Goal: Task Accomplishment & Management: Contribute content

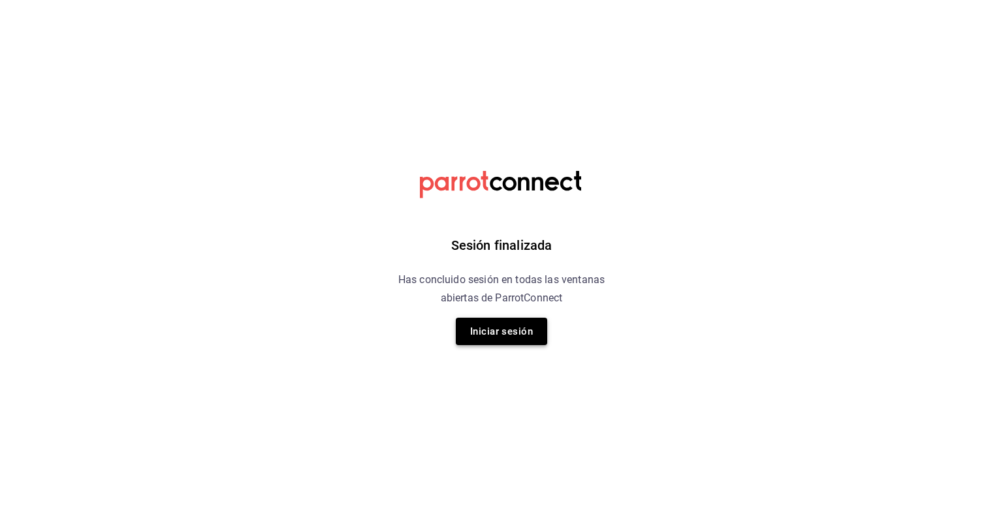
click at [488, 341] on button "Iniciar sesión" at bounding box center [501, 331] width 91 height 27
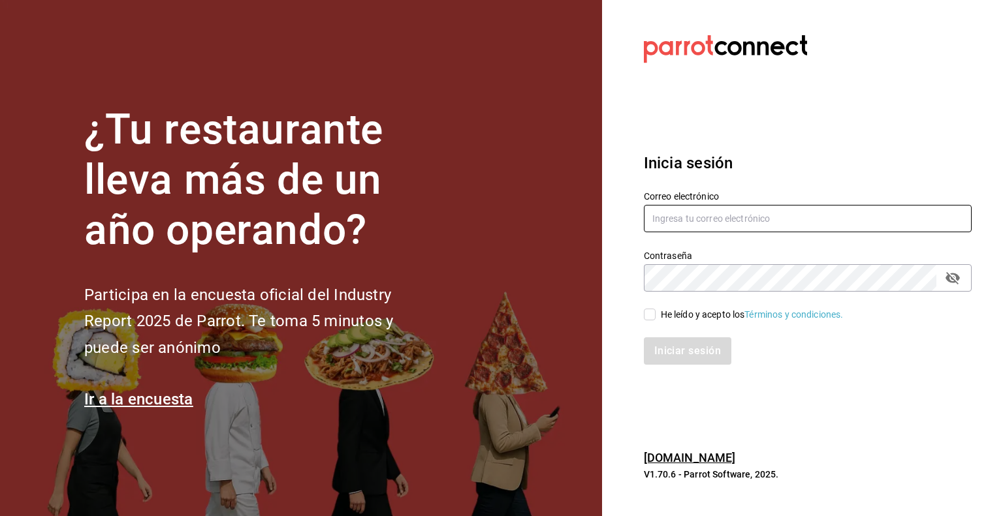
type input "[EMAIL_ADDRESS][DOMAIN_NAME]"
click at [650, 314] on input "He leído y acepto los Términos y condiciones." at bounding box center [650, 315] width 12 height 12
checkbox input "true"
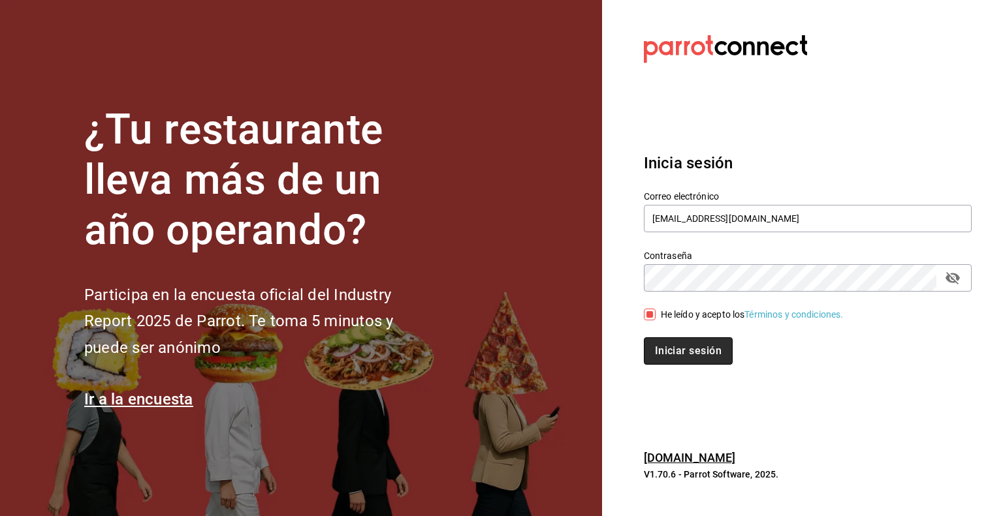
click at [680, 347] on button "Iniciar sesión" at bounding box center [688, 351] width 89 height 27
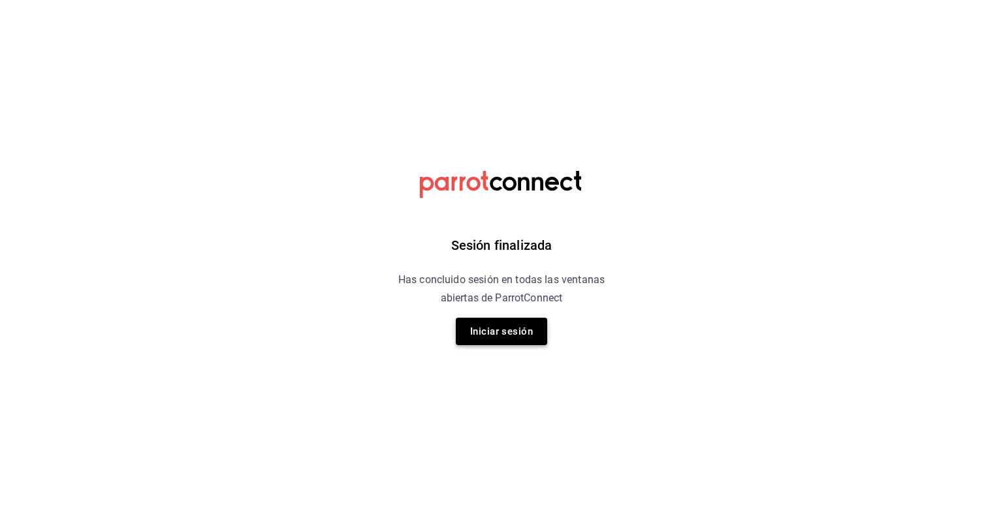
click at [502, 330] on button "Iniciar sesión" at bounding box center [501, 331] width 91 height 27
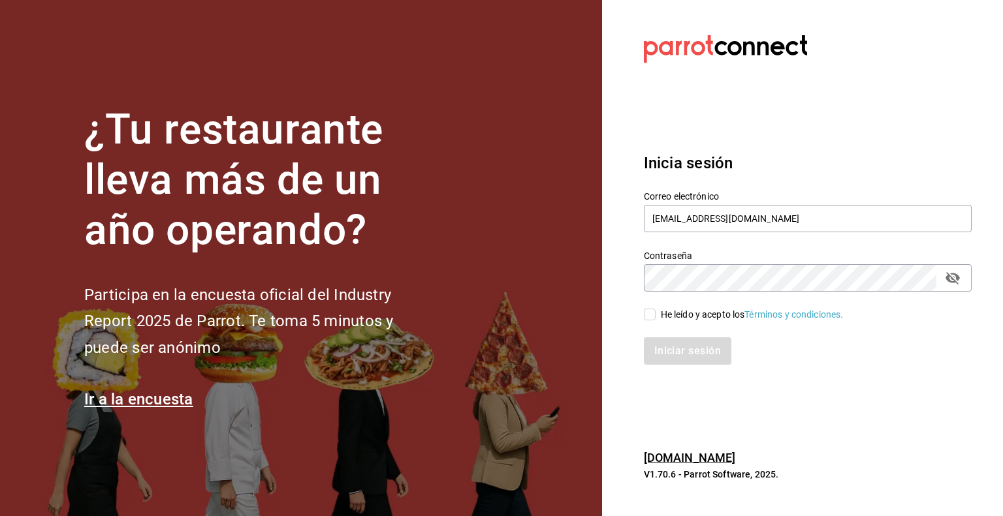
click at [650, 315] on input "He leído y acepto los Términos y condiciones." at bounding box center [650, 315] width 12 height 12
checkbox input "true"
click at [682, 347] on button "Iniciar sesión" at bounding box center [688, 351] width 89 height 27
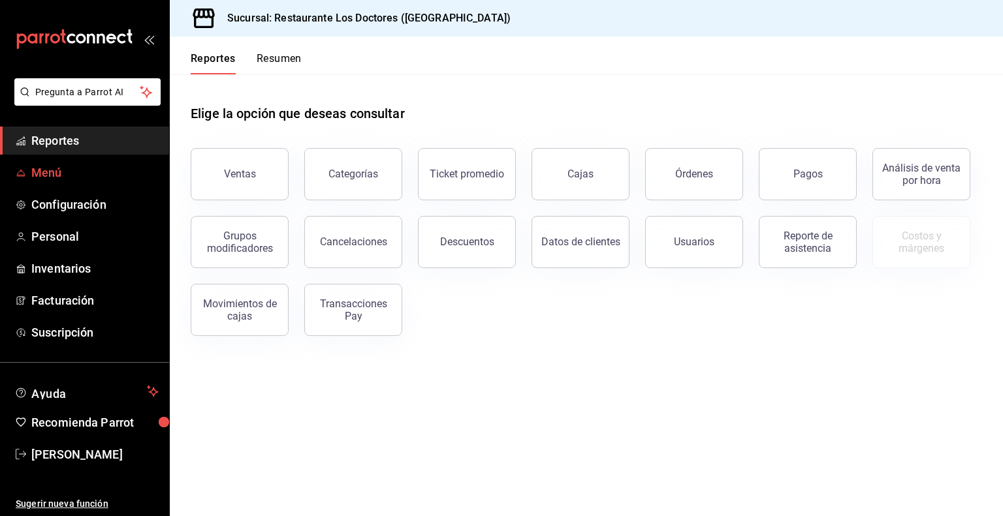
click at [48, 170] on span "Menú" at bounding box center [94, 173] width 127 height 18
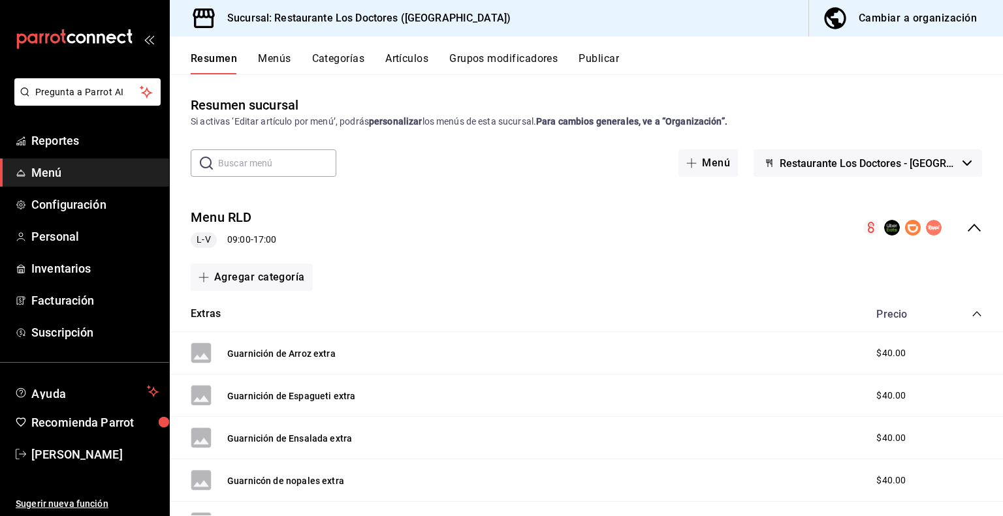
click at [322, 61] on button "Categorías" at bounding box center [338, 63] width 53 height 22
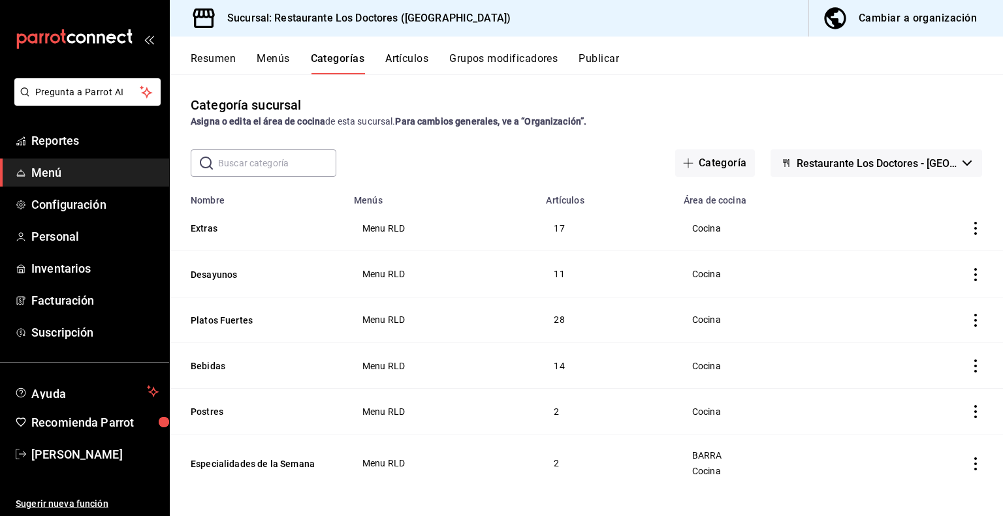
click at [414, 49] on div "Resumen Menús Categorías Artículos Grupos modificadores Publicar" at bounding box center [586, 56] width 833 height 38
click at [410, 59] on button "Artículos" at bounding box center [406, 63] width 43 height 22
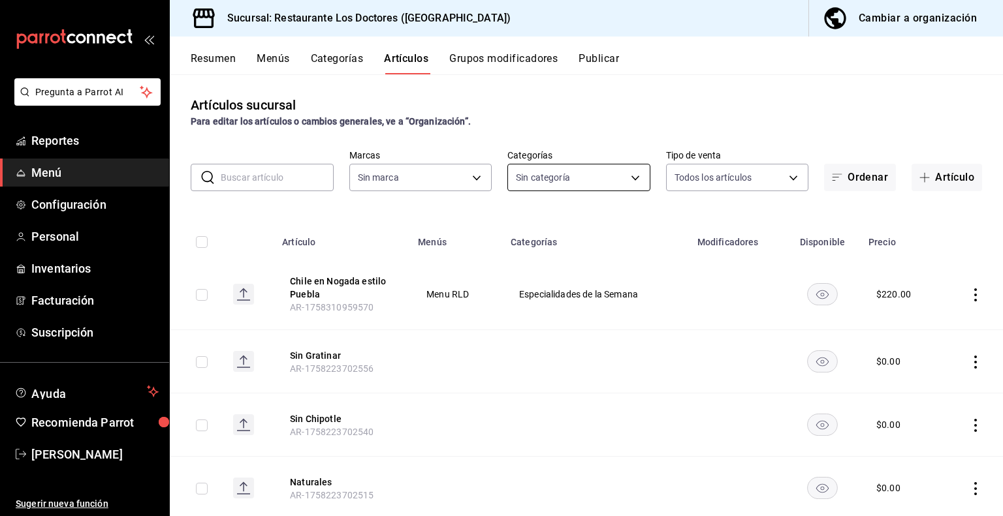
type input "269702e0-5912-4416-965b-3ce4215a42b7"
type input "112654bd-fa99-4262-a923-ef79bb8ad4bd,f0cfff11-ebac-47df-a9c2-480b83bfc72e,38dc8…"
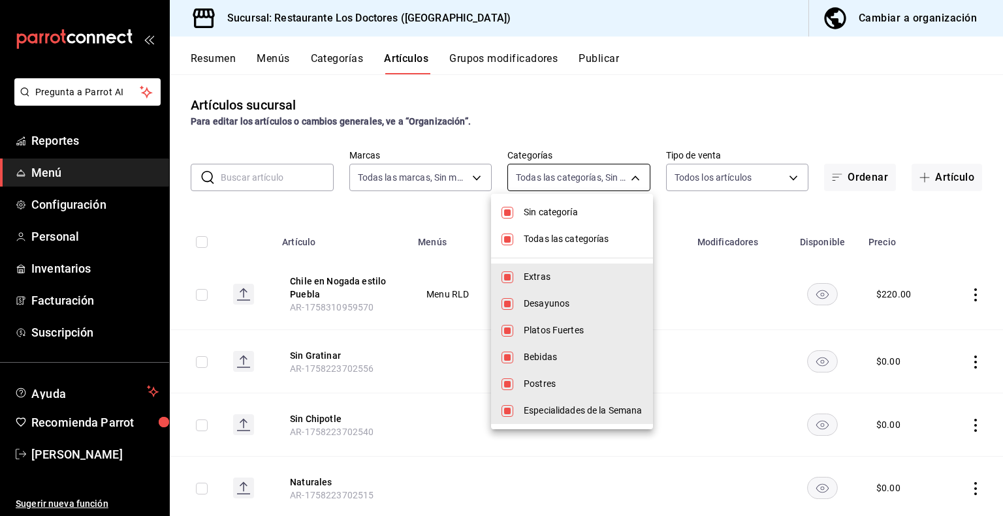
click at [608, 181] on body "Pregunta a Parrot AI Reportes Menú Configuración Personal Inventarios Facturaci…" at bounding box center [501, 258] width 1003 height 516
click at [512, 209] on input "checkbox" at bounding box center [507, 213] width 12 height 12
checkbox input "false"
click at [509, 234] on input "checkbox" at bounding box center [507, 240] width 12 height 12
checkbox input "false"
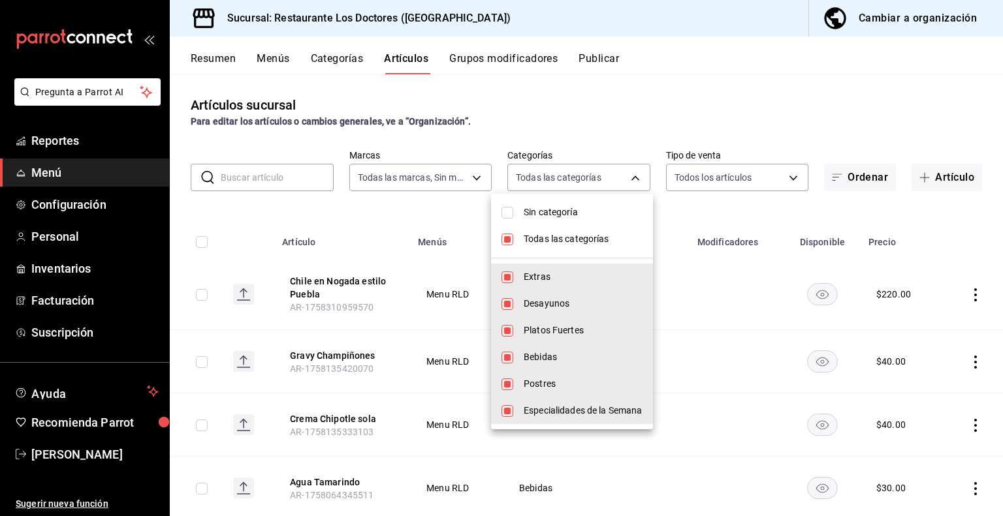
checkbox input "false"
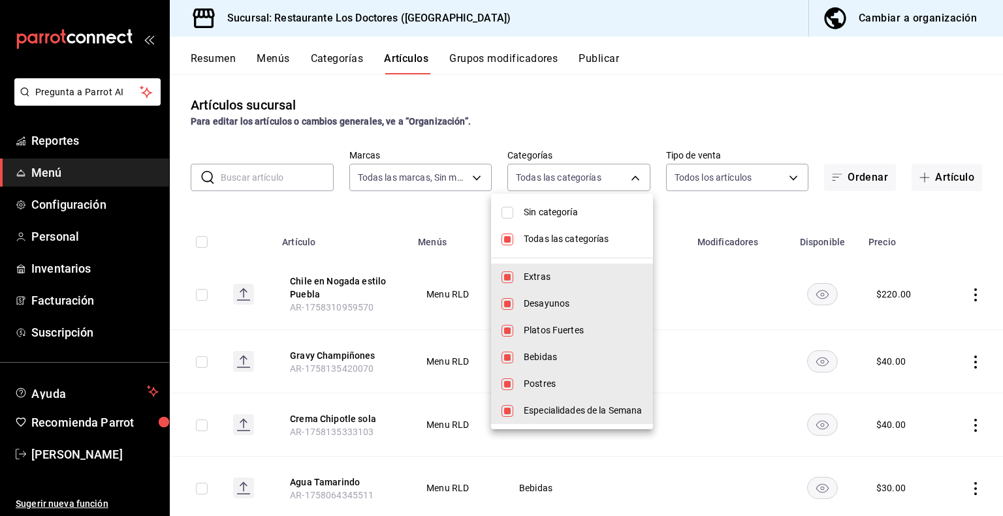
checkbox input "false"
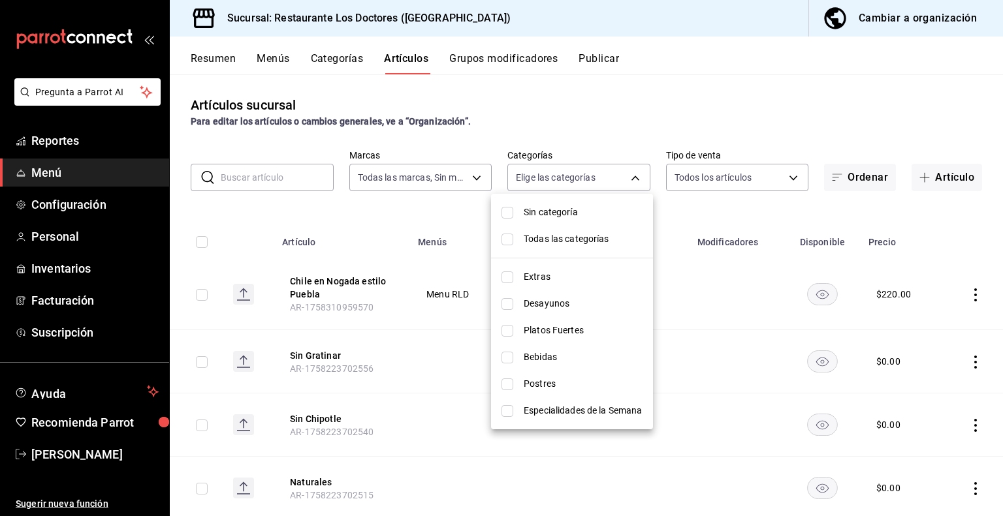
click at [509, 213] on input "checkbox" at bounding box center [507, 213] width 12 height 12
checkbox input "true"
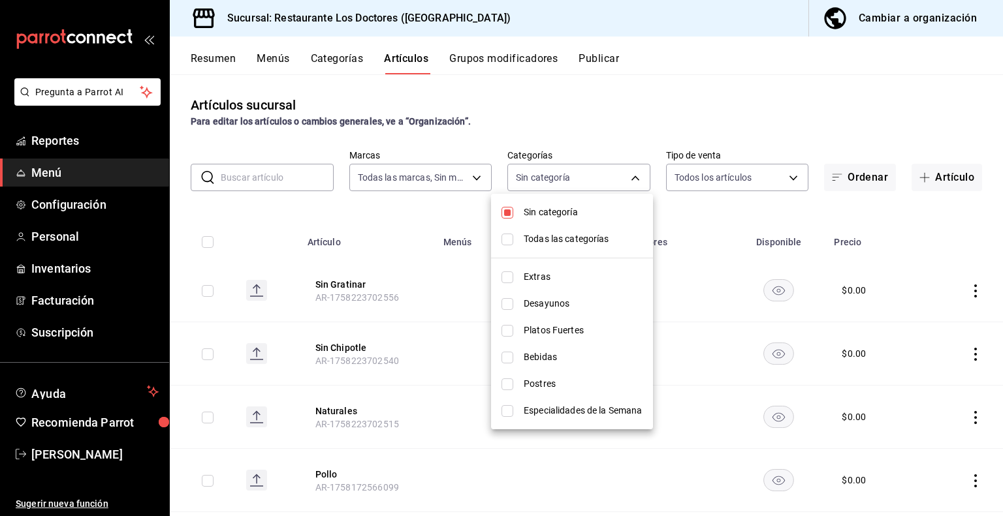
click at [748, 129] on div at bounding box center [501, 258] width 1003 height 516
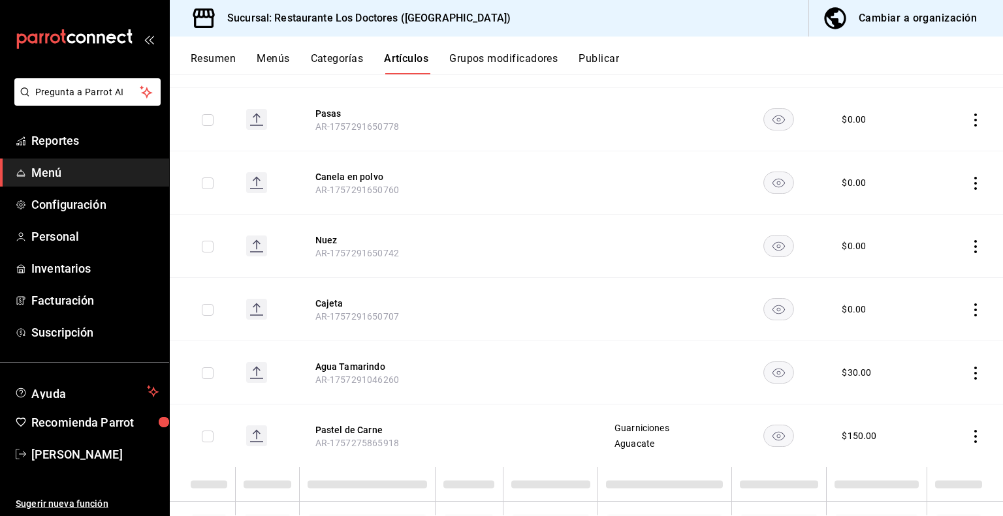
scroll to position [1074, 0]
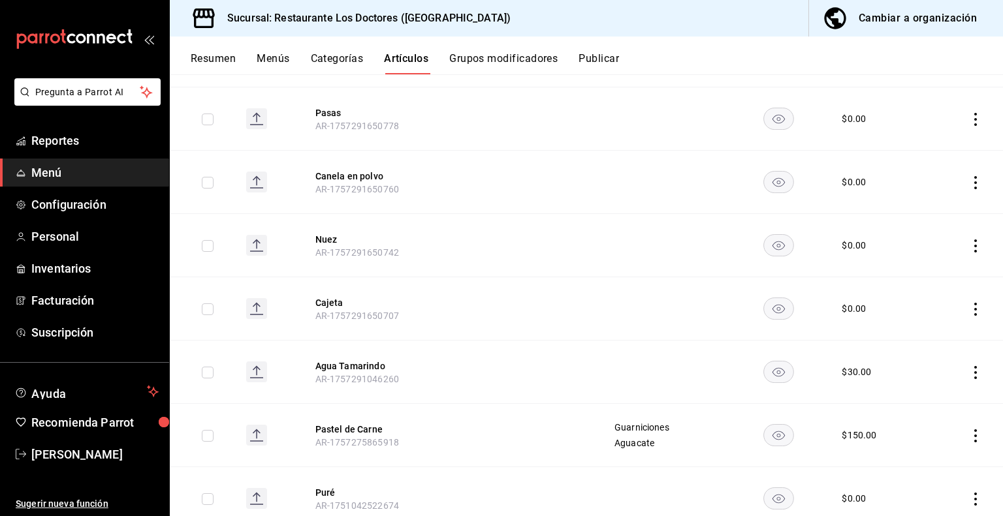
drag, startPoint x: 627, startPoint y: 349, endPoint x: 965, endPoint y: 432, distance: 348.2
click at [969, 432] on icon "actions" at bounding box center [975, 436] width 13 height 13
click at [344, 59] on div at bounding box center [501, 258] width 1003 height 516
click at [342, 56] on button "Categorías" at bounding box center [337, 63] width 53 height 22
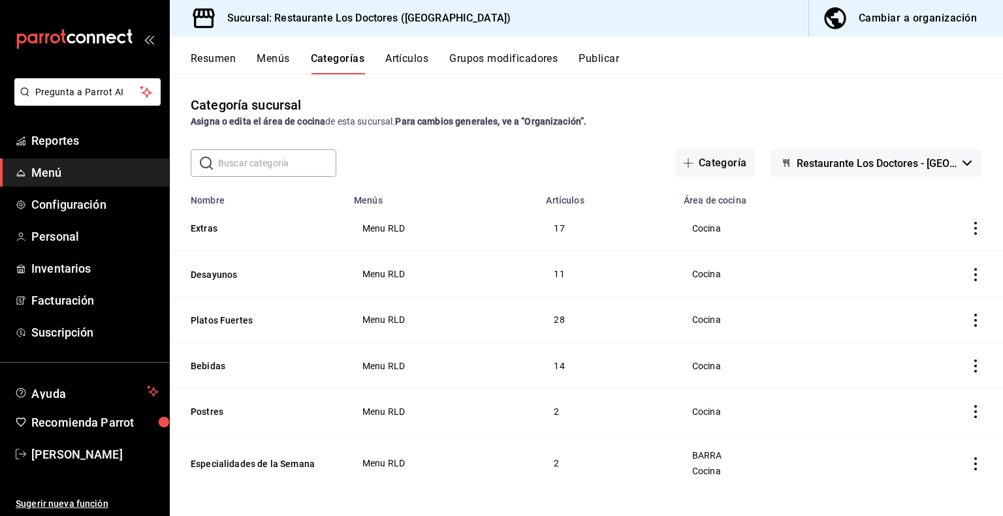
scroll to position [8, 0]
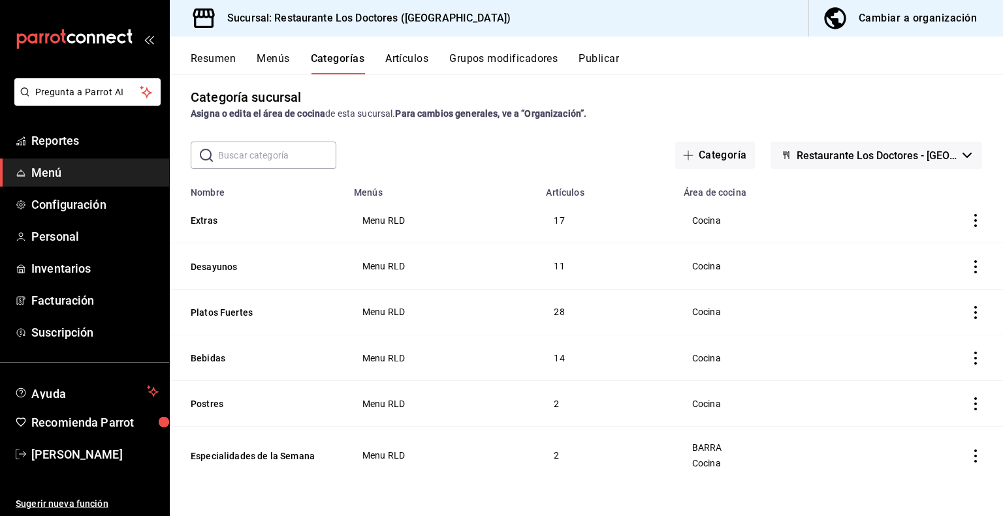
click at [939, 15] on div "Cambiar a organización" at bounding box center [918, 18] width 118 height 18
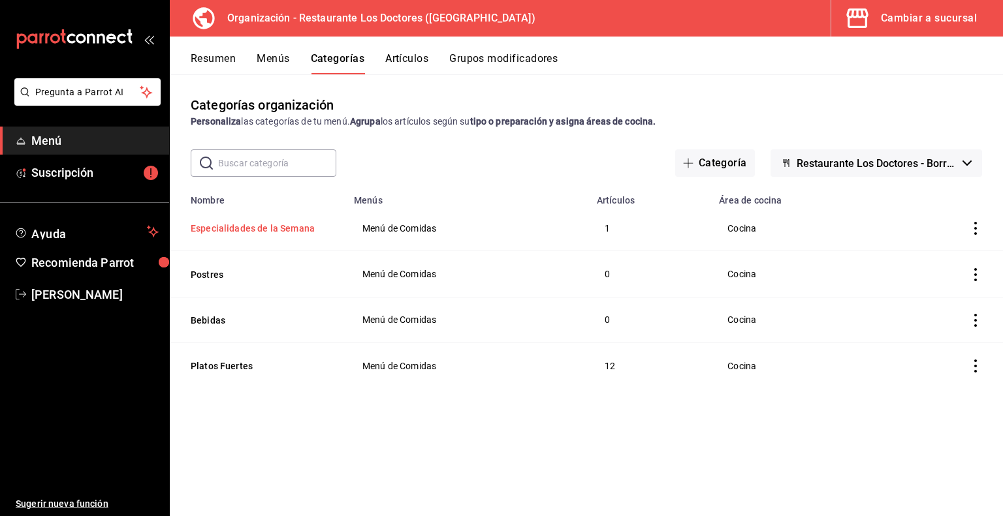
click at [255, 228] on button "Especialidades de la Semana" at bounding box center [256, 228] width 131 height 13
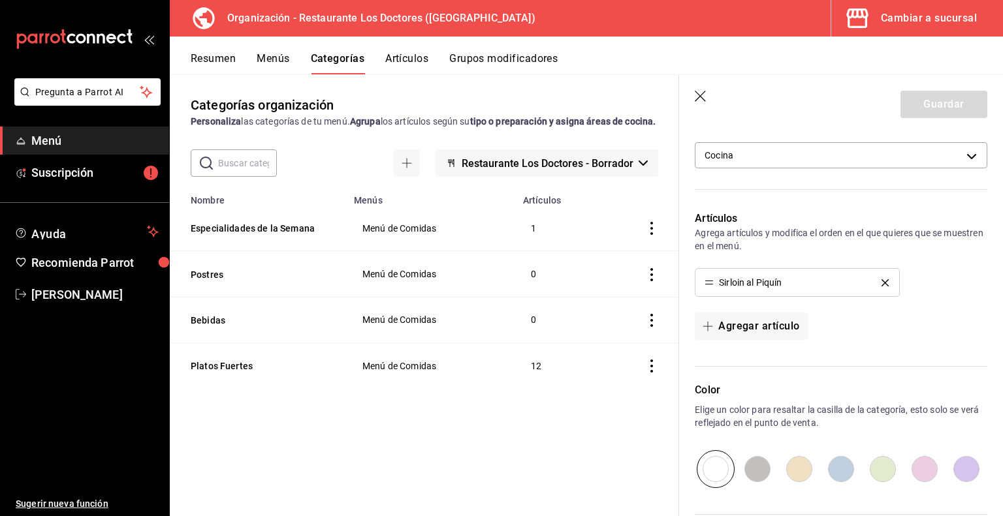
scroll to position [232, 0]
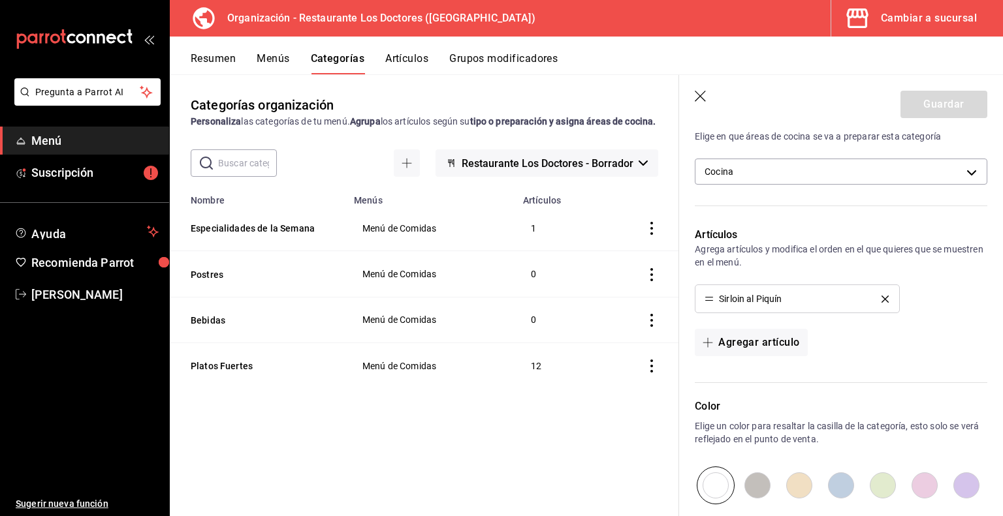
click at [953, 19] on div "Cambiar a sucursal" at bounding box center [929, 18] width 96 height 18
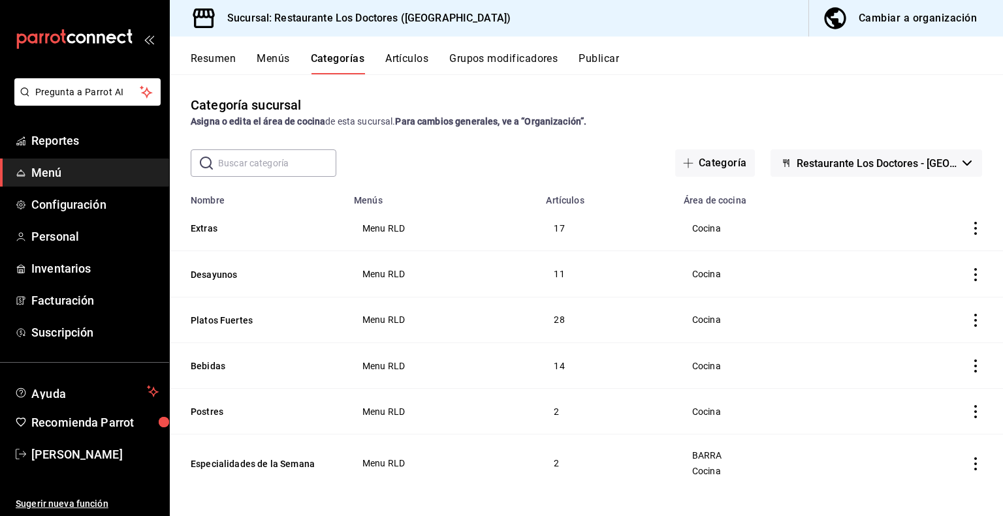
scroll to position [8, 0]
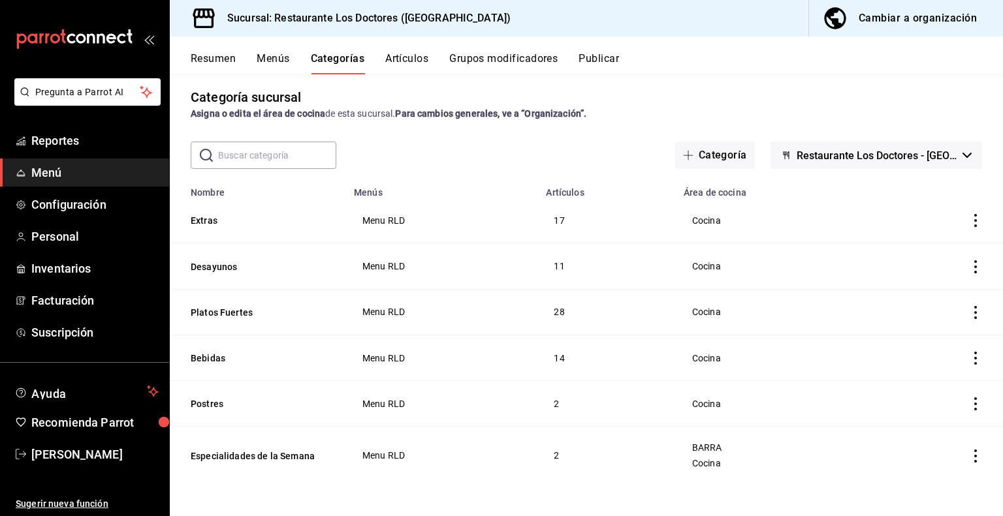
click at [272, 449] on th "Especialidades de la Semana" at bounding box center [258, 456] width 176 height 58
click at [268, 455] on button "Especialidades de la Semana" at bounding box center [256, 456] width 131 height 13
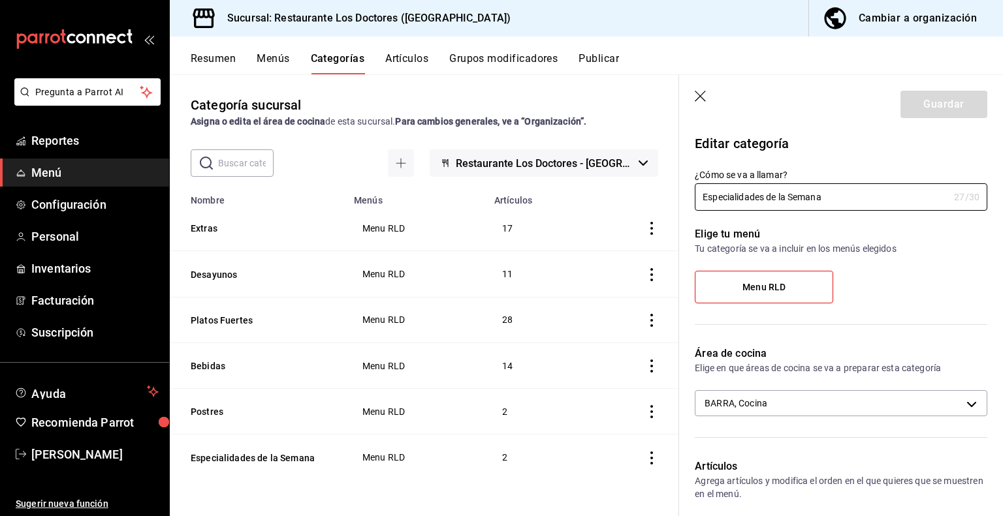
click at [697, 93] on icon "button" at bounding box center [700, 96] width 11 height 11
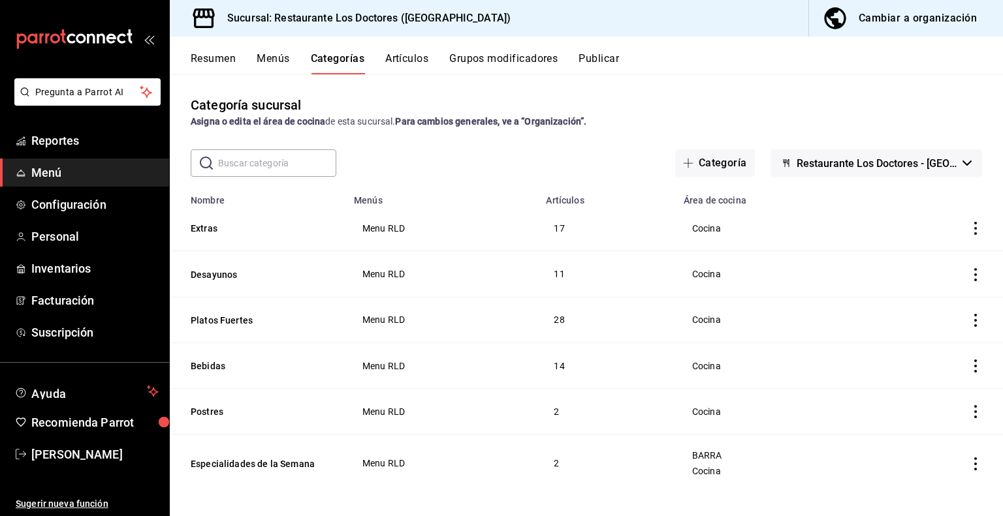
click at [411, 62] on button "Artículos" at bounding box center [406, 63] width 43 height 22
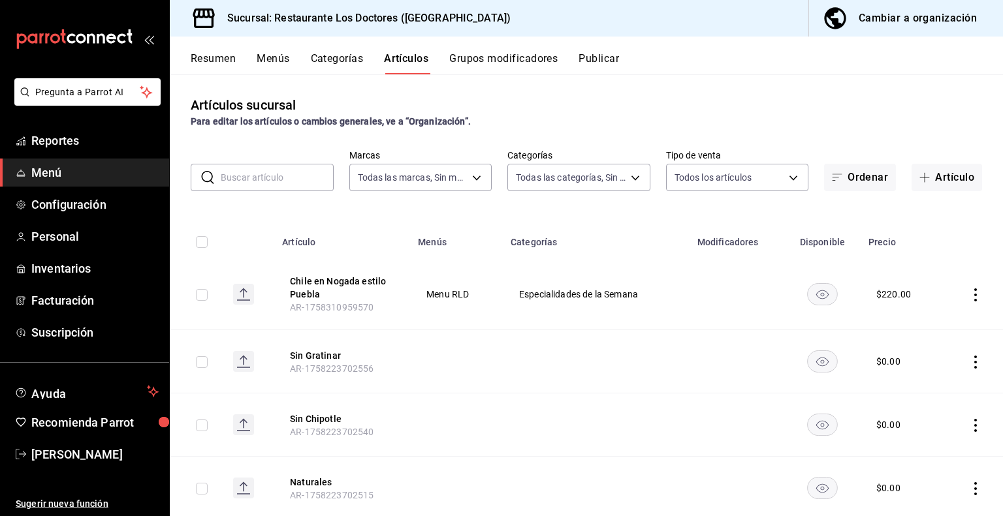
click at [336, 52] on button "Categorías" at bounding box center [337, 63] width 53 height 22
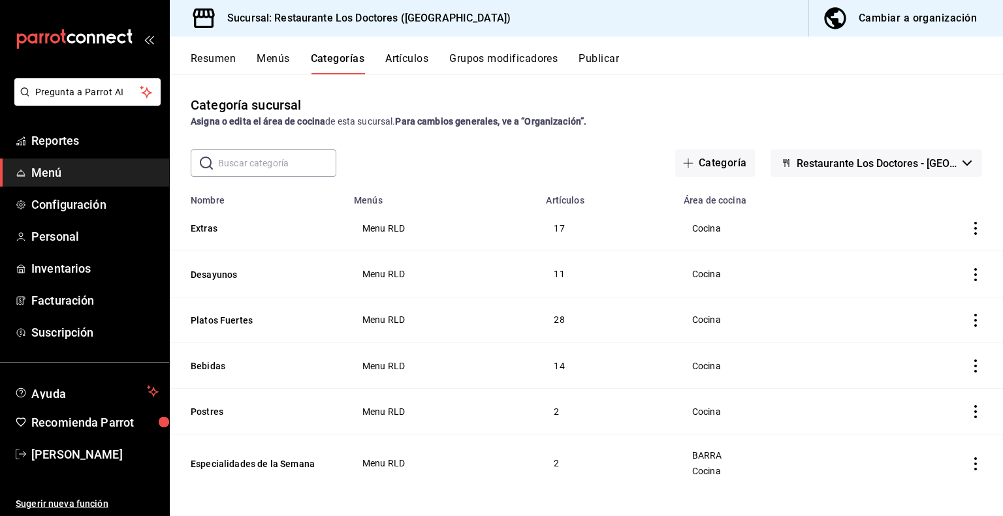
click at [363, 48] on div "Resumen Menús Categorías Artículos Grupos modificadores Publicar" at bounding box center [586, 56] width 833 height 38
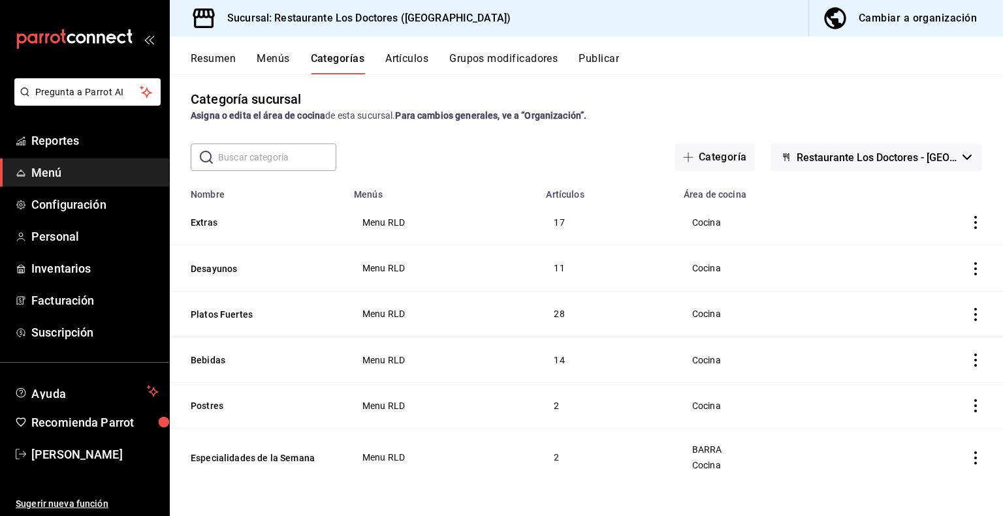
scroll to position [8, 0]
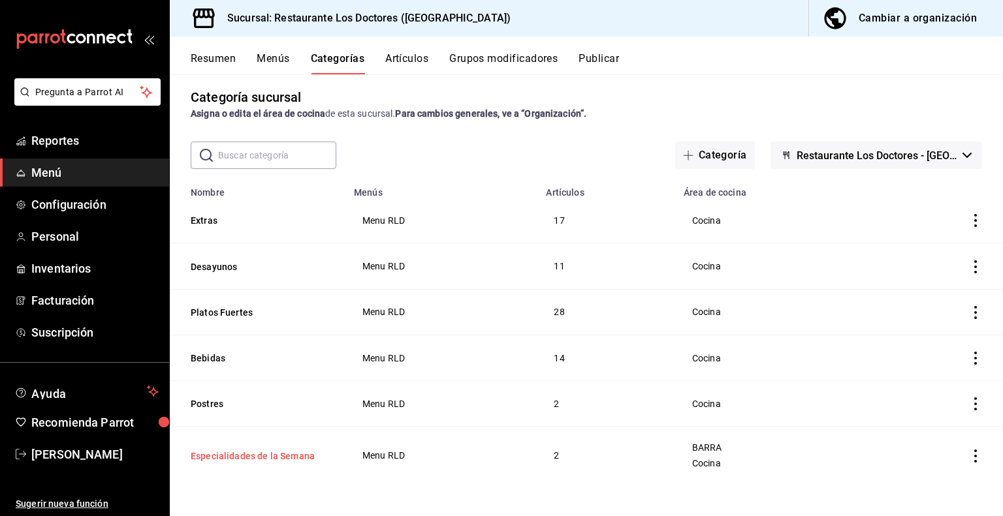
click at [279, 456] on button "Especialidades de la Semana" at bounding box center [256, 456] width 131 height 13
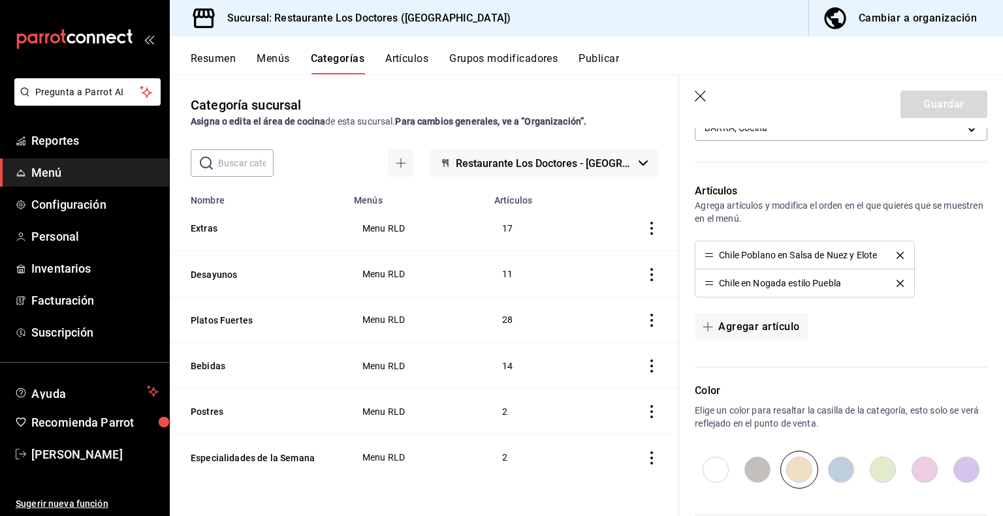
scroll to position [259, 0]
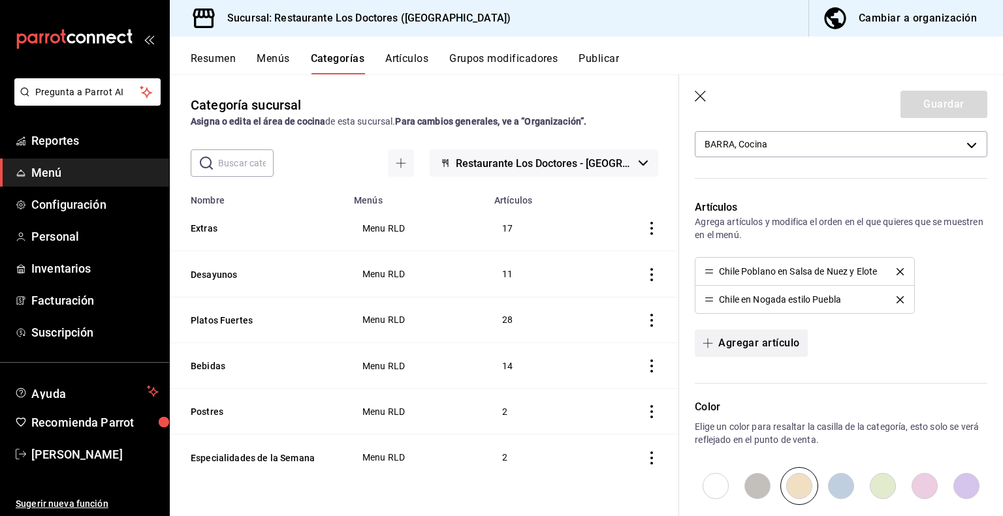
click at [736, 345] on button "Agregar artículo" at bounding box center [751, 343] width 112 height 27
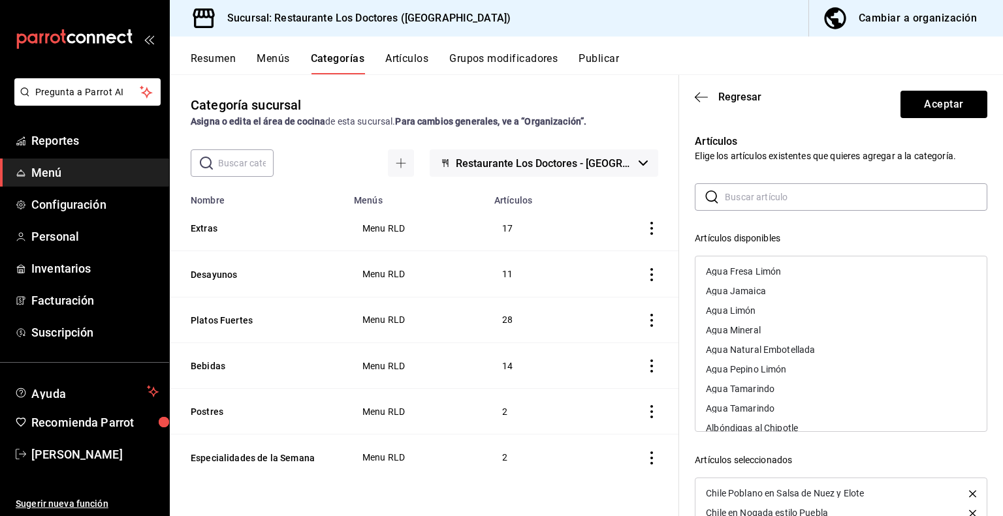
click at [731, 195] on input "text" at bounding box center [856, 197] width 262 height 26
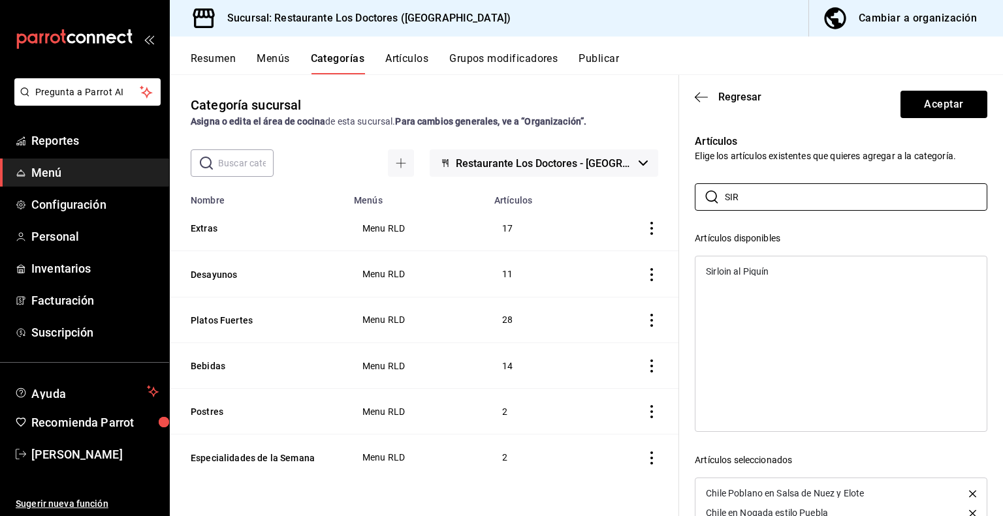
click at [727, 276] on div "Sirloin al Piquín" at bounding box center [737, 271] width 63 height 9
drag, startPoint x: 751, startPoint y: 195, endPoint x: 674, endPoint y: 210, distance: 77.7
click at [674, 210] on main "Categoría sucursal Asigna o edita el área de cocina de esta sucursal. Para camb…" at bounding box center [586, 295] width 833 height 442
click at [723, 268] on div "Lasagna" at bounding box center [724, 271] width 37 height 9
drag, startPoint x: 749, startPoint y: 195, endPoint x: 677, endPoint y: 204, distance: 73.1
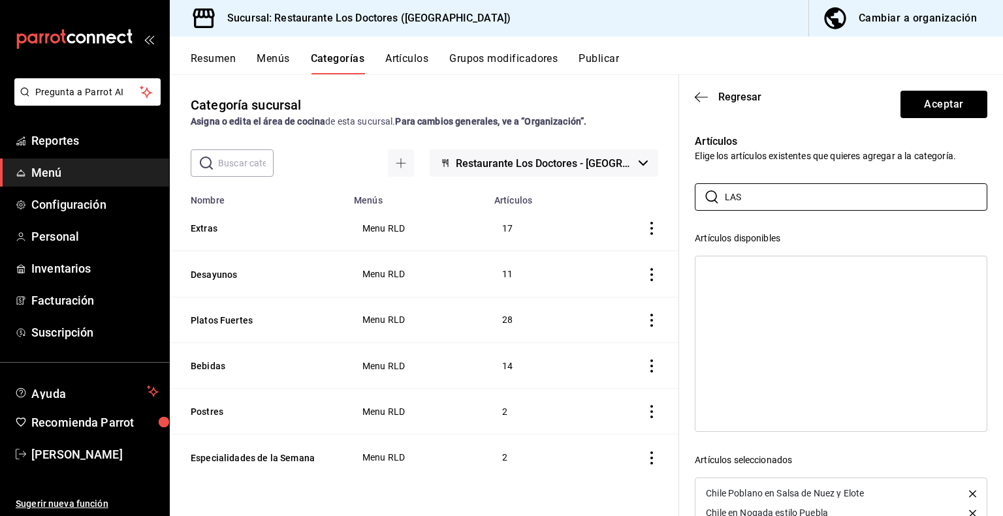
click at [677, 204] on main "Categoría sucursal Asigna o edita el área de cocina de esta sucursal. Para camb…" at bounding box center [586, 295] width 833 height 442
click at [736, 270] on div "Pastel de Carne" at bounding box center [738, 271] width 65 height 9
drag, startPoint x: 770, startPoint y: 195, endPoint x: 658, endPoint y: 213, distance: 113.1
click at [658, 213] on main "Categoría sucursal Asigna o edita el área de cocina de esta sucursal. Para camb…" at bounding box center [586, 295] width 833 height 442
type input "ALB"
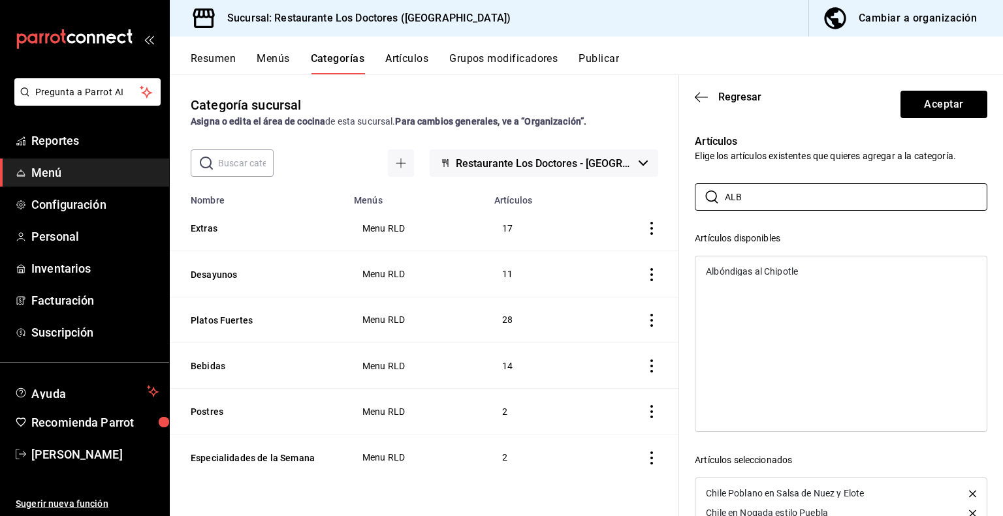
click at [744, 271] on div "Albóndigas al Chipotle" at bounding box center [752, 271] width 92 height 9
drag, startPoint x: 757, startPoint y: 198, endPoint x: 605, endPoint y: 225, distance: 154.6
click at [605, 225] on main "Categoría sucursal Asigna o edita el área de cocina de esta sucursal. Para camb…" at bounding box center [586, 295] width 833 height 442
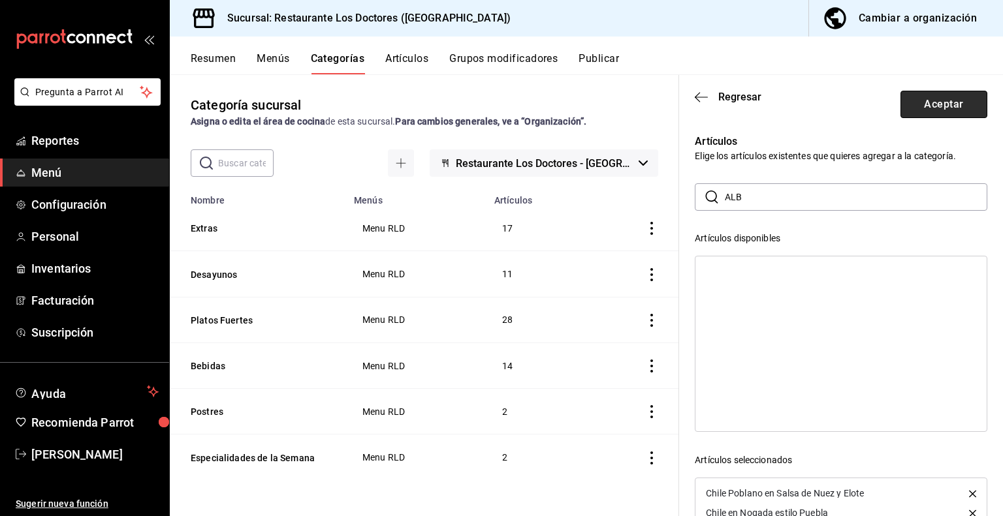
click at [927, 104] on button "Aceptar" at bounding box center [943, 104] width 87 height 27
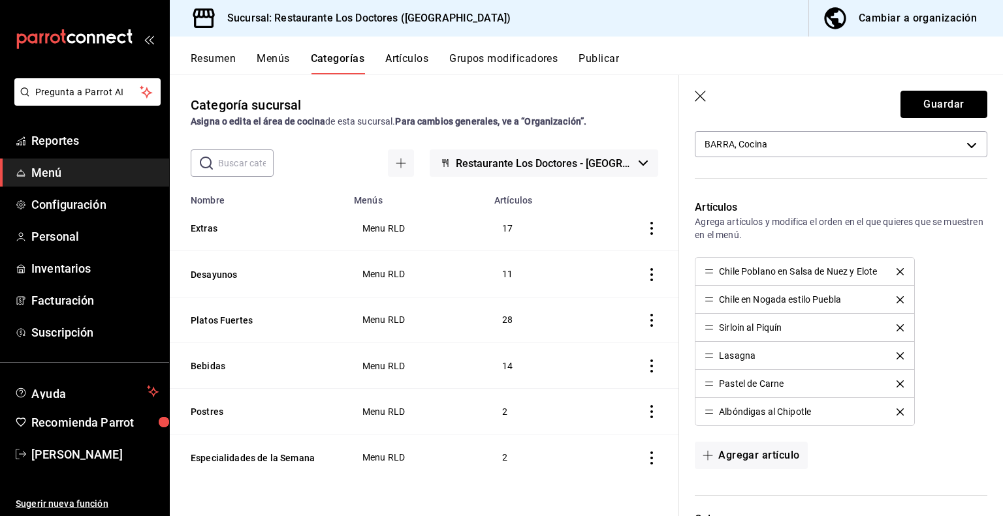
click at [927, 104] on button "Guardar" at bounding box center [943, 104] width 87 height 27
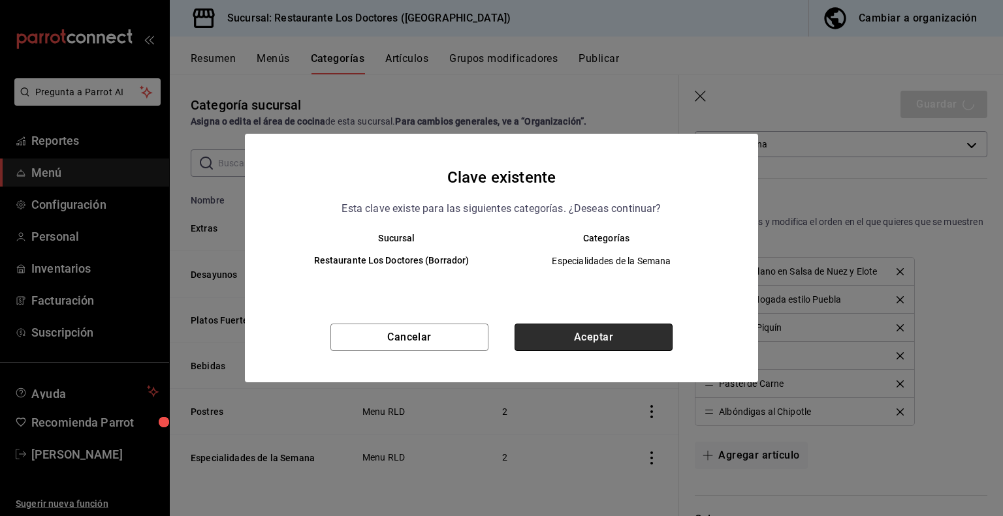
click at [580, 338] on button "Aceptar" at bounding box center [593, 337] width 158 height 27
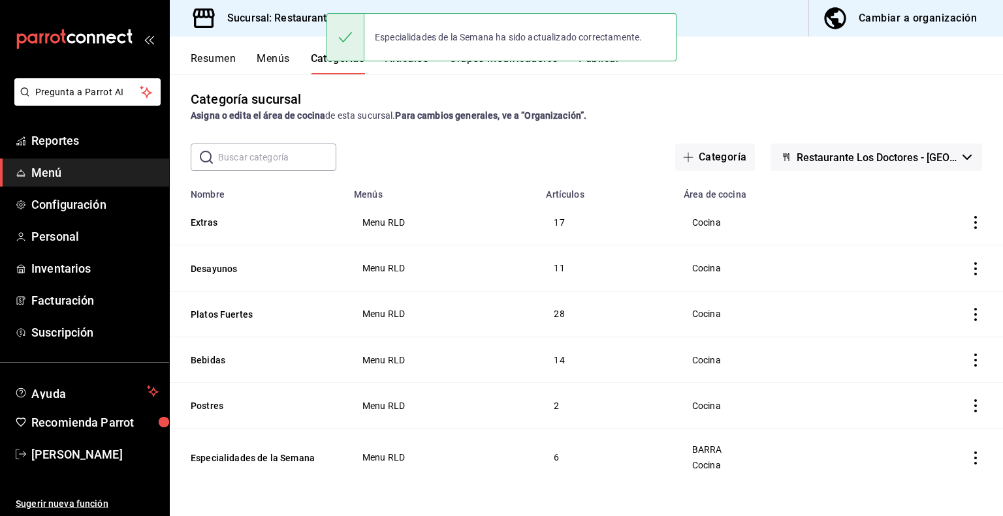
scroll to position [8, 0]
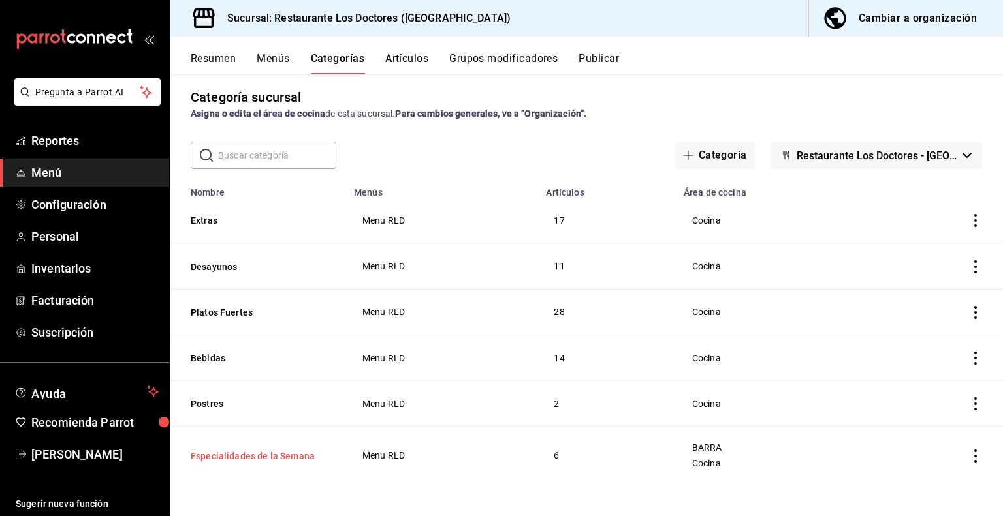
click at [249, 456] on button "Especialidades de la Semana" at bounding box center [256, 456] width 131 height 13
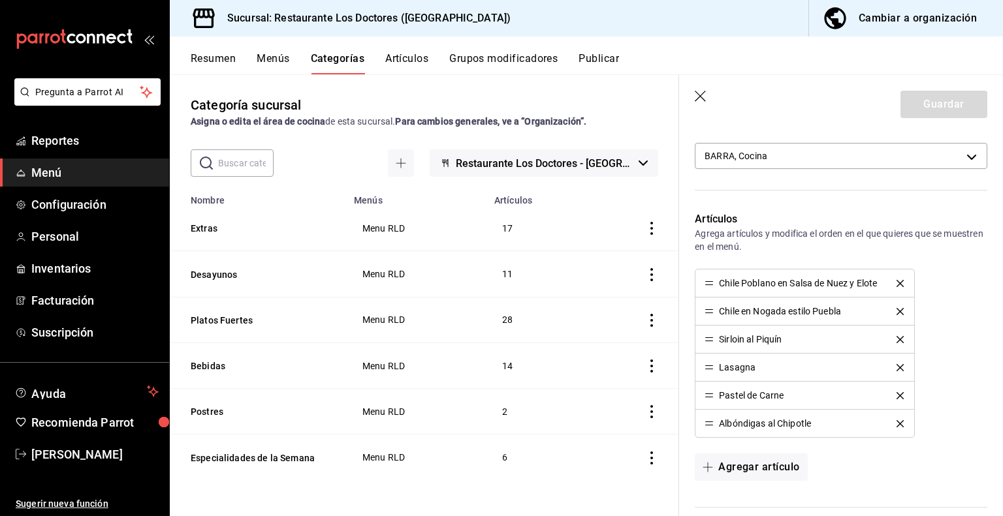
scroll to position [219, 0]
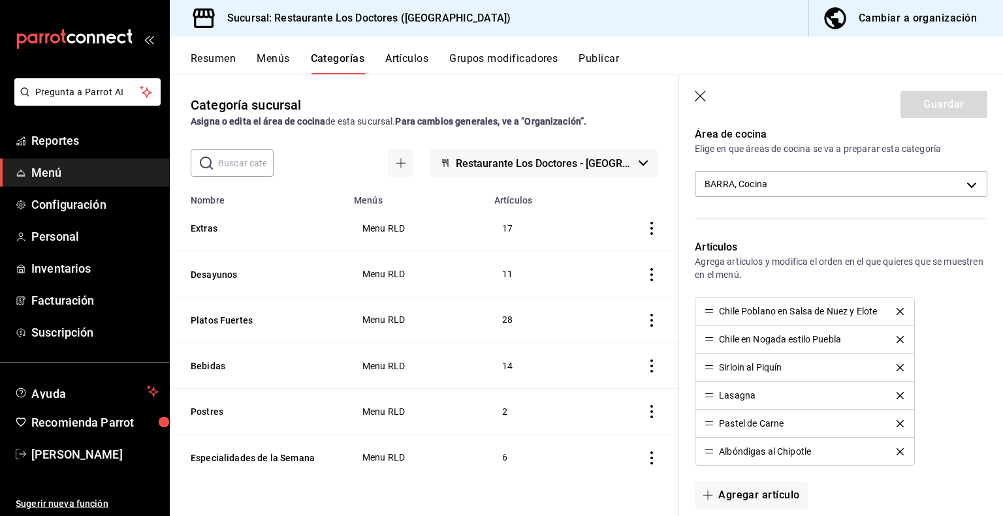
click at [700, 97] on icon "button" at bounding box center [700, 96] width 11 height 11
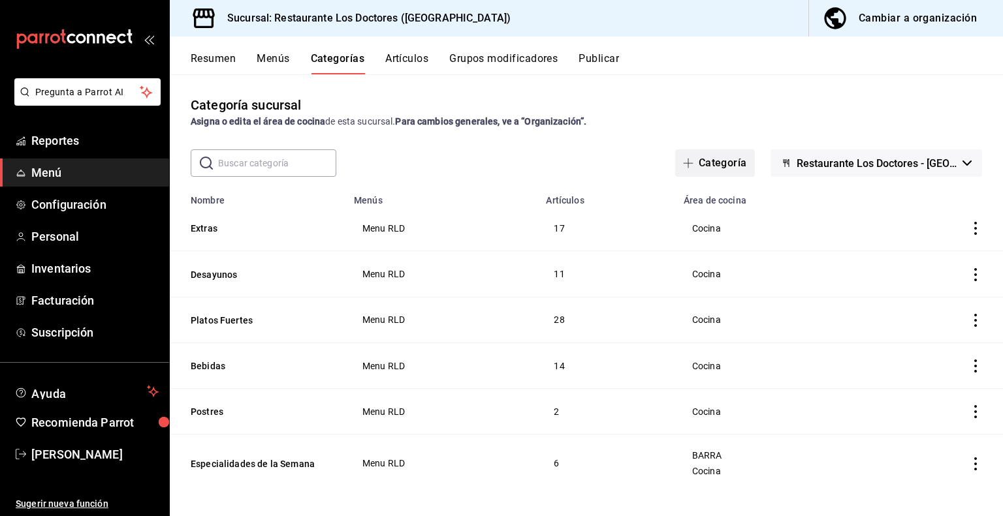
click at [716, 160] on button "Categoría" at bounding box center [715, 163] width 80 height 27
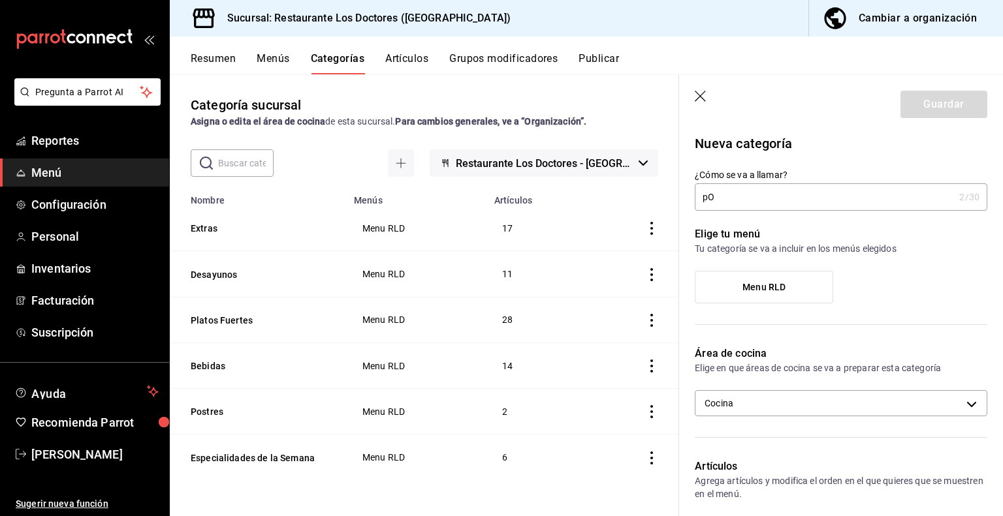
type input "p"
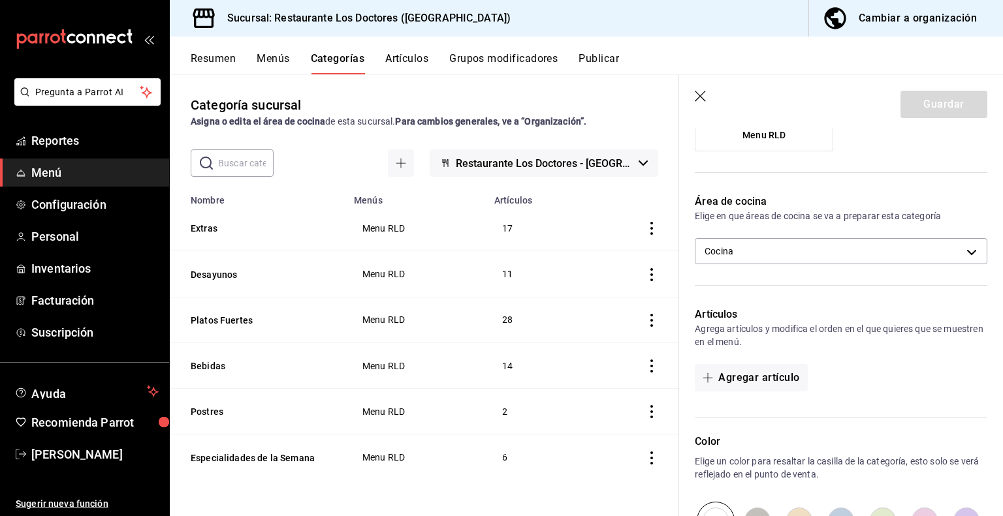
scroll to position [304, 0]
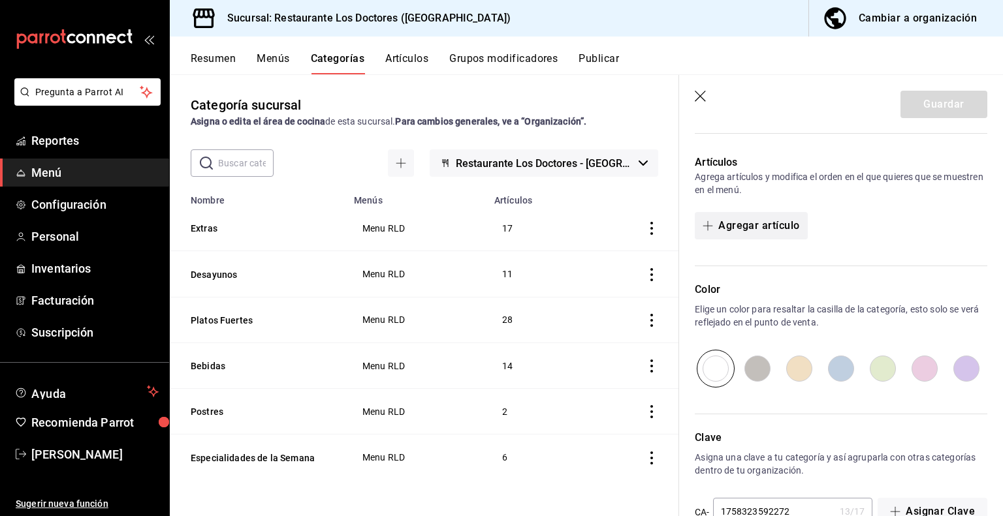
type input "Pollo"
click at [728, 221] on button "Agregar artículo" at bounding box center [751, 225] width 112 height 27
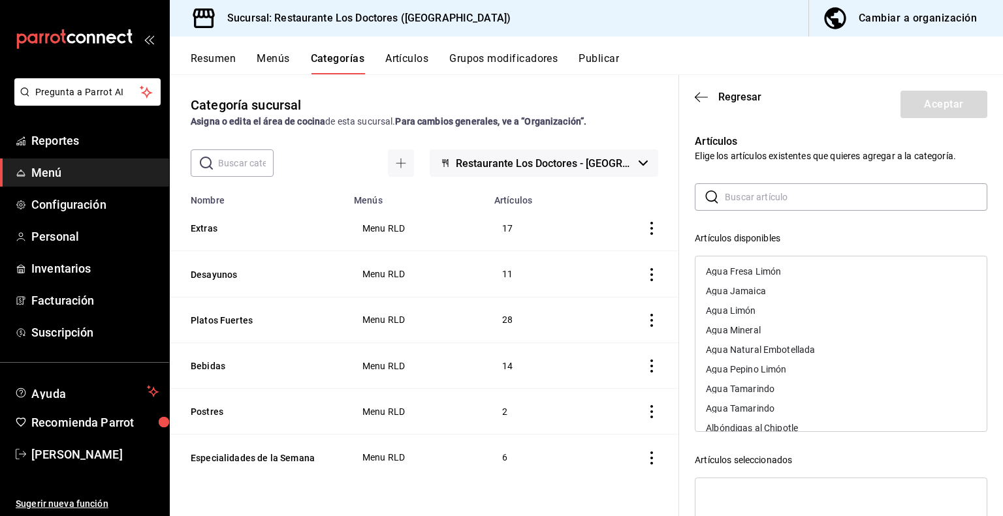
click at [734, 190] on input "text" at bounding box center [856, 197] width 262 height 26
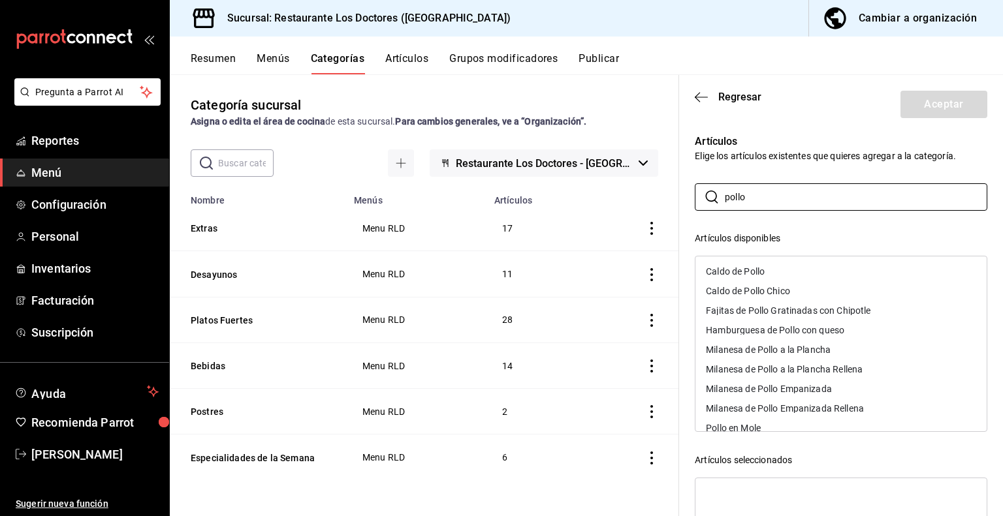
type input "pollo"
click at [754, 270] on div "Caldo de Pollo" at bounding box center [735, 271] width 59 height 9
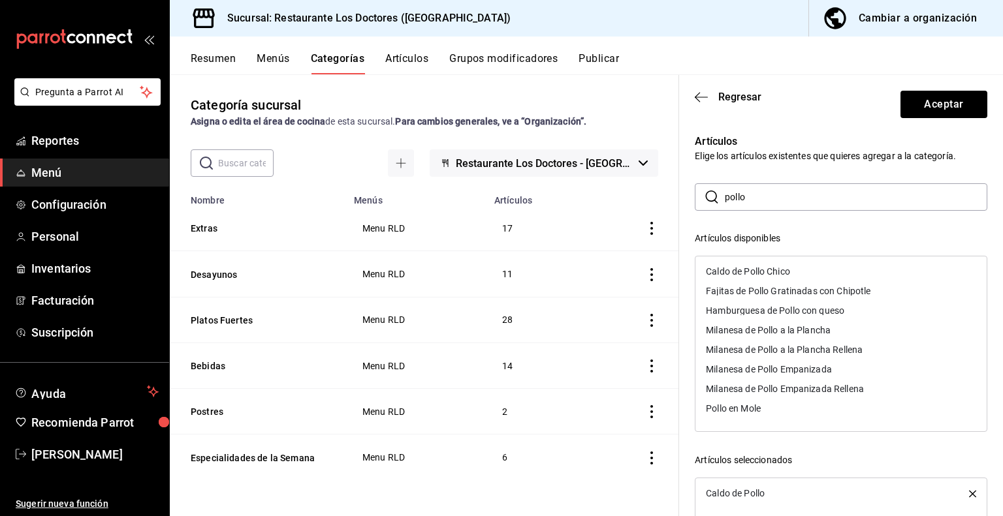
click at [751, 268] on div "Caldo de Pollo Chico" at bounding box center [748, 271] width 84 height 9
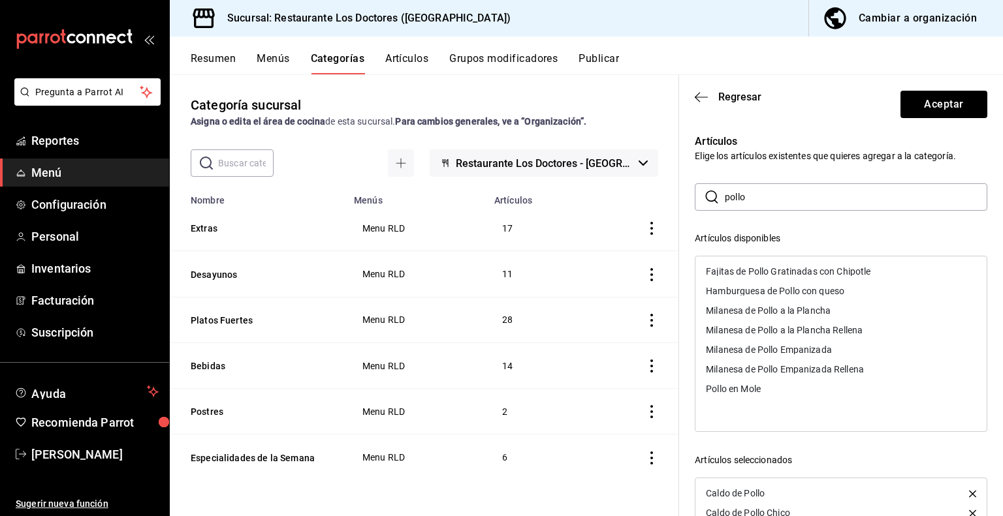
click at [751, 268] on div "Fajitas de Pollo Gratinadas con Chipotle" at bounding box center [788, 271] width 165 height 9
click at [751, 268] on div "Hamburguesa de Pollo con queso" at bounding box center [775, 271] width 138 height 9
click at [751, 268] on div "Milanesa de Pollo a la Plancha" at bounding box center [768, 271] width 125 height 9
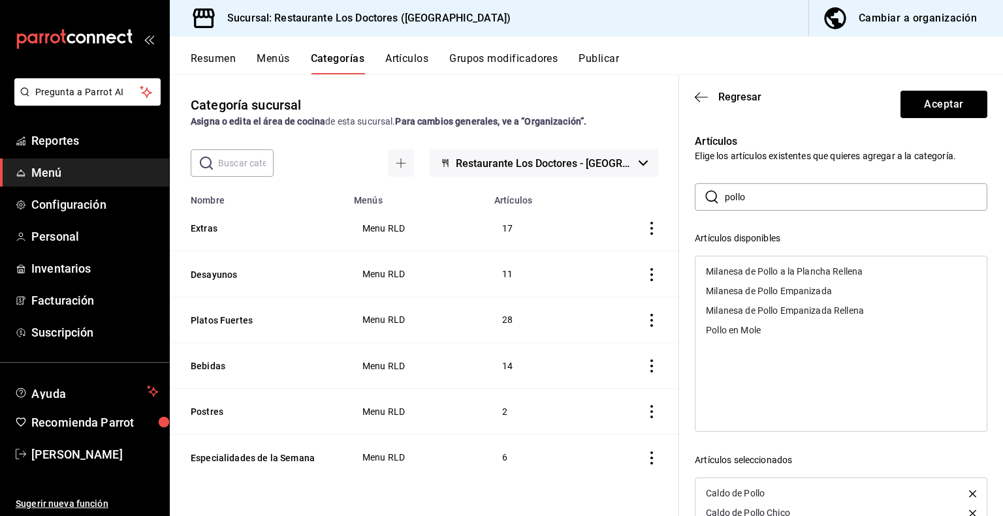
click at [751, 268] on div "Milanesa de Pollo a la Plancha Rellena" at bounding box center [784, 271] width 157 height 9
click at [751, 268] on div "Milanesa de Pollo Empanizada" at bounding box center [769, 271] width 126 height 9
click at [751, 268] on div "Milanesa de Pollo Empanizada Rellena" at bounding box center [785, 271] width 158 height 9
click at [751, 268] on div "Pollo en Mole" at bounding box center [733, 271] width 55 height 9
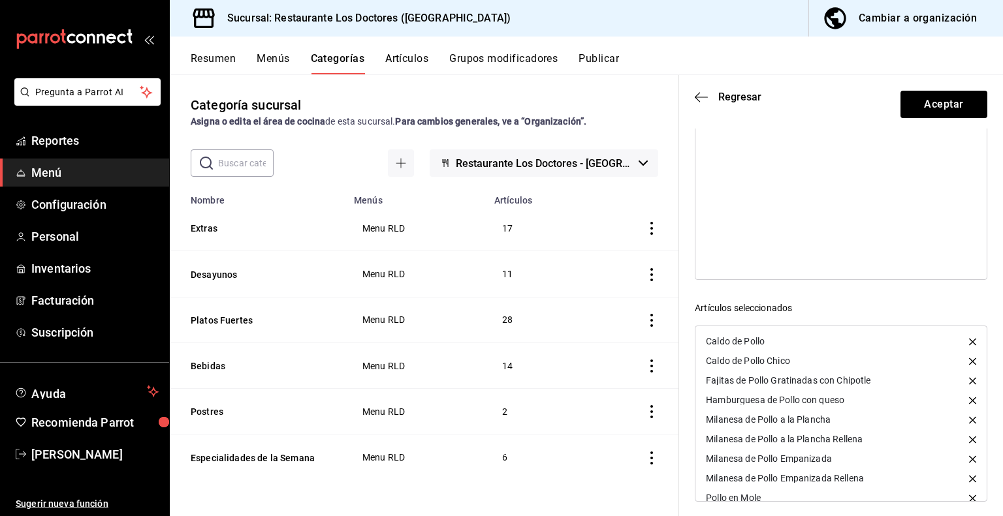
scroll to position [159, 0]
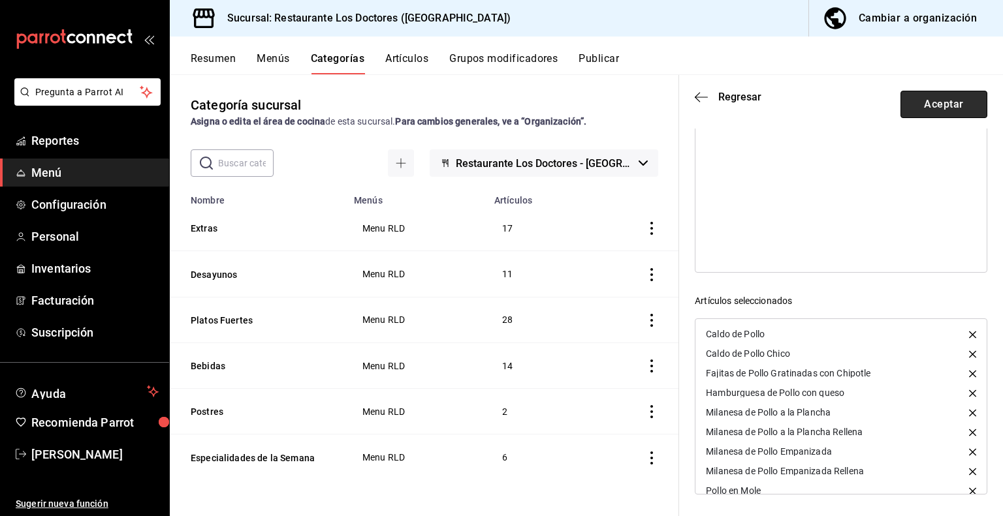
click at [920, 102] on button "Aceptar" at bounding box center [943, 104] width 87 height 27
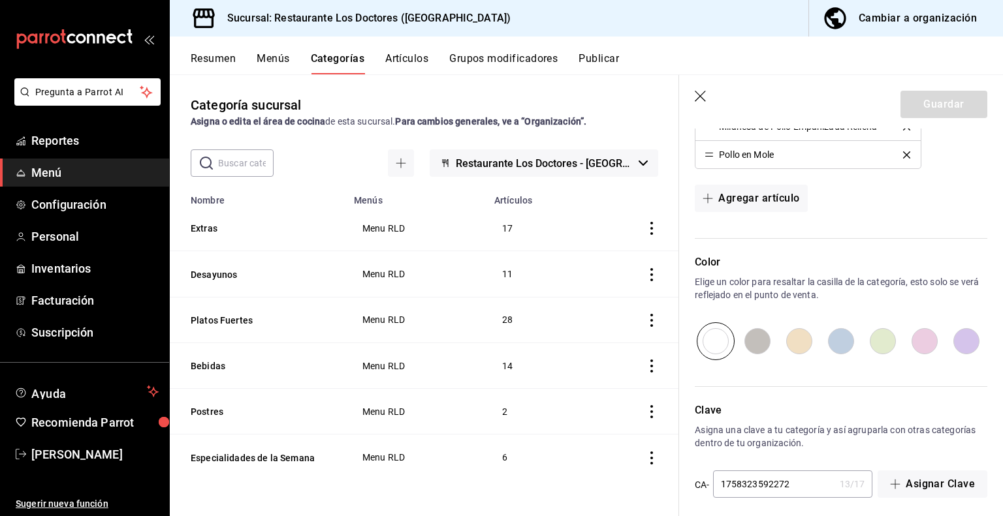
scroll to position [608, 0]
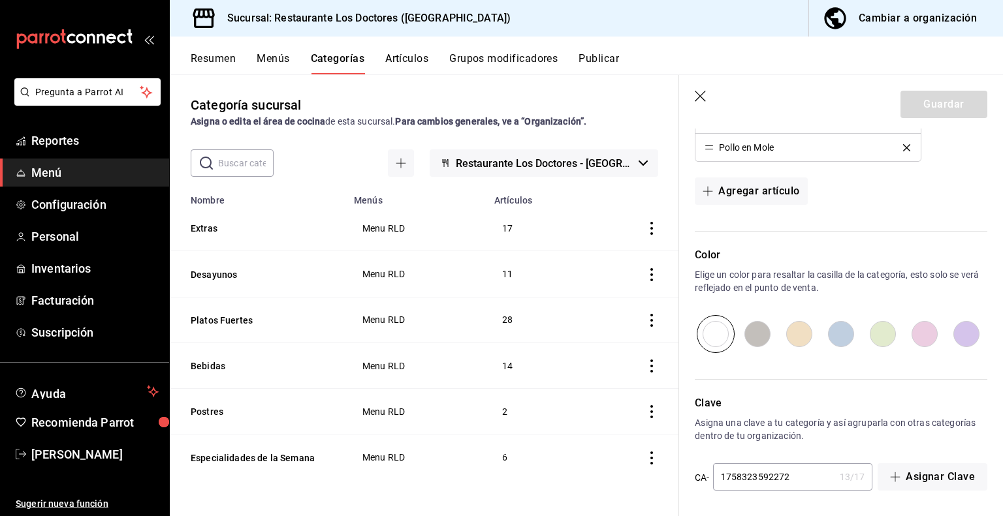
click at [958, 334] on input "radio" at bounding box center [966, 334] width 42 height 38
radio input "true"
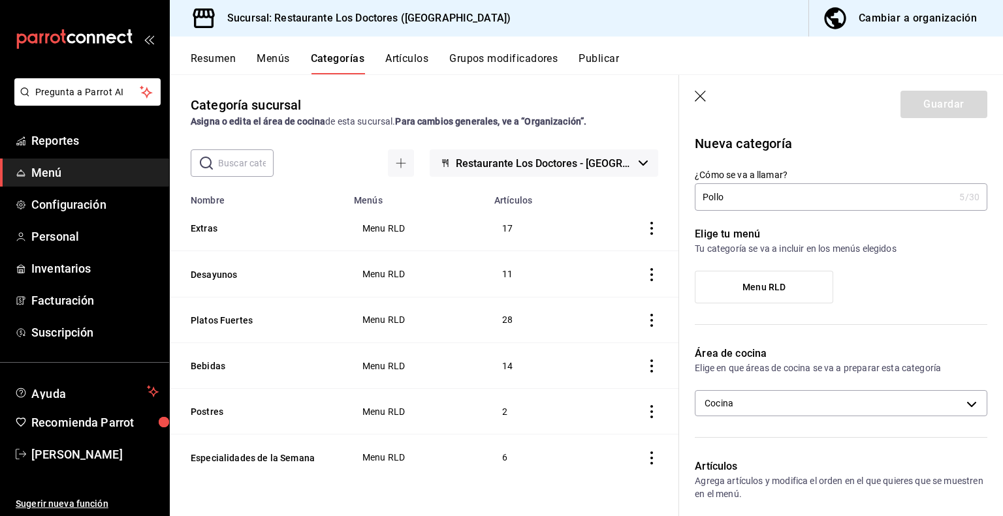
click at [763, 193] on input "Pollo" at bounding box center [824, 197] width 259 height 26
type input "Pollo"
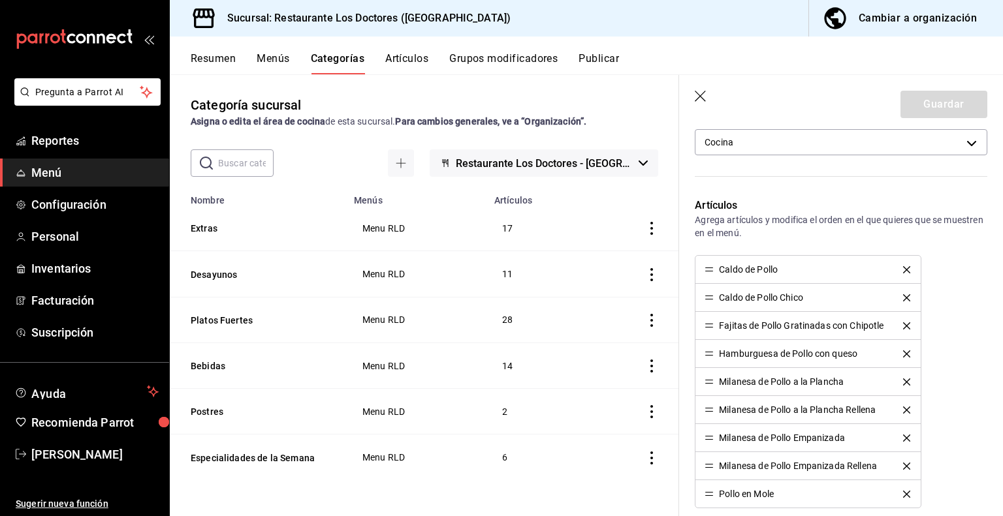
scroll to position [608, 0]
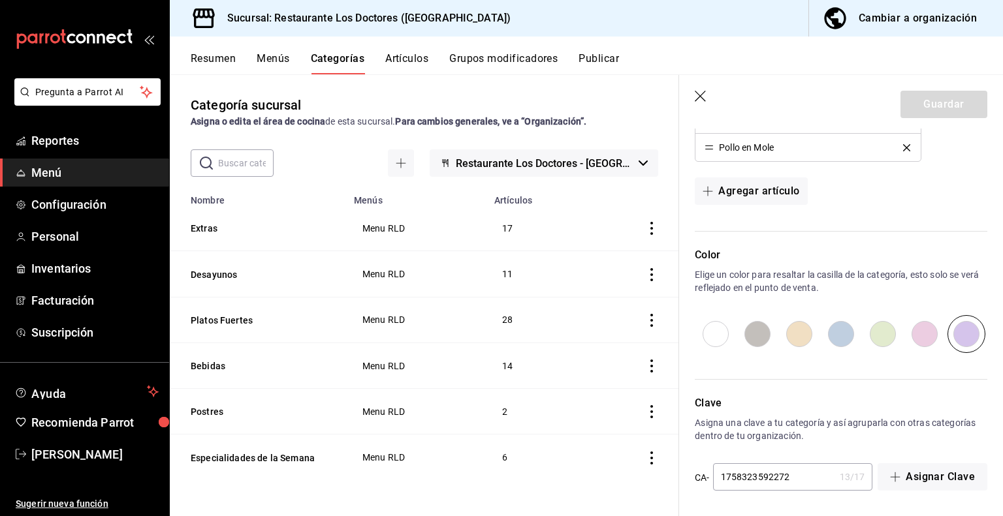
click at [701, 95] on icon "button" at bounding box center [701, 97] width 13 height 13
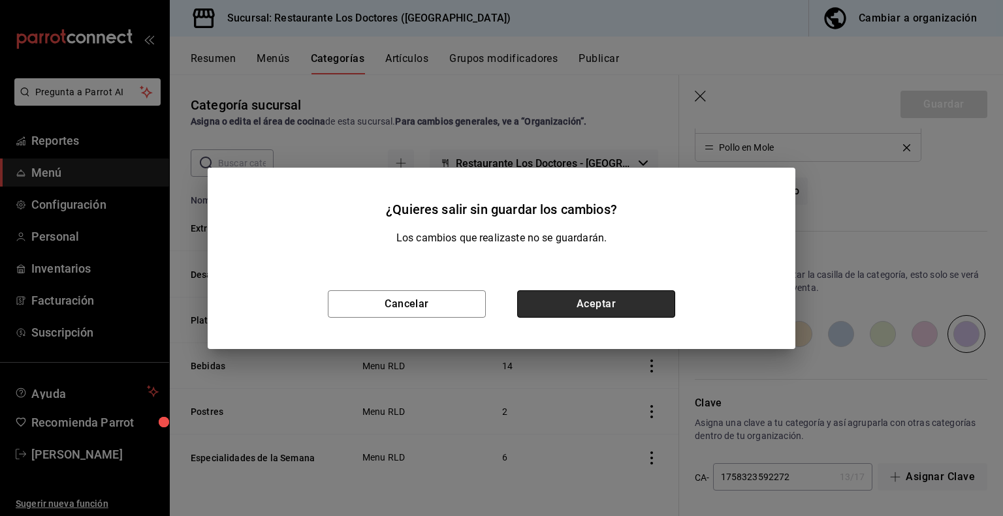
click at [590, 303] on button "Aceptar" at bounding box center [596, 304] width 158 height 27
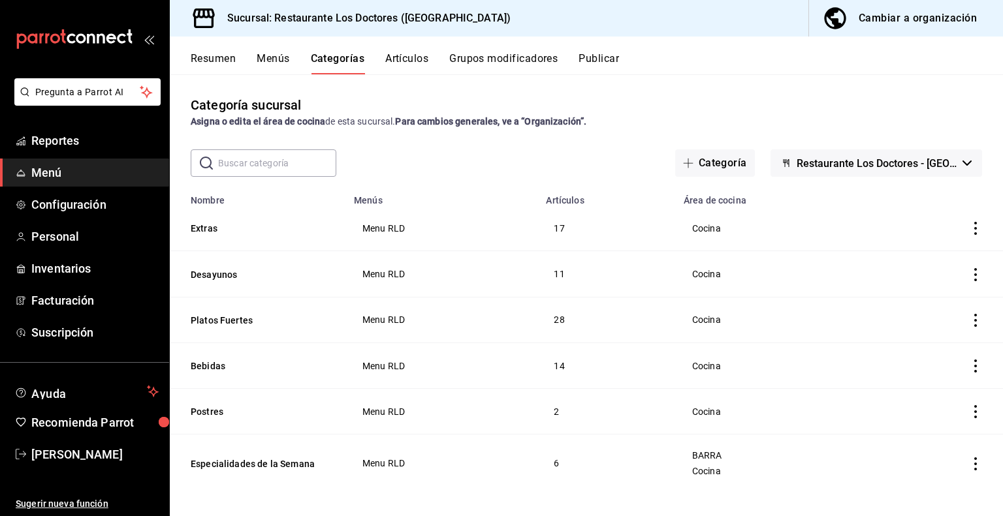
scroll to position [8, 0]
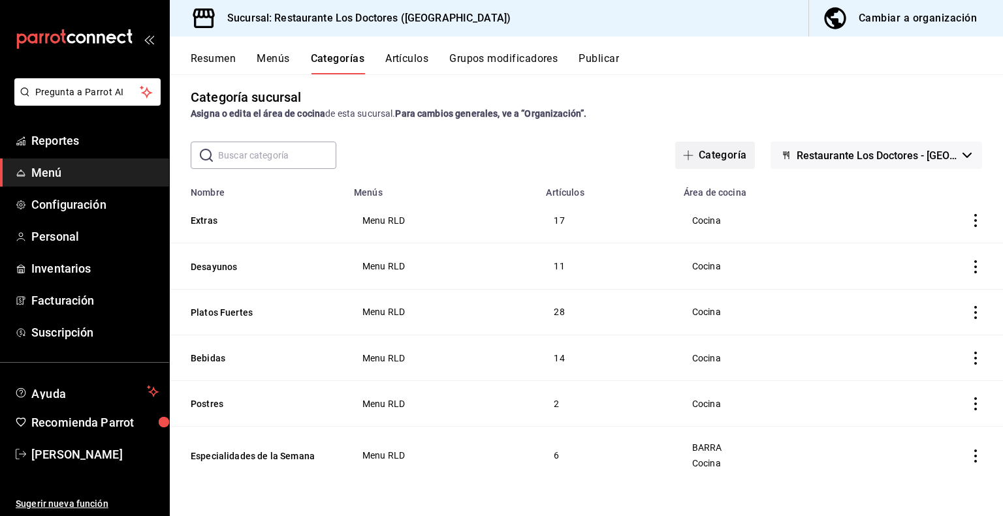
click at [693, 162] on button "Categoría" at bounding box center [715, 155] width 80 height 27
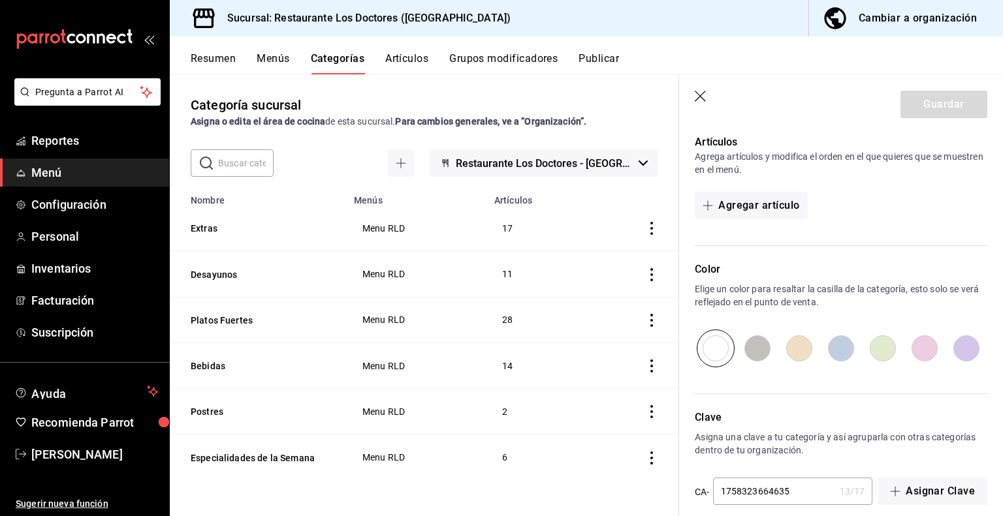
scroll to position [339, 0]
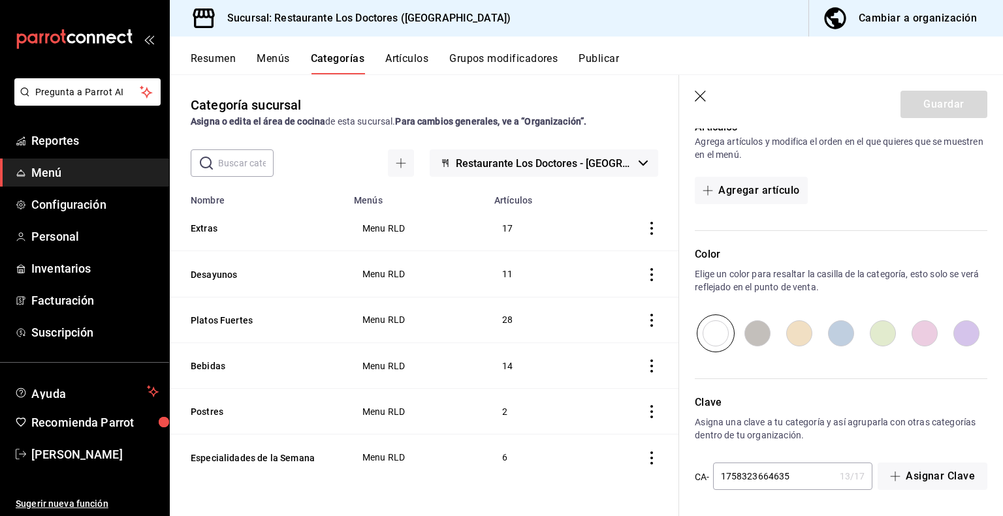
type input "Pollo"
click at [753, 332] on input "radio" at bounding box center [757, 334] width 42 height 38
radio input "true"
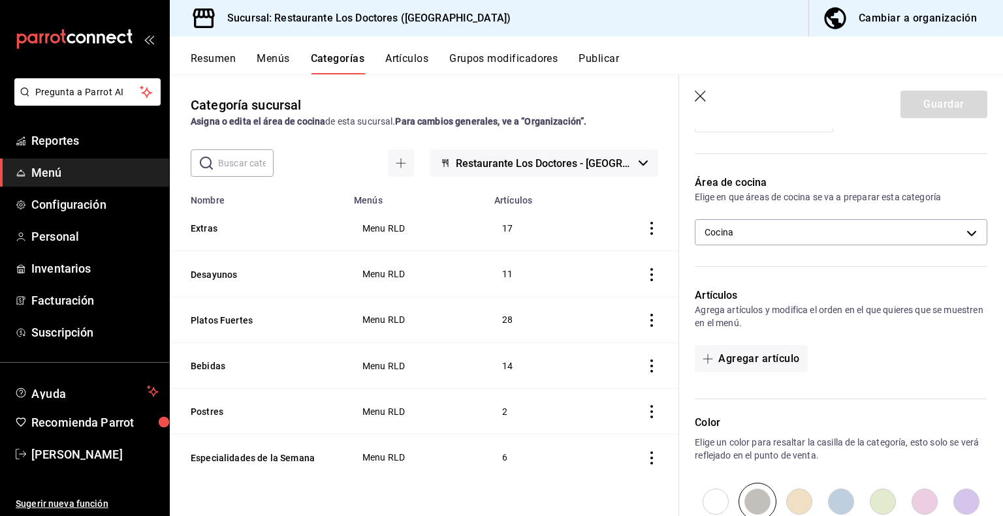
scroll to position [187, 0]
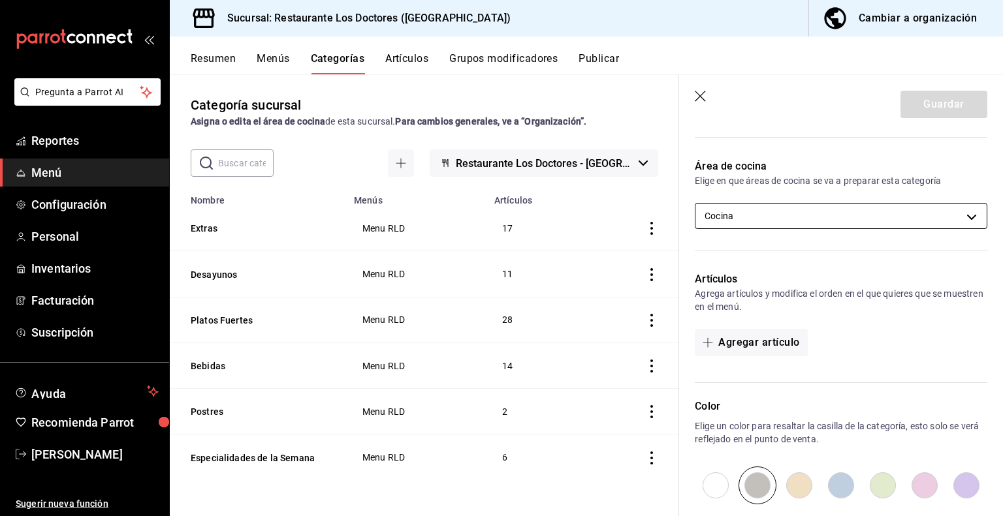
click at [962, 217] on body "Pregunta a Parrot AI Reportes Menú Configuración Personal Inventarios Facturaci…" at bounding box center [501, 258] width 1003 height 516
click at [910, 327] on div at bounding box center [501, 258] width 1003 height 516
click at [762, 345] on button "Agregar artículo" at bounding box center [751, 342] width 112 height 27
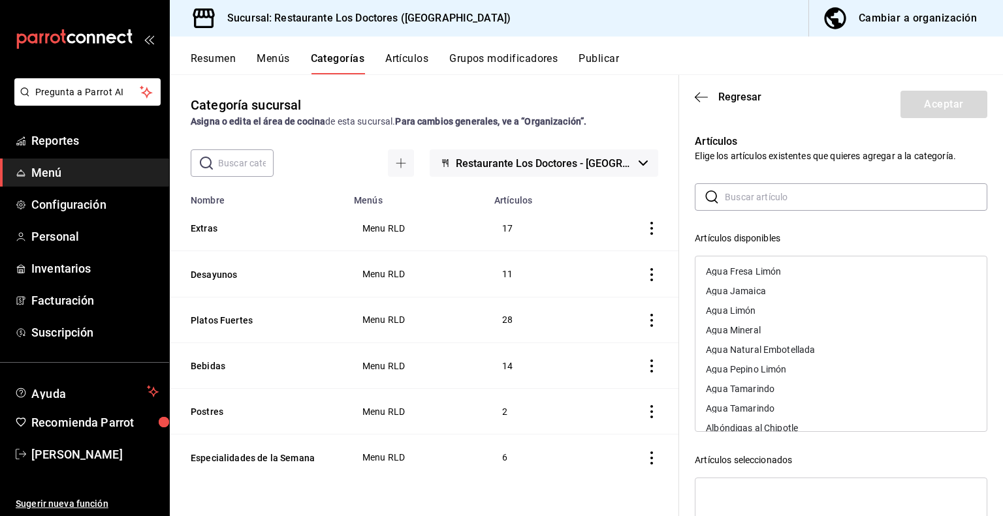
click at [753, 193] on input "text" at bounding box center [856, 197] width 262 height 26
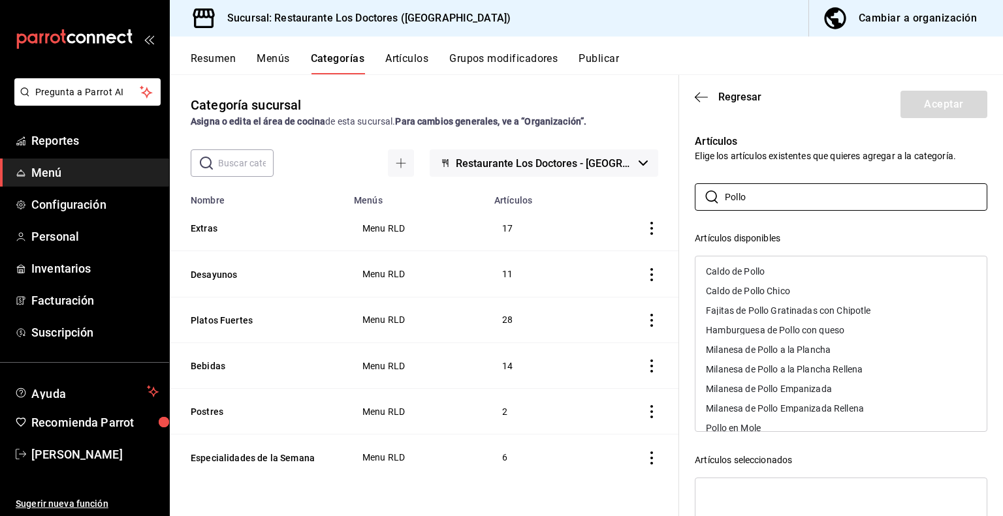
type input "Pollo"
click at [742, 266] on div "Caldo de Pollo" at bounding box center [840, 272] width 291 height 20
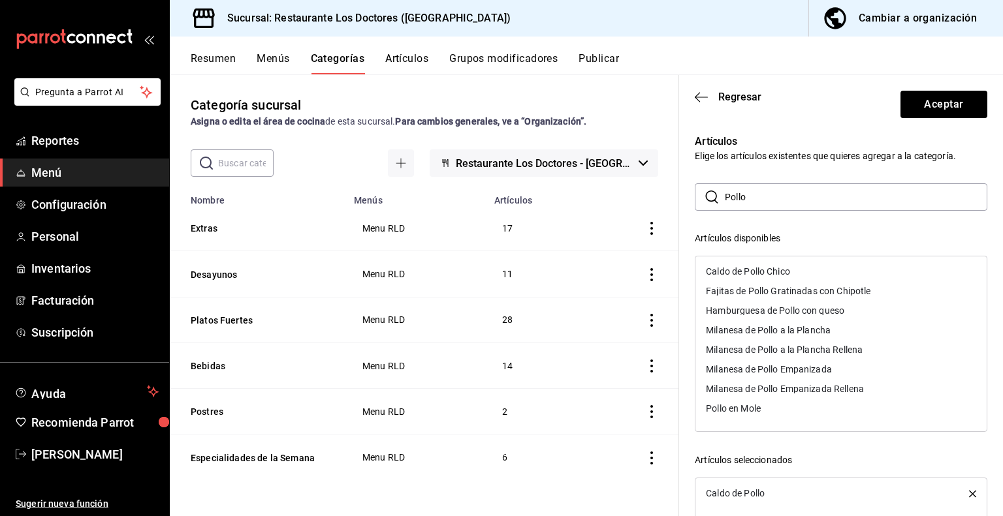
click at [742, 266] on div "Caldo de Pollo Chico" at bounding box center [840, 272] width 291 height 20
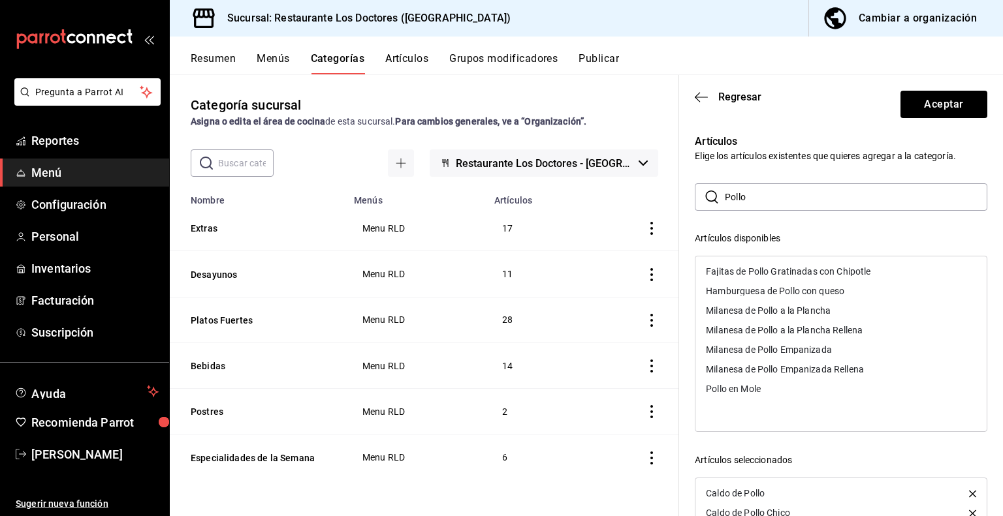
click at [742, 266] on div "Fajitas de Pollo Gratinadas con Chipotle" at bounding box center [840, 272] width 291 height 20
click at [744, 266] on div "Hamburguesa de Pollo con queso" at bounding box center [840, 272] width 291 height 20
click at [744, 266] on div "Milanesa de Pollo a la Plancha" at bounding box center [840, 272] width 291 height 20
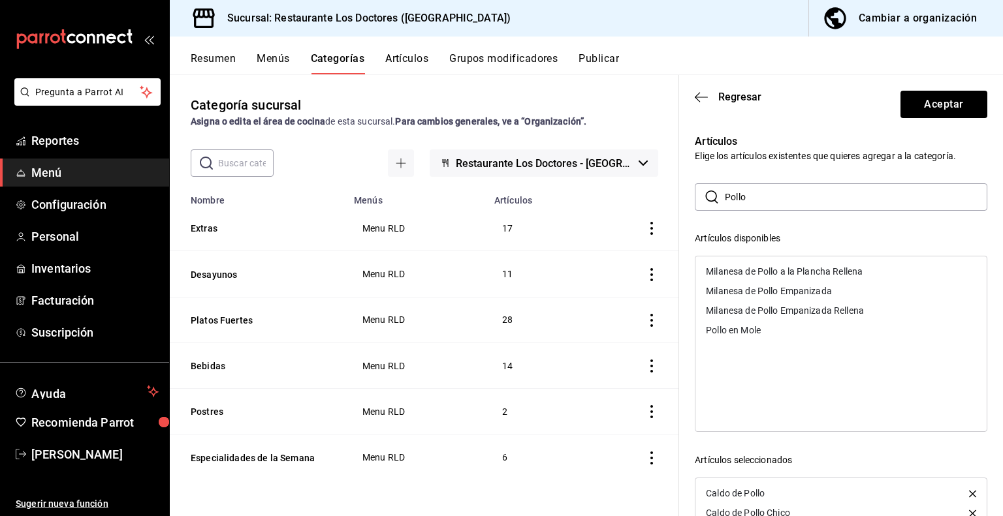
click at [746, 268] on div "Milanesa de Pollo a la Plancha Rellena" at bounding box center [784, 271] width 157 height 9
click at [747, 271] on div "Milanesa de Pollo Empanizada" at bounding box center [769, 271] width 126 height 9
click at [747, 271] on div "Milanesa de Pollo Empanizada Rellena" at bounding box center [785, 271] width 158 height 9
click at [747, 270] on div "Pollo en Mole" at bounding box center [733, 271] width 55 height 9
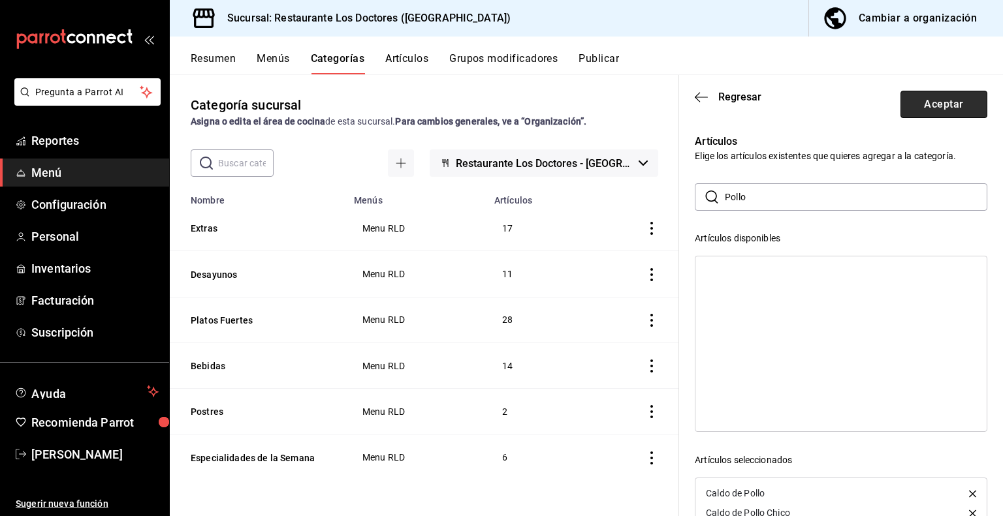
click at [929, 106] on button "Aceptar" at bounding box center [943, 104] width 87 height 27
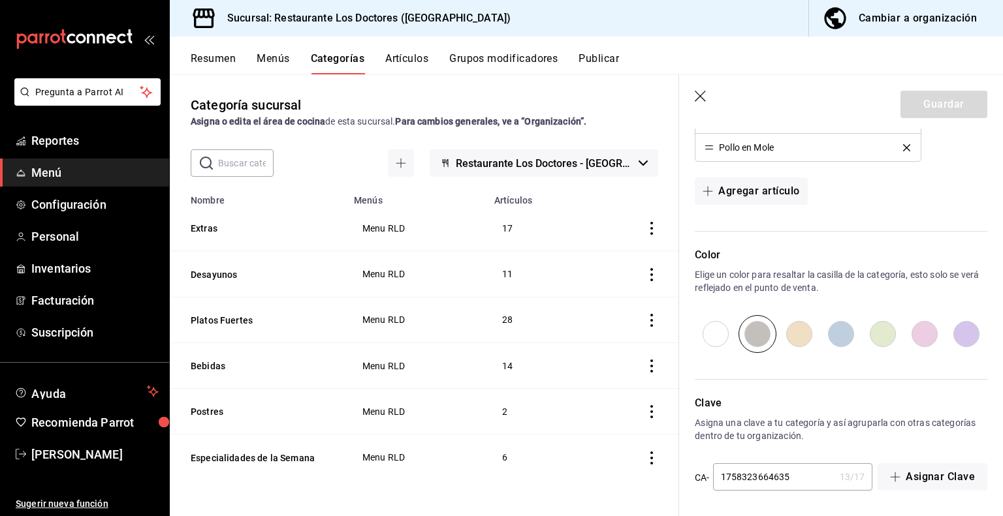
scroll to position [0, 0]
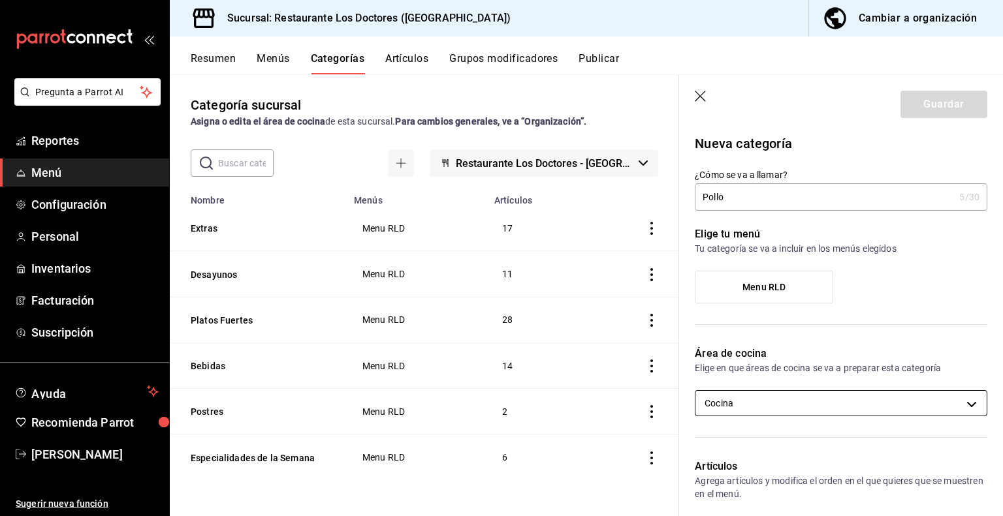
click at [812, 407] on body "Pregunta a Parrot AI Reportes Menú Configuración Personal Inventarios Facturaci…" at bounding box center [501, 258] width 1003 height 516
click at [812, 407] on div at bounding box center [501, 258] width 1003 height 516
click at [921, 104] on div "Guardar" at bounding box center [943, 104] width 87 height 27
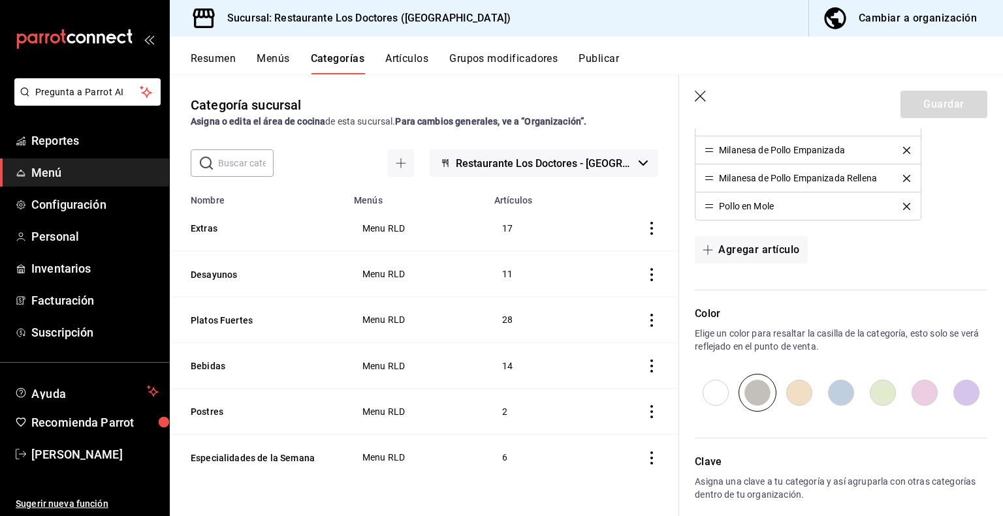
scroll to position [608, 0]
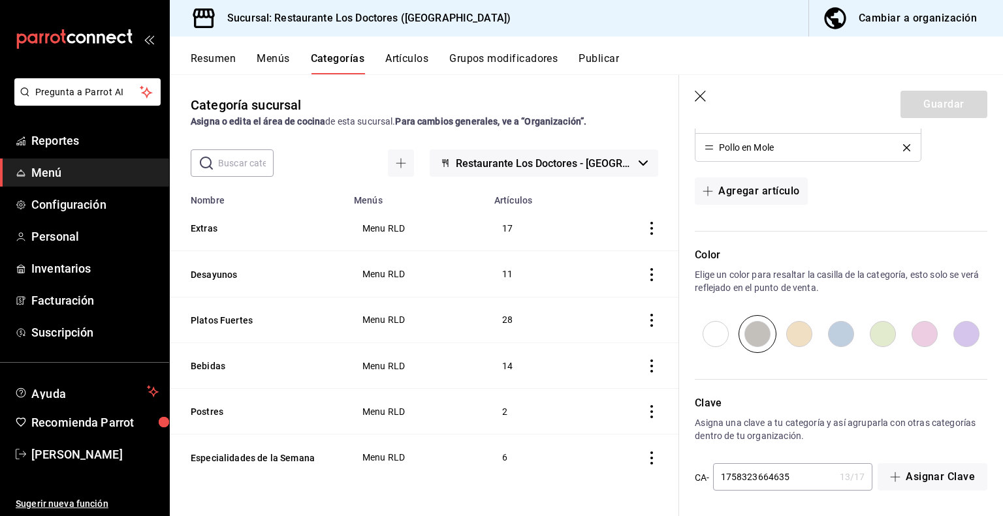
click at [835, 328] on input "radio" at bounding box center [841, 334] width 42 height 38
radio input "true"
click at [804, 326] on input "radio" at bounding box center [799, 334] width 42 height 38
radio input "true"
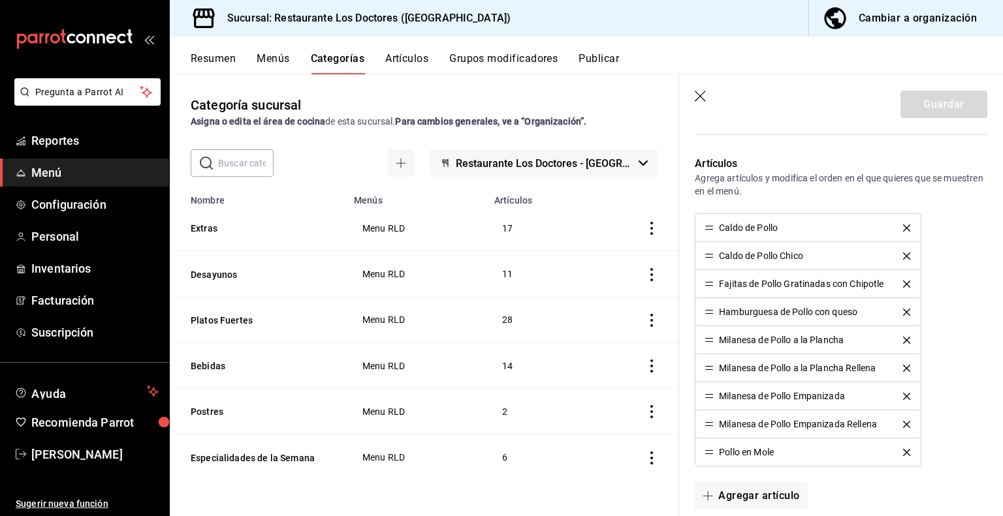
scroll to position [0, 0]
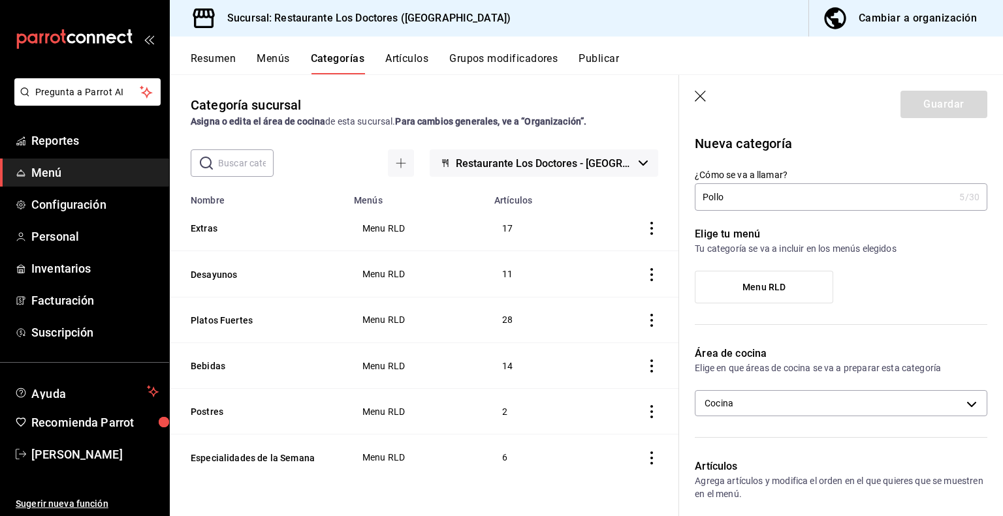
click at [783, 281] on label "Menu RLD" at bounding box center [763, 287] width 137 height 31
click at [0, 0] on input "Menu RLD" at bounding box center [0, 0] width 0 height 0
click at [933, 106] on button "Guardar" at bounding box center [943, 104] width 87 height 27
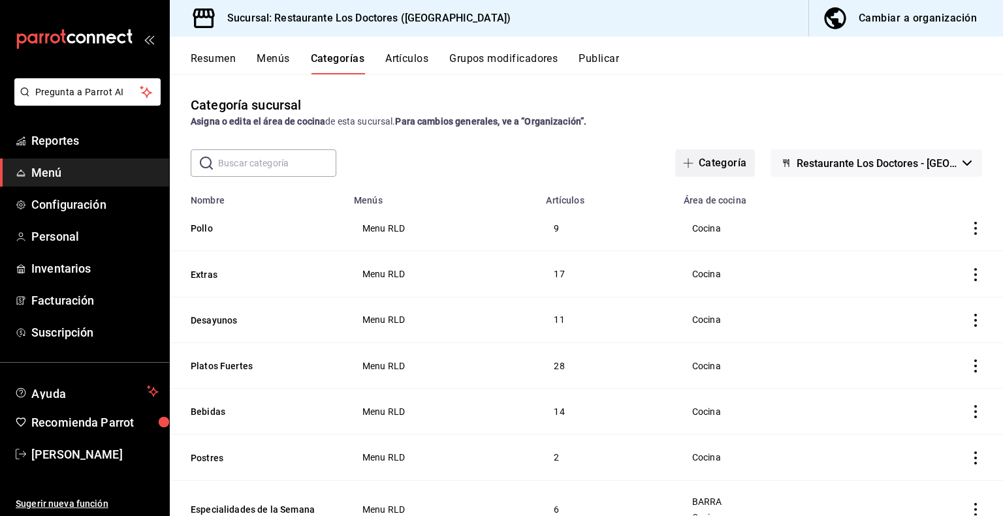
click at [710, 165] on button "Categoría" at bounding box center [715, 163] width 80 height 27
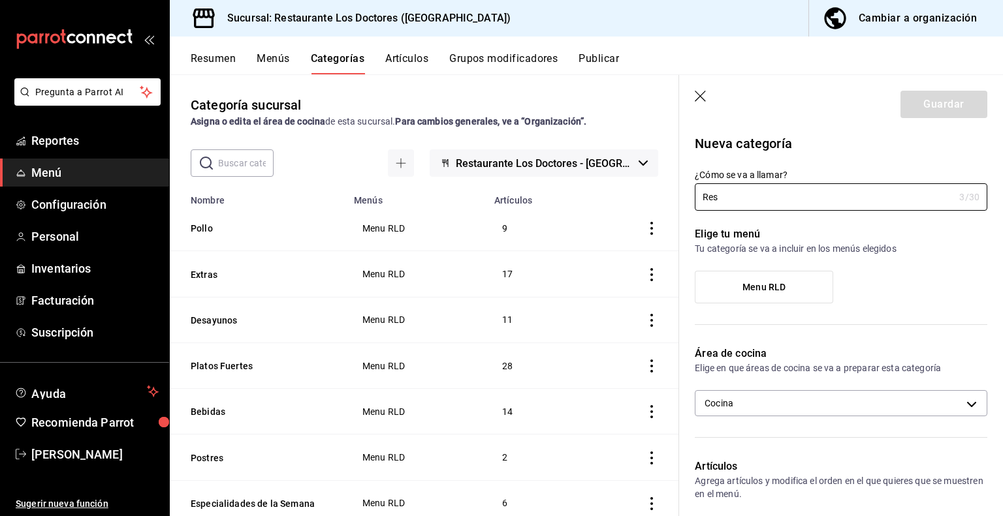
type input "Res"
click at [776, 296] on label "Menu RLD" at bounding box center [763, 287] width 137 height 31
click at [0, 0] on input "Menu RLD" at bounding box center [0, 0] width 0 height 0
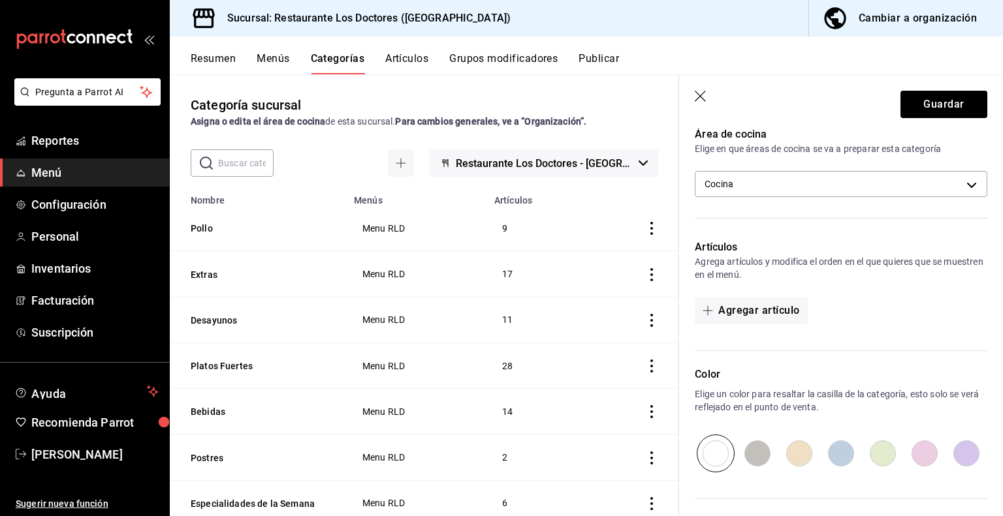
scroll to position [304, 0]
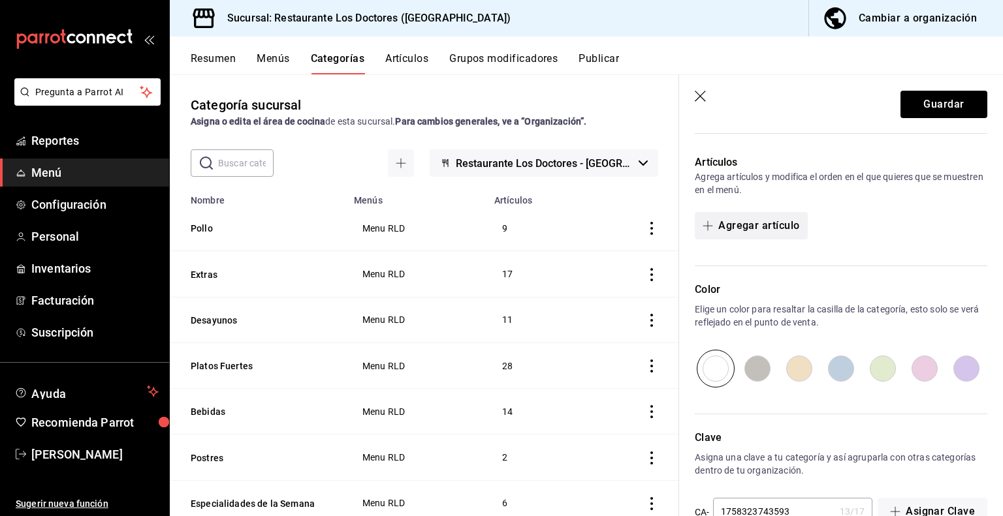
click at [759, 227] on button "Agregar artículo" at bounding box center [751, 225] width 112 height 27
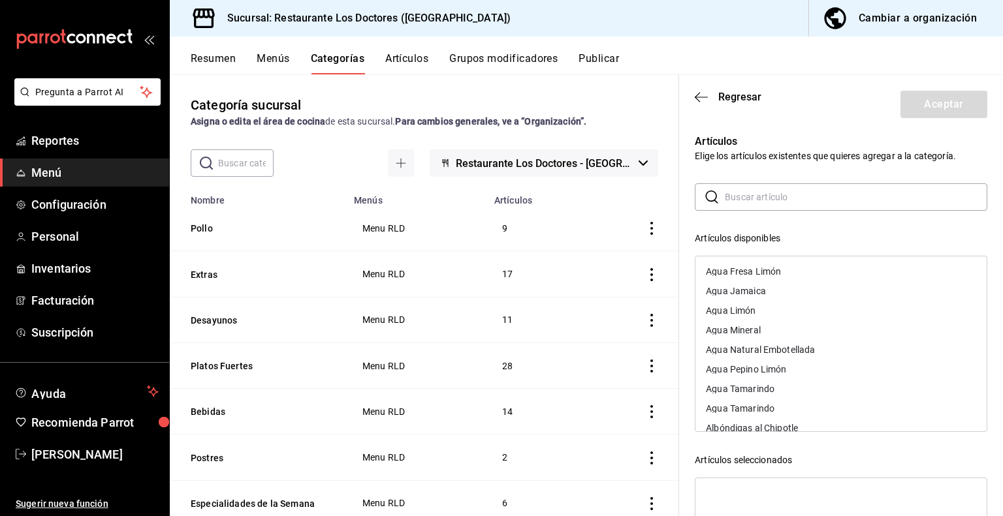
click at [744, 205] on input "text" at bounding box center [856, 197] width 262 height 26
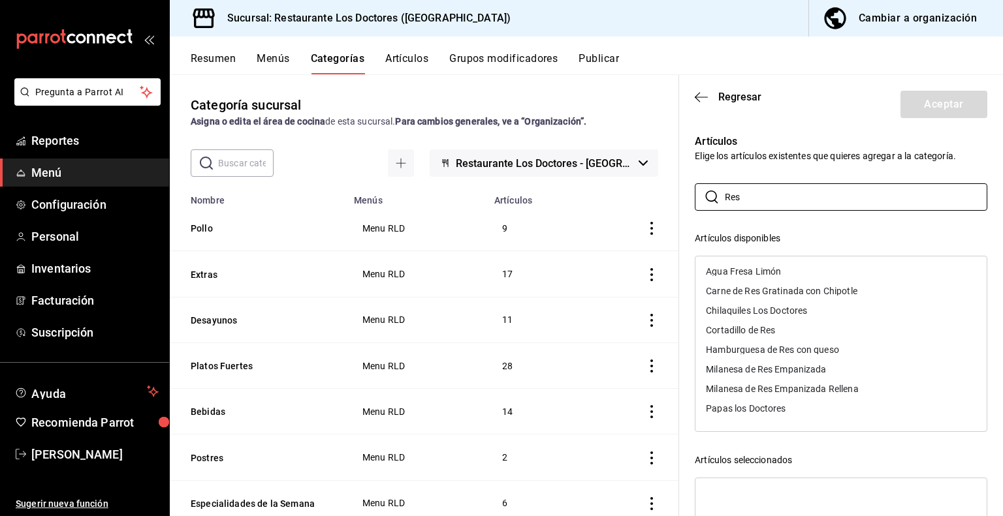
type input "Res"
click at [787, 293] on div "Carne de Res Gratinada con Chipotle" at bounding box center [781, 291] width 151 height 9
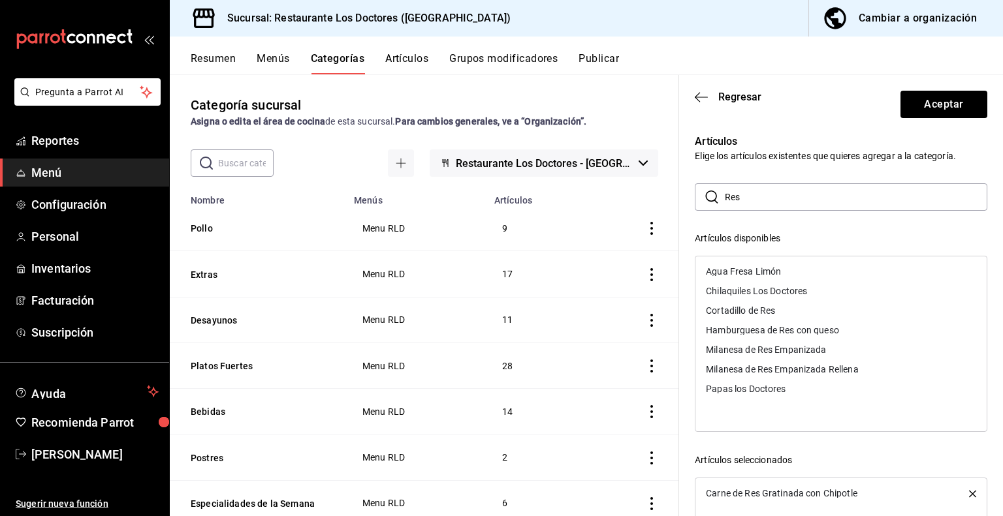
click at [770, 309] on div "Cortadillo de Res" at bounding box center [740, 310] width 69 height 9
click at [770, 309] on div "Hamburguesa de Res con queso" at bounding box center [772, 310] width 133 height 9
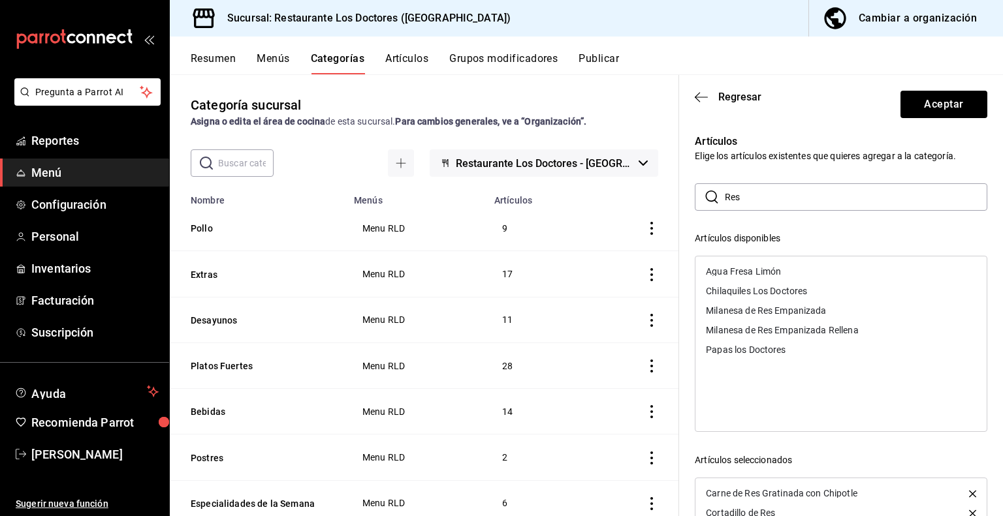
click at [770, 309] on div "Milanesa de Res Empanizada" at bounding box center [766, 310] width 120 height 9
click at [768, 310] on div "Milanesa de Res Empanizada Rellena" at bounding box center [782, 310] width 152 height 9
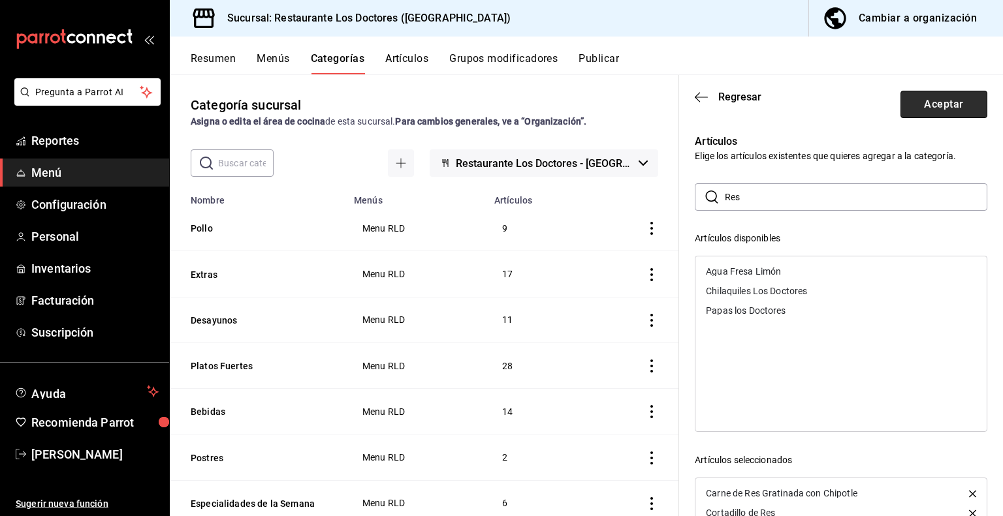
click at [933, 103] on button "Aceptar" at bounding box center [943, 104] width 87 height 27
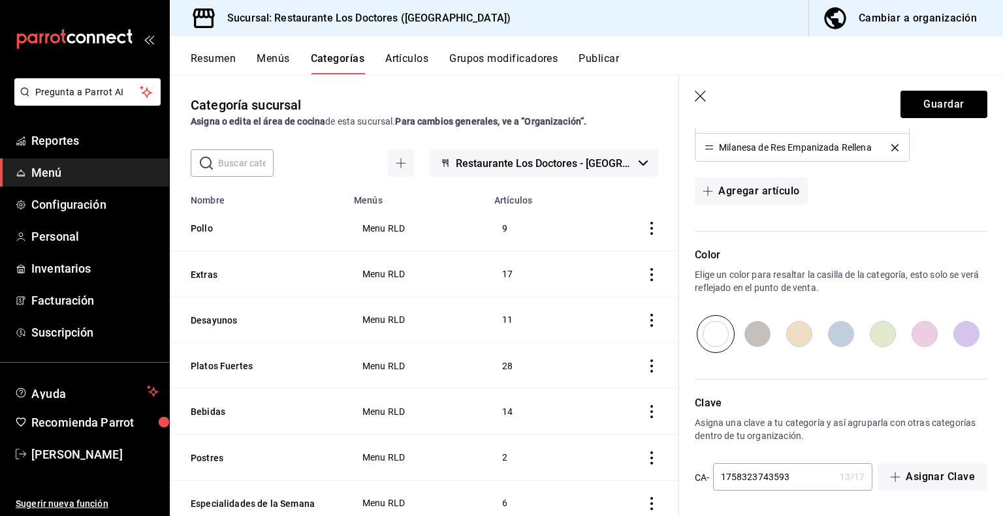
scroll to position [496, 0]
click at [793, 339] on input "radio" at bounding box center [799, 334] width 42 height 38
radio input "true"
click at [959, 108] on button "Guardar" at bounding box center [943, 104] width 87 height 27
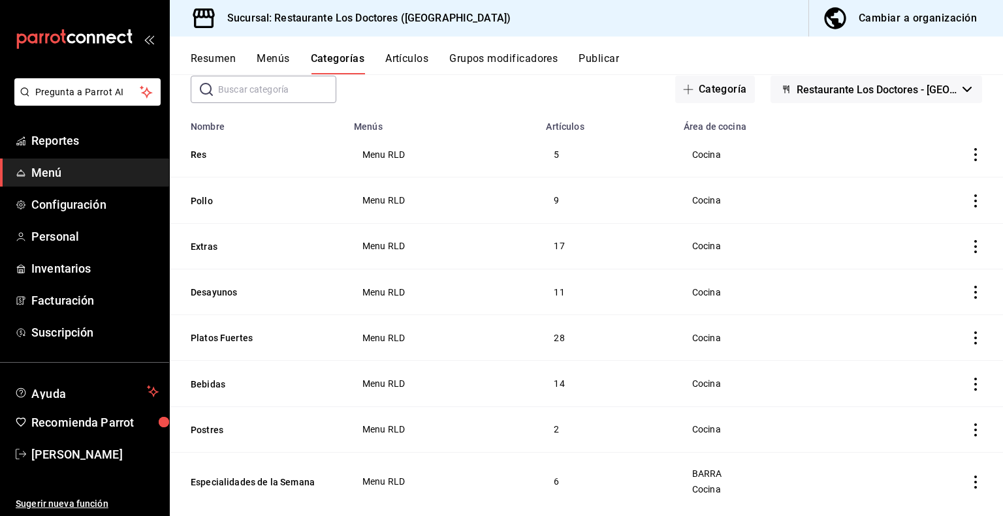
scroll to position [100, 0]
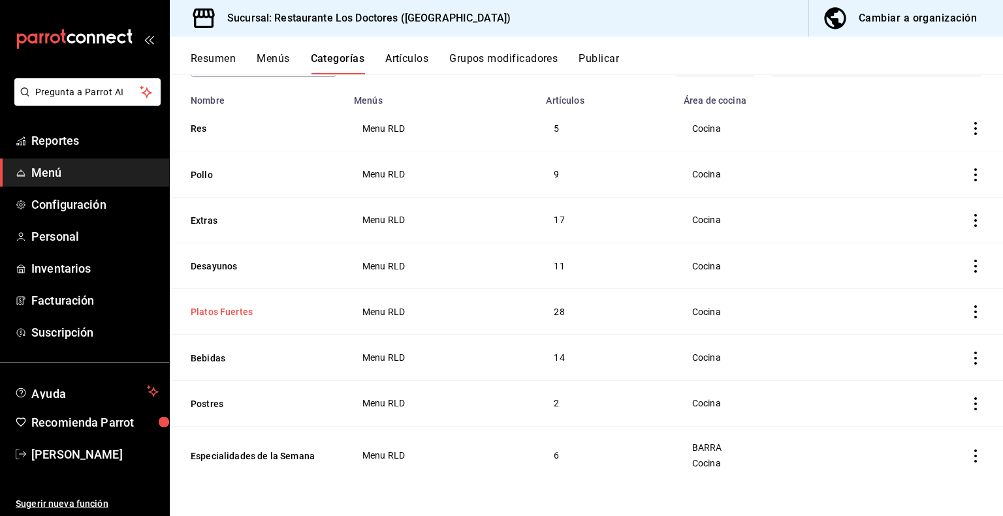
click at [230, 313] on button "Platos Fuertes" at bounding box center [256, 312] width 131 height 13
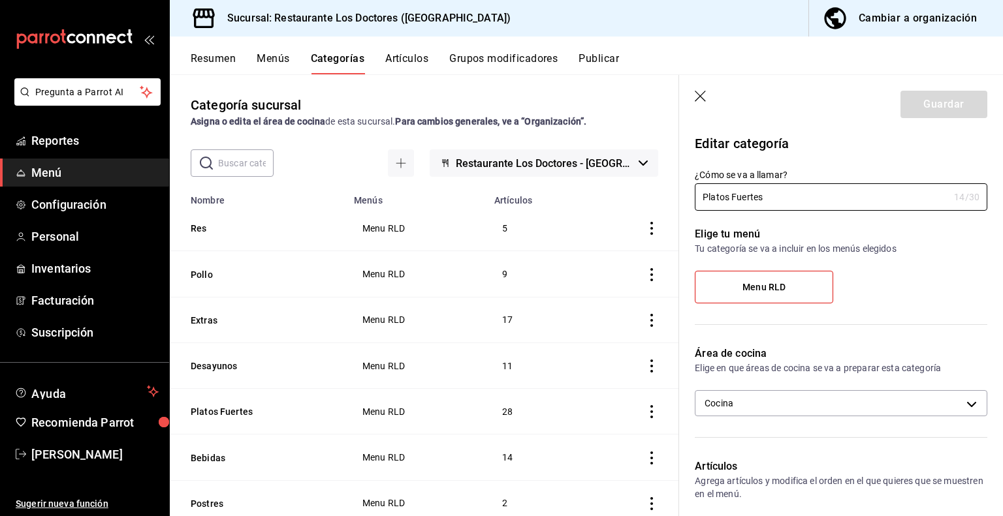
click at [700, 93] on icon "button" at bounding box center [701, 97] width 13 height 13
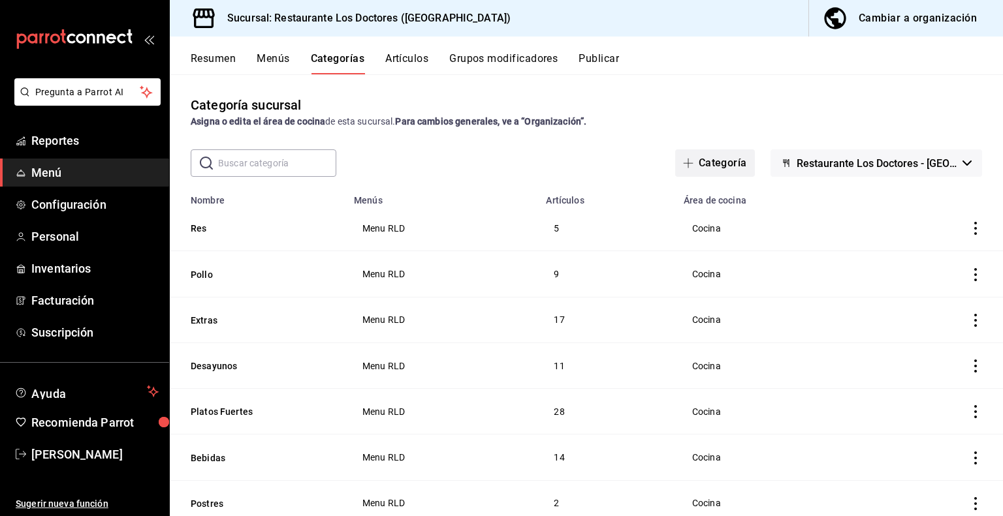
click at [710, 163] on button "Categoría" at bounding box center [715, 163] width 80 height 27
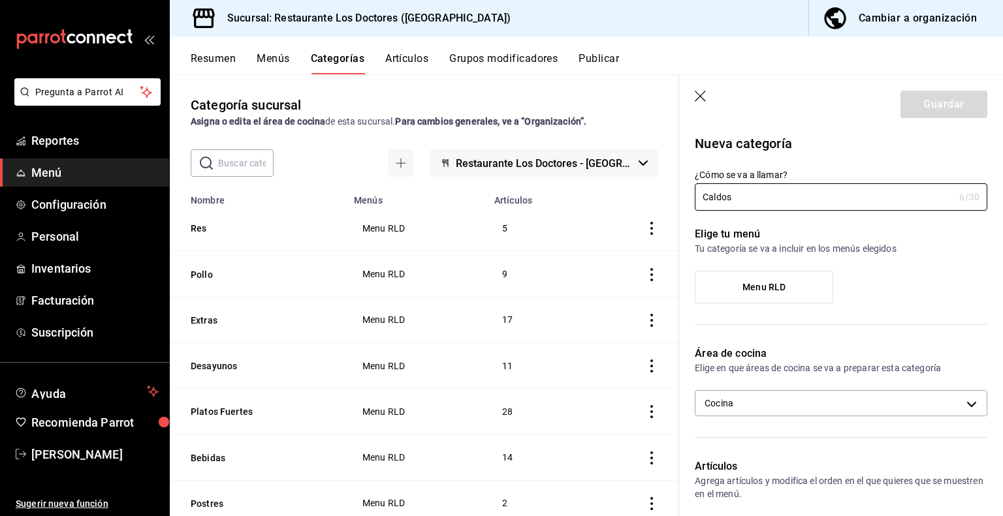
type input "Caldos"
click at [763, 288] on span "Menu RLD" at bounding box center [763, 287] width 43 height 11
click at [0, 0] on input "Menu RLD" at bounding box center [0, 0] width 0 height 0
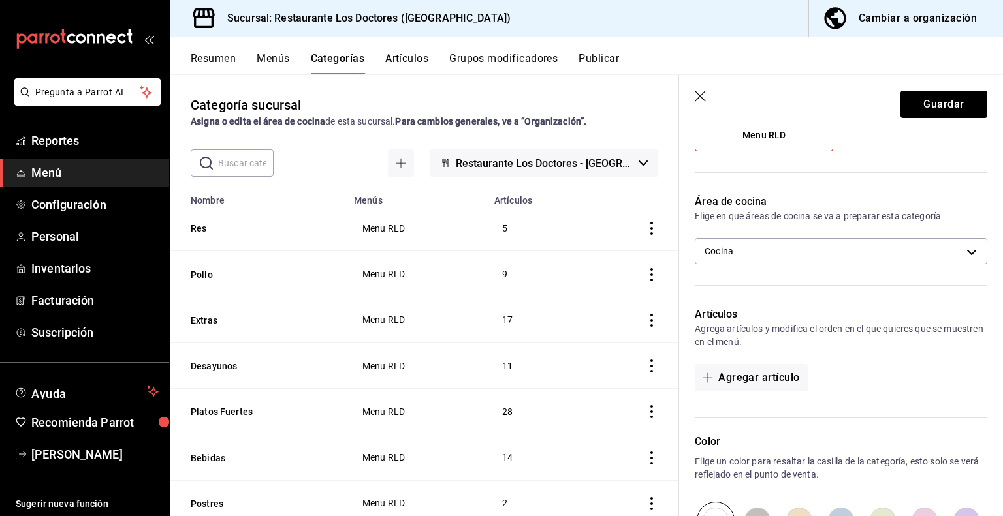
scroll to position [339, 0]
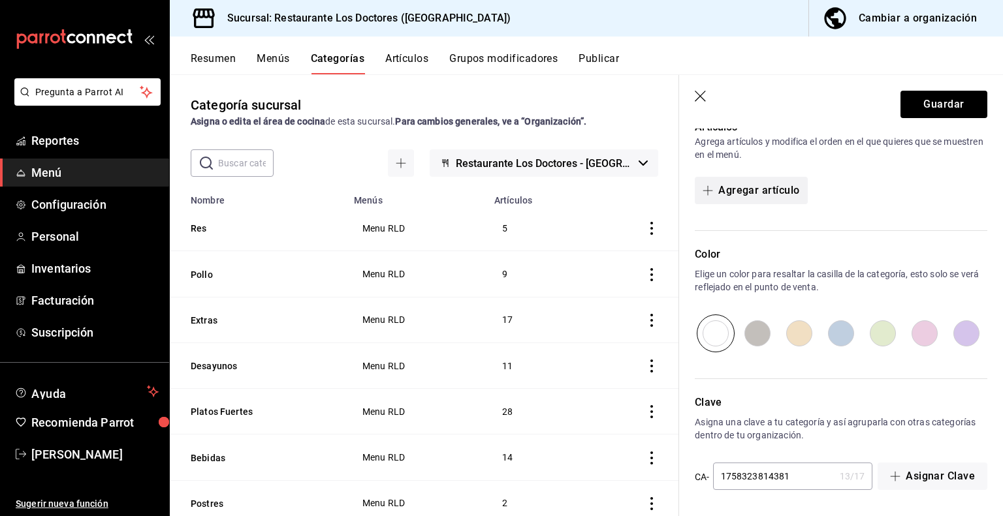
click at [777, 189] on button "Agregar artículo" at bounding box center [751, 190] width 112 height 27
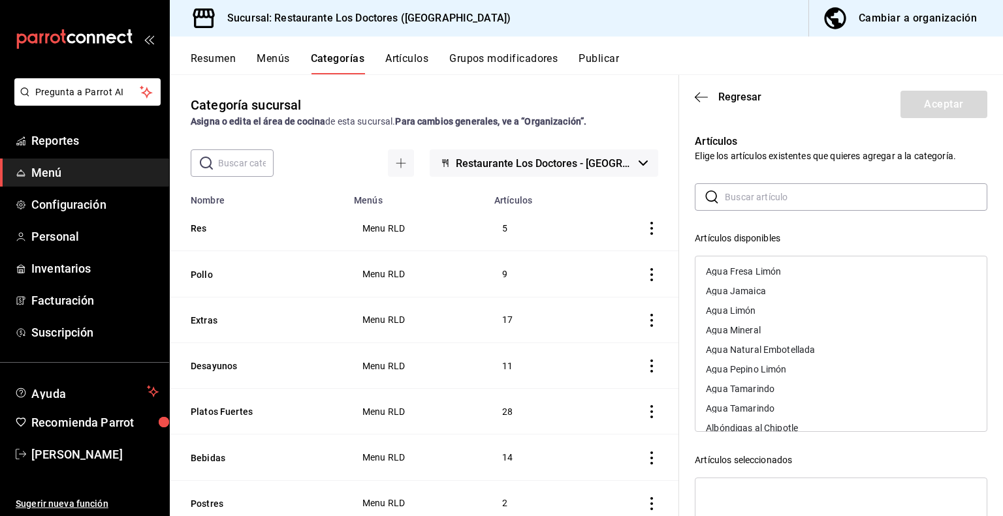
click at [734, 195] on input "text" at bounding box center [856, 197] width 262 height 26
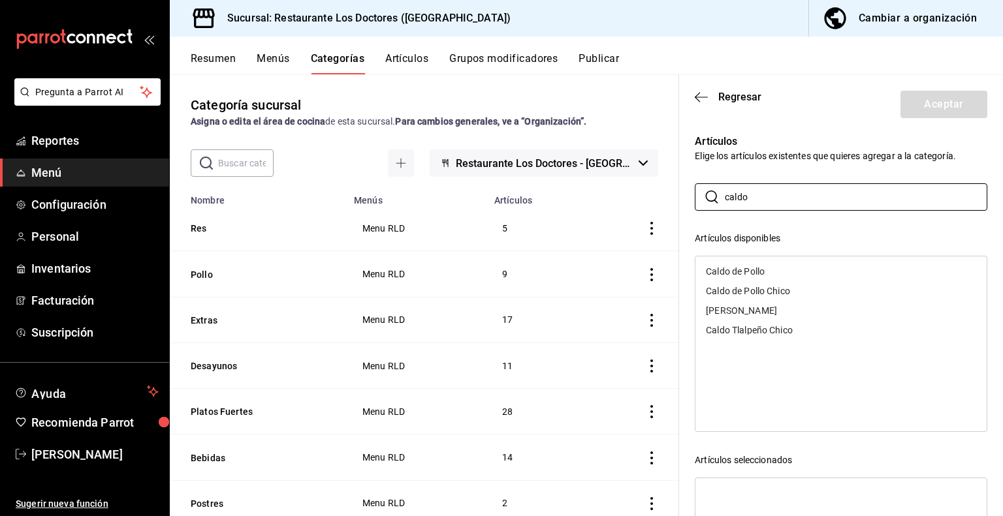
type input "caldo"
click at [746, 264] on div "Caldo de Pollo" at bounding box center [840, 272] width 291 height 20
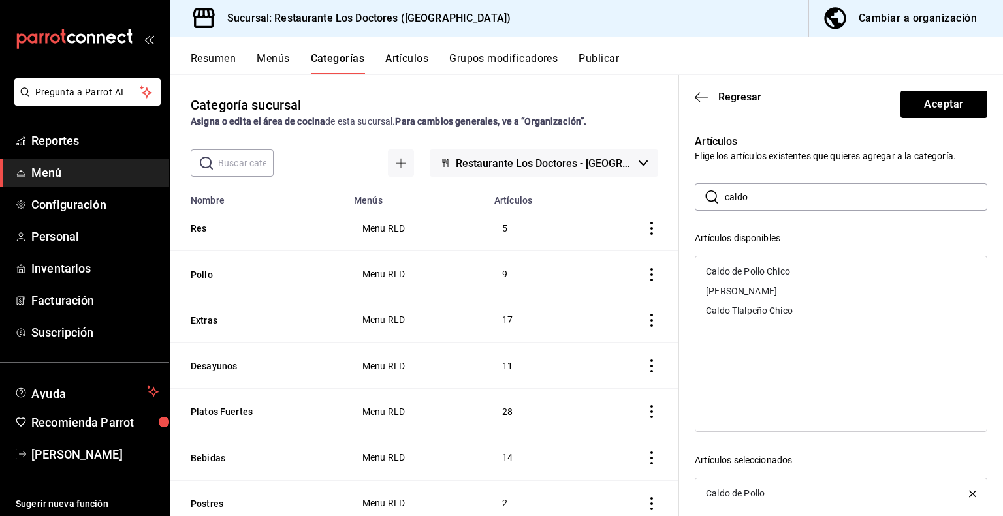
click at [747, 272] on div "Caldo de Pollo Chico" at bounding box center [748, 271] width 84 height 9
click at [747, 272] on div "[PERSON_NAME]" at bounding box center [741, 271] width 71 height 9
click at [746, 272] on div "Caldo Tlalpeño Chico" at bounding box center [749, 271] width 87 height 9
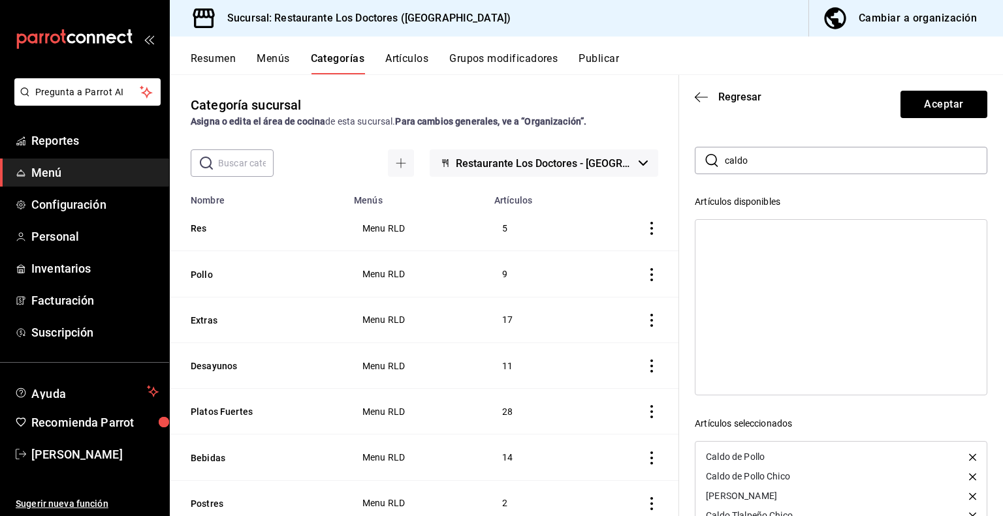
scroll to position [0, 0]
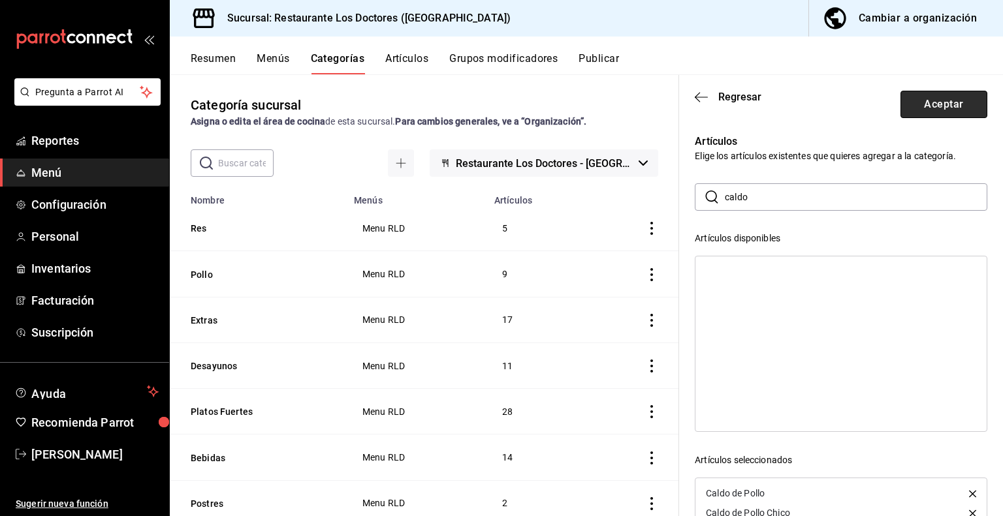
click at [936, 103] on button "Aceptar" at bounding box center [943, 104] width 87 height 27
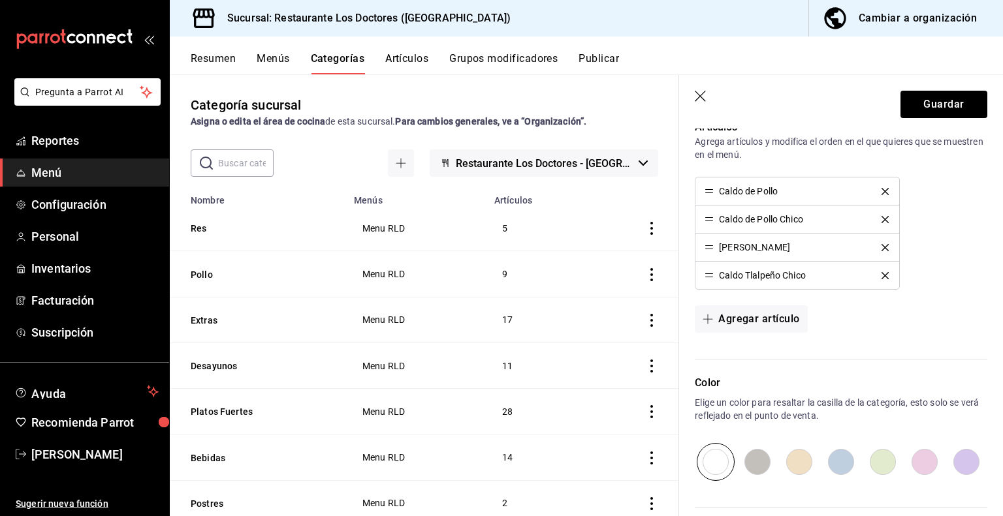
click at [782, 459] on input "radio" at bounding box center [799, 462] width 42 height 38
radio input "true"
click at [941, 101] on button "Guardar" at bounding box center [943, 104] width 87 height 27
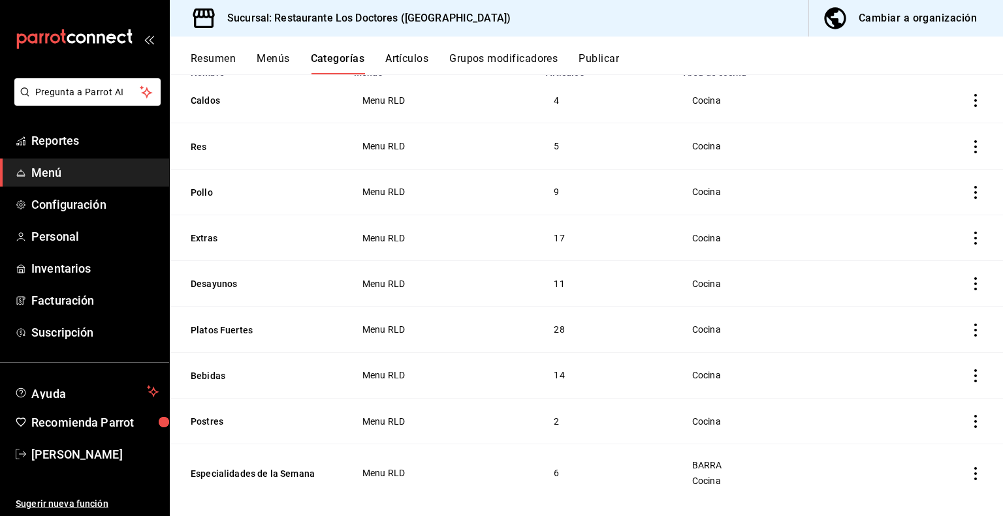
scroll to position [146, 0]
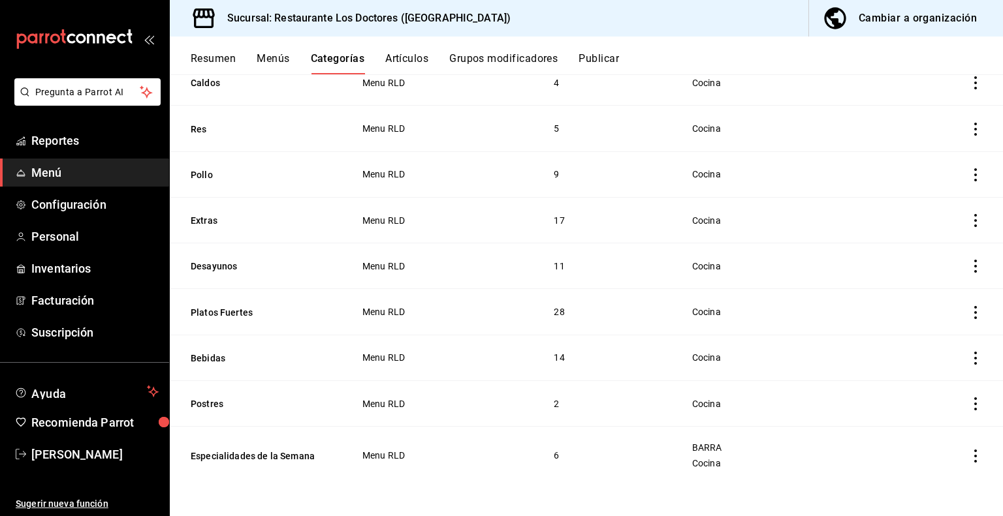
click at [65, 169] on span "Menú" at bounding box center [94, 173] width 127 height 18
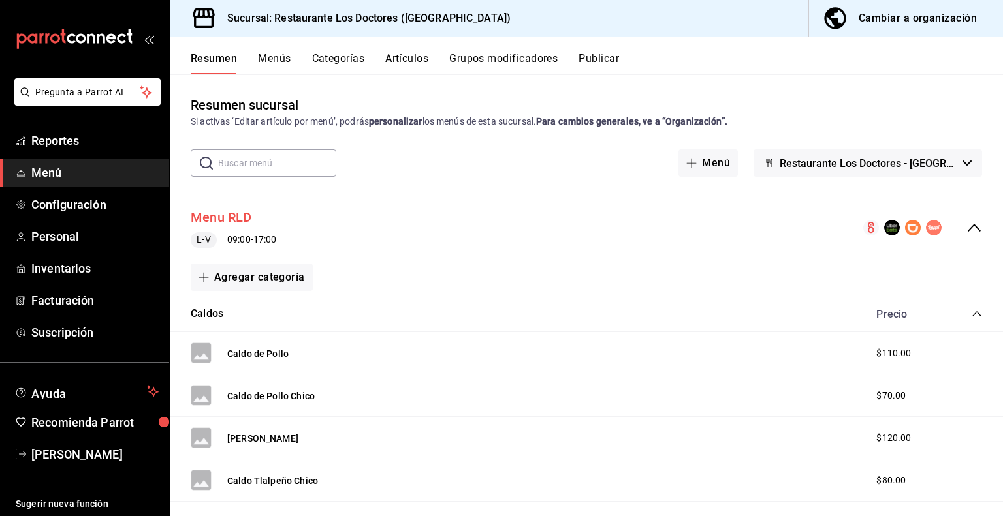
click at [204, 219] on button "Menu RLD" at bounding box center [221, 217] width 61 height 19
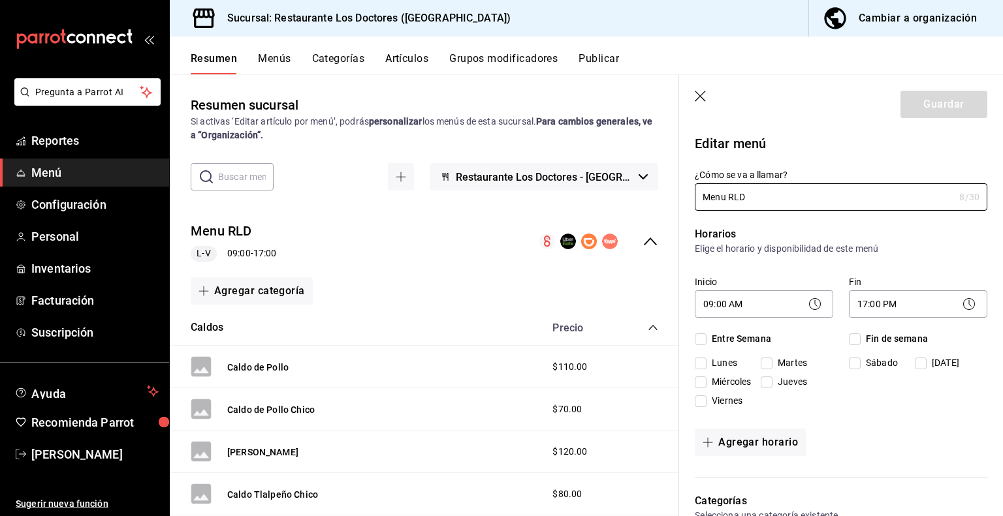
checkbox input "true"
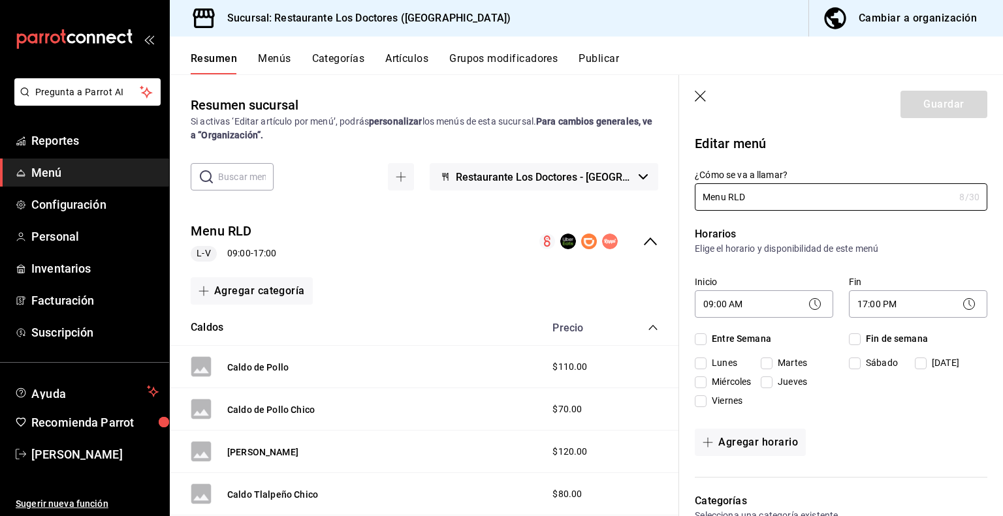
checkbox input "true"
click at [912, 301] on body "Pregunta a Parrot AI Reportes Menú Configuración Personal Inventarios Facturaci…" at bounding box center [501, 258] width 1003 height 516
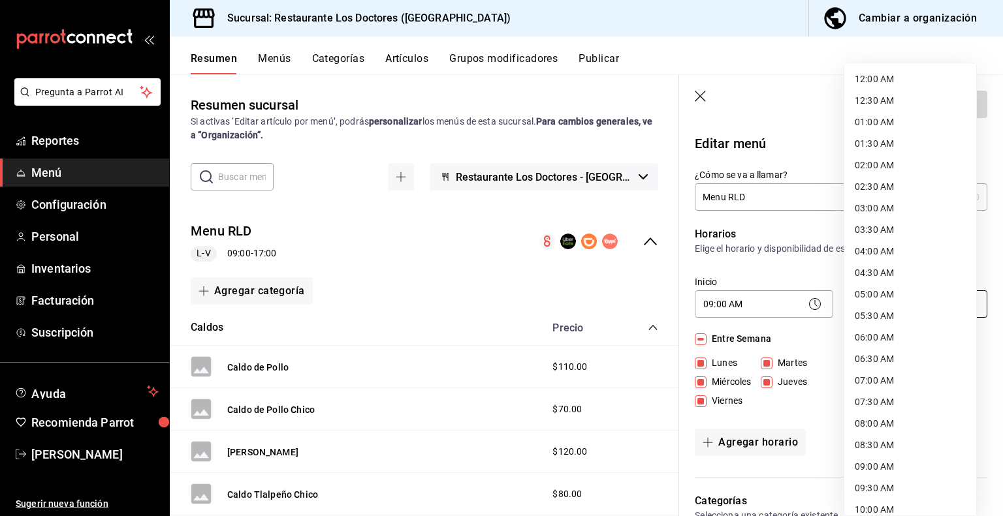
scroll to position [522, 0]
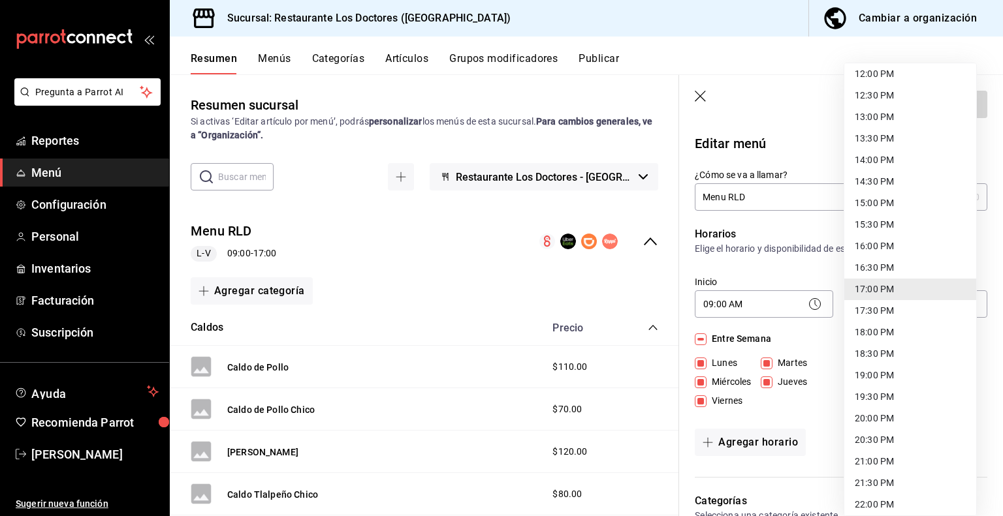
click at [874, 462] on li "21:00 PM" at bounding box center [910, 462] width 132 height 22
type input "21:00"
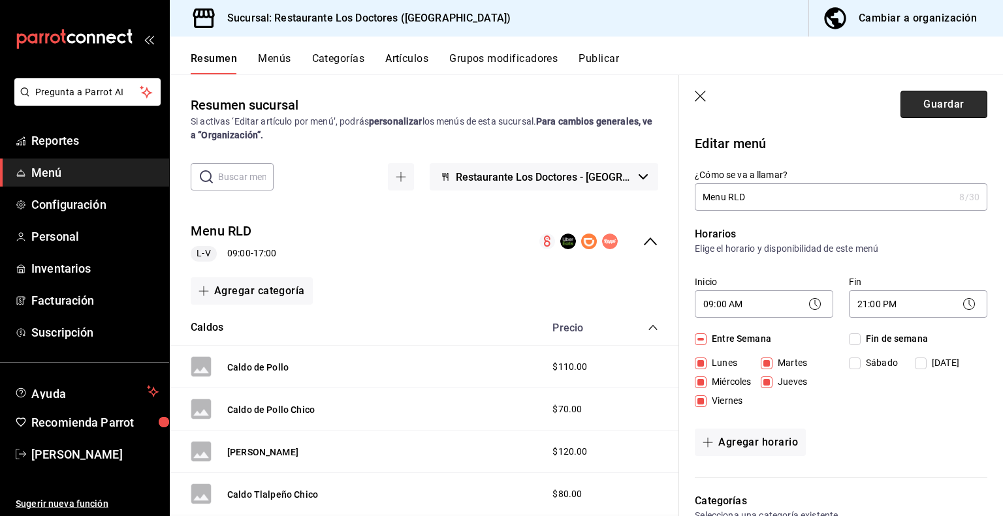
click at [928, 104] on button "Guardar" at bounding box center [943, 104] width 87 height 27
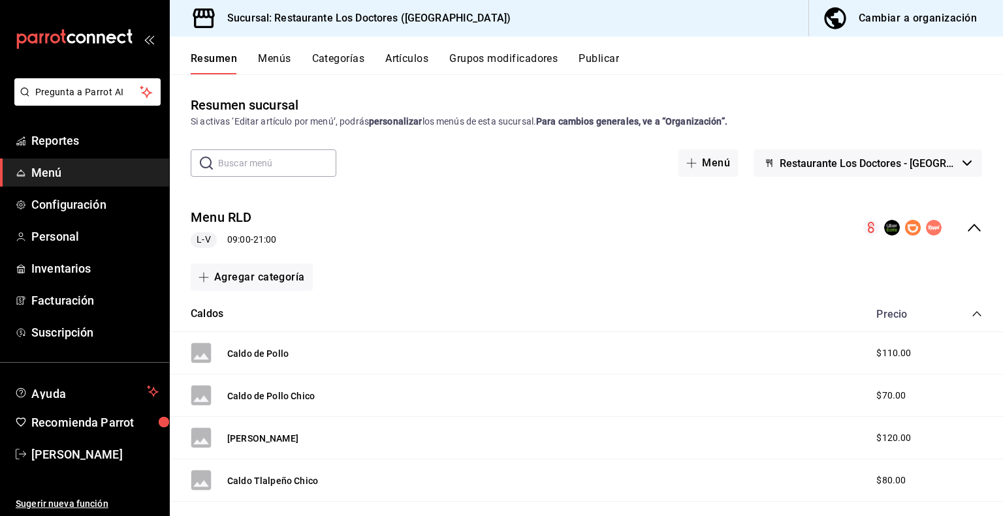
drag, startPoint x: 977, startPoint y: 477, endPoint x: 1002, endPoint y: 547, distance: 74.1
click at [1002, 516] on html "Pregunta a Parrot AI Reportes Menú Configuración Personal Inventarios Facturaci…" at bounding box center [501, 258] width 1003 height 516
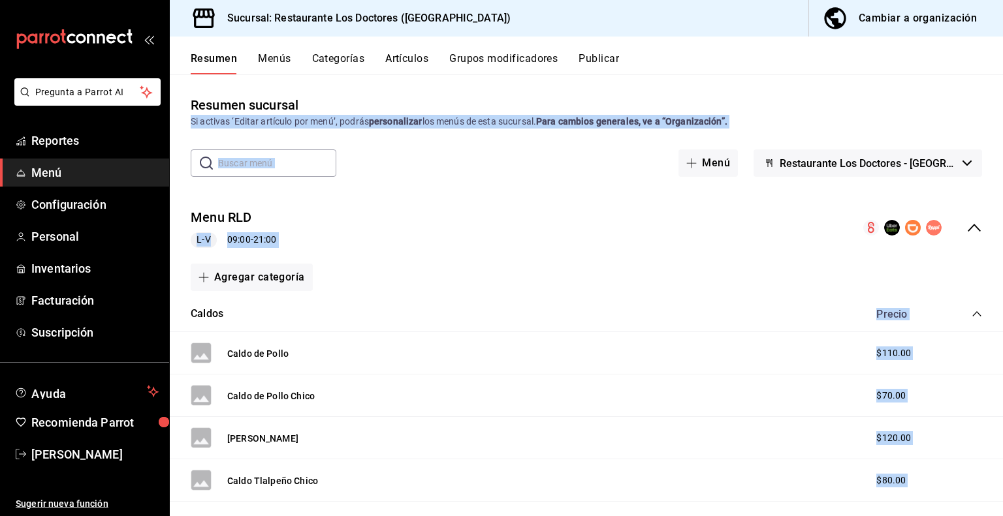
scroll to position [42, 0]
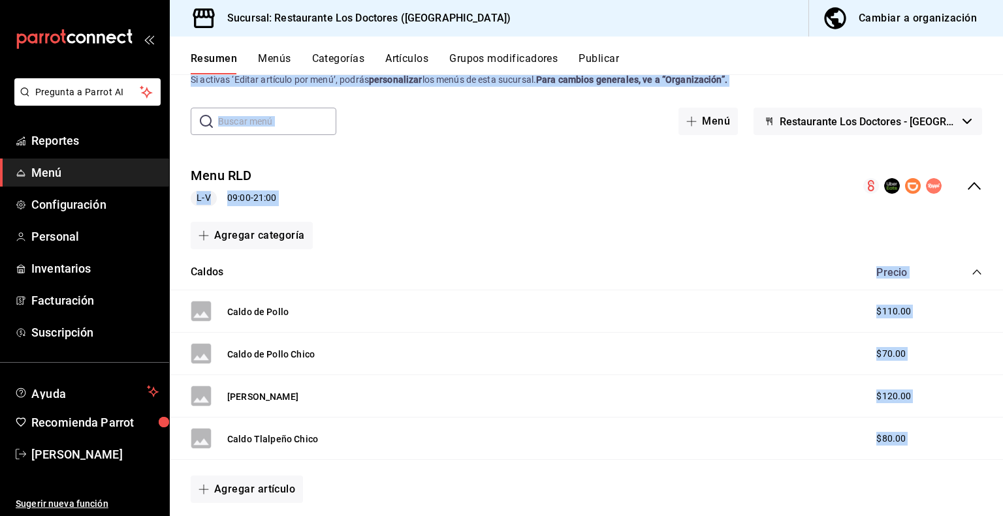
click at [559, 156] on div "Menu RLD L-V 09:00 - 21:00" at bounding box center [586, 186] width 833 height 61
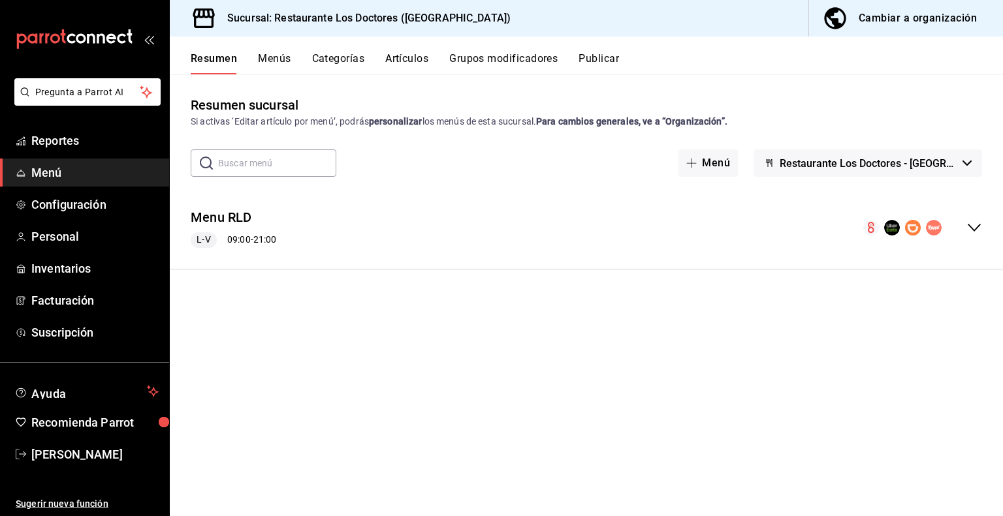
scroll to position [0, 0]
click at [485, 57] on button "Grupos modificadores" at bounding box center [503, 63] width 108 height 22
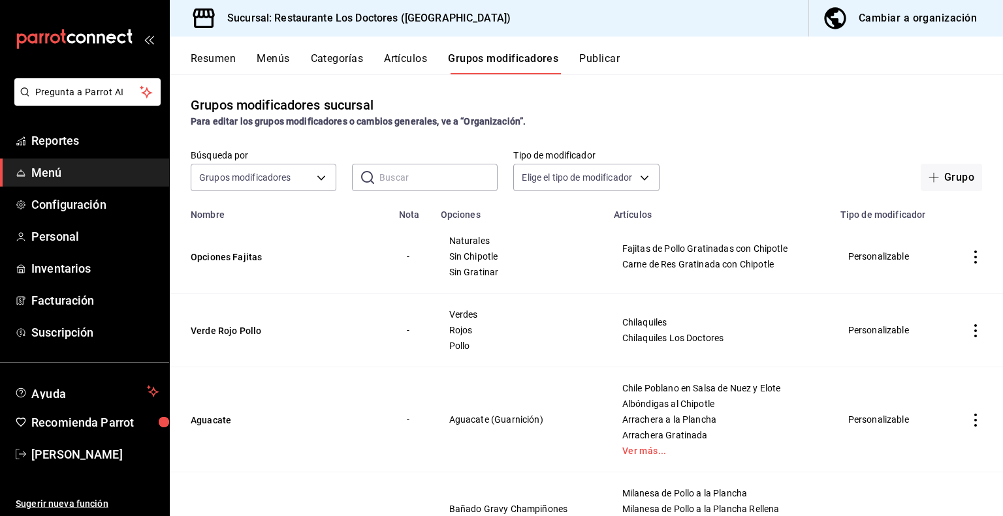
click at [347, 59] on button "Categorías" at bounding box center [337, 63] width 53 height 22
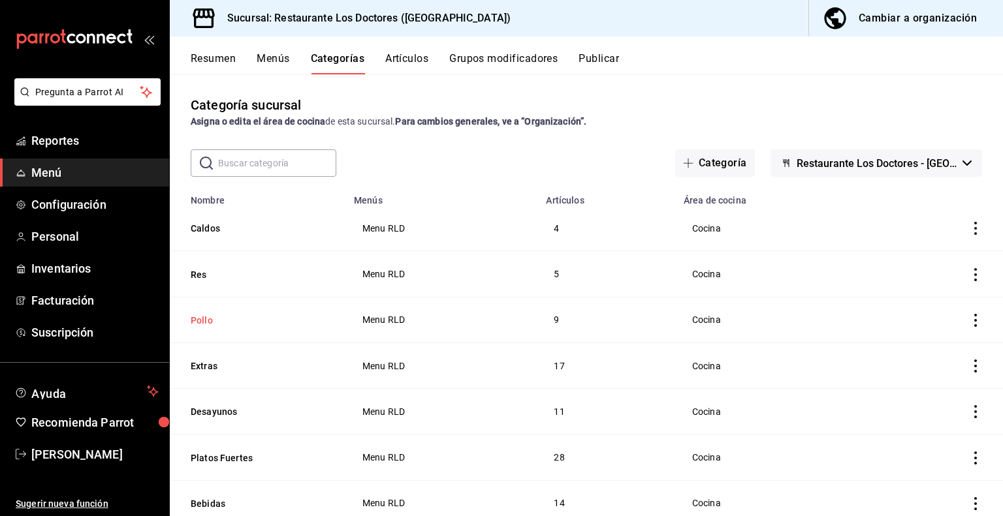
click at [206, 315] on button "Pollo" at bounding box center [256, 320] width 131 height 13
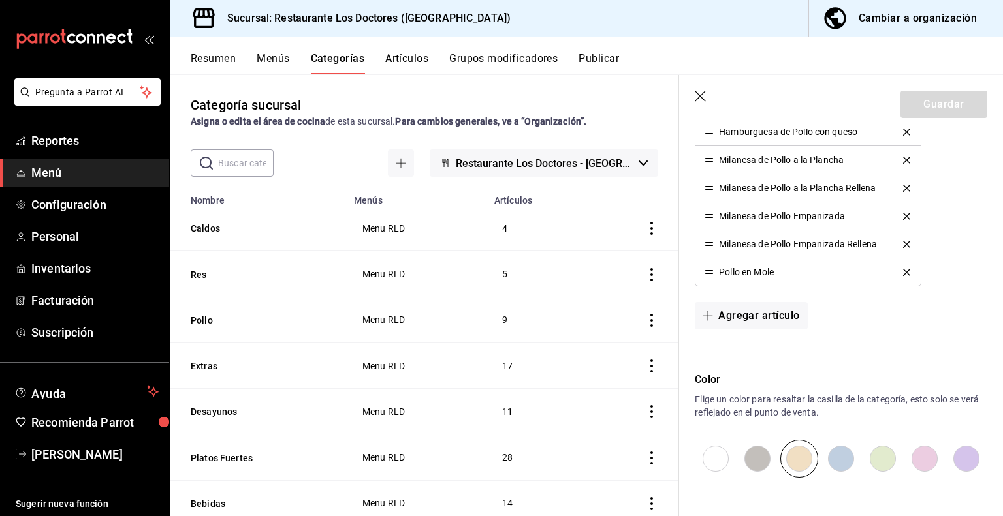
scroll to position [455, 0]
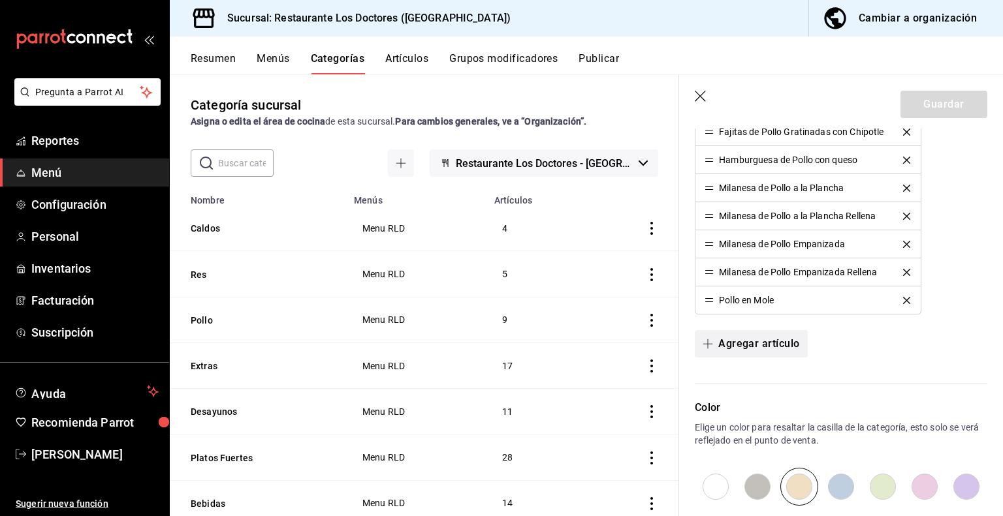
click at [740, 344] on button "Agregar artículo" at bounding box center [751, 343] width 112 height 27
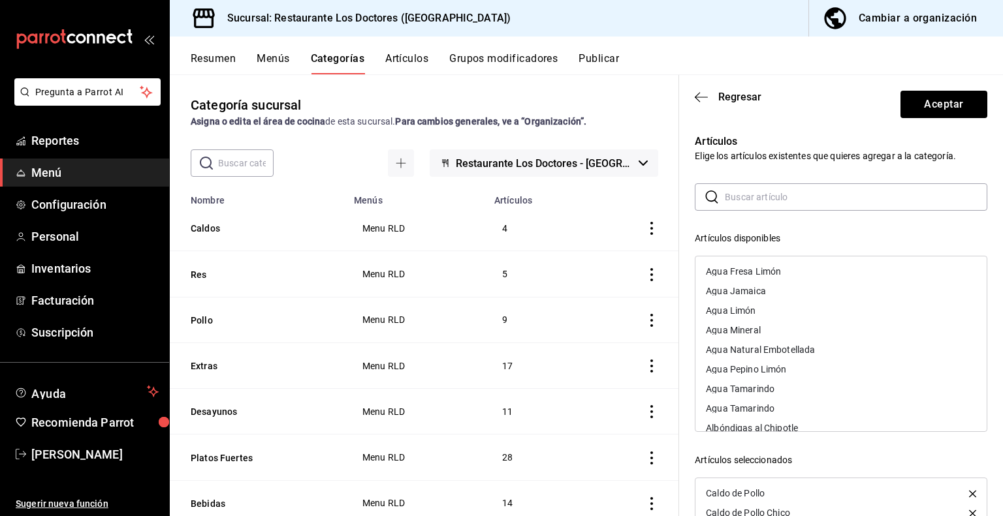
click at [742, 193] on input "text" at bounding box center [856, 197] width 262 height 26
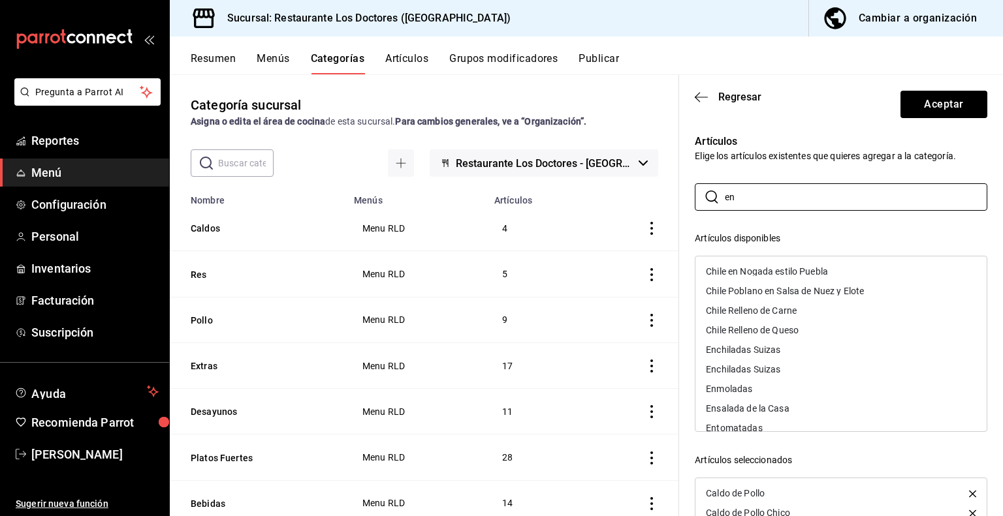
type input "en"
click at [768, 352] on div "Enchiladas Suizas" at bounding box center [743, 349] width 74 height 9
click at [768, 352] on div "Enmoladas" at bounding box center [840, 350] width 291 height 20
click at [755, 370] on div "Entomatadas" at bounding box center [734, 369] width 56 height 9
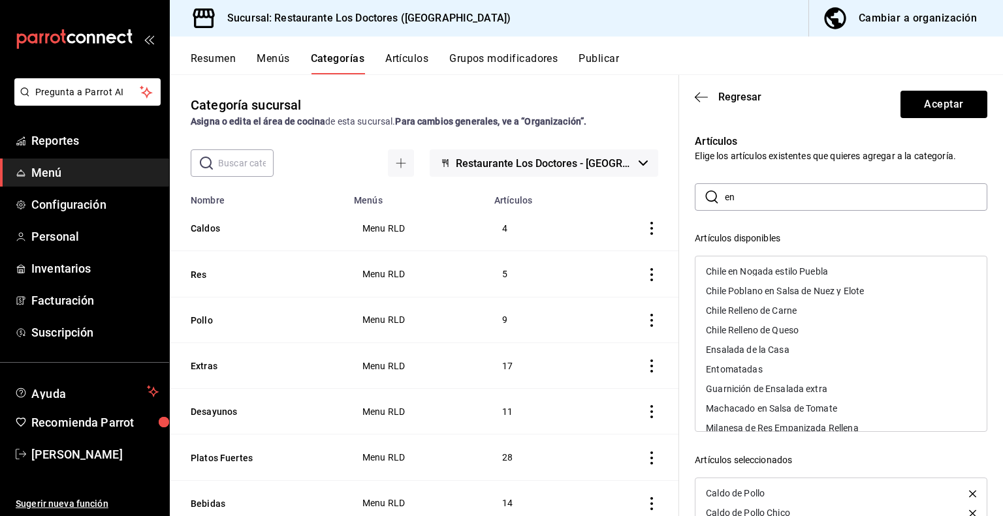
click at [755, 370] on div "Entomatadas" at bounding box center [734, 369] width 56 height 9
click at [749, 347] on div "Ensalada de la Casa" at bounding box center [748, 349] width 84 height 9
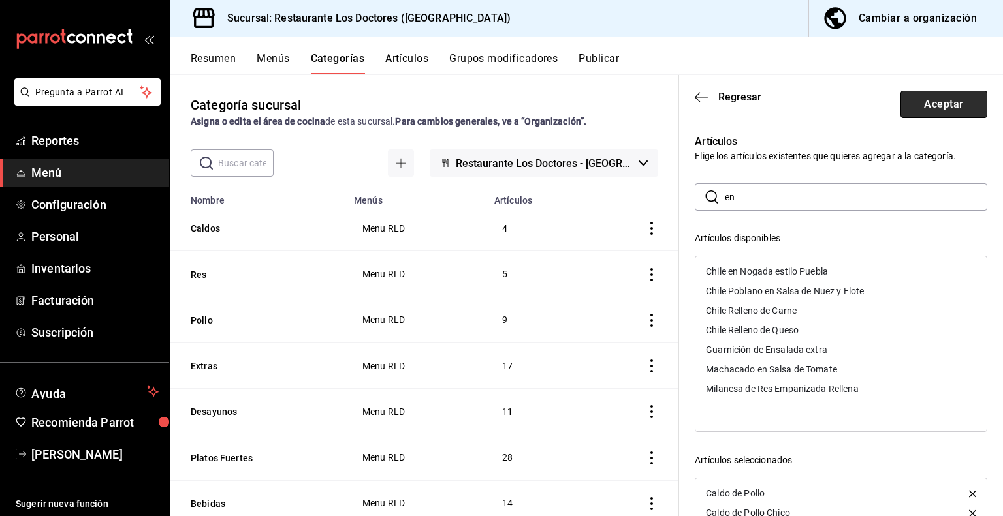
click at [949, 99] on button "Aceptar" at bounding box center [943, 104] width 87 height 27
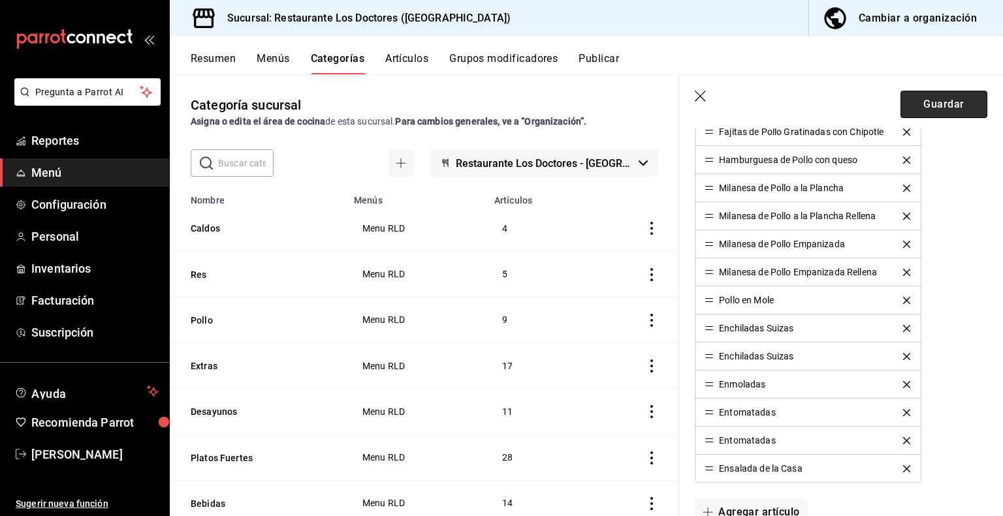
click at [944, 104] on button "Guardar" at bounding box center [943, 104] width 87 height 27
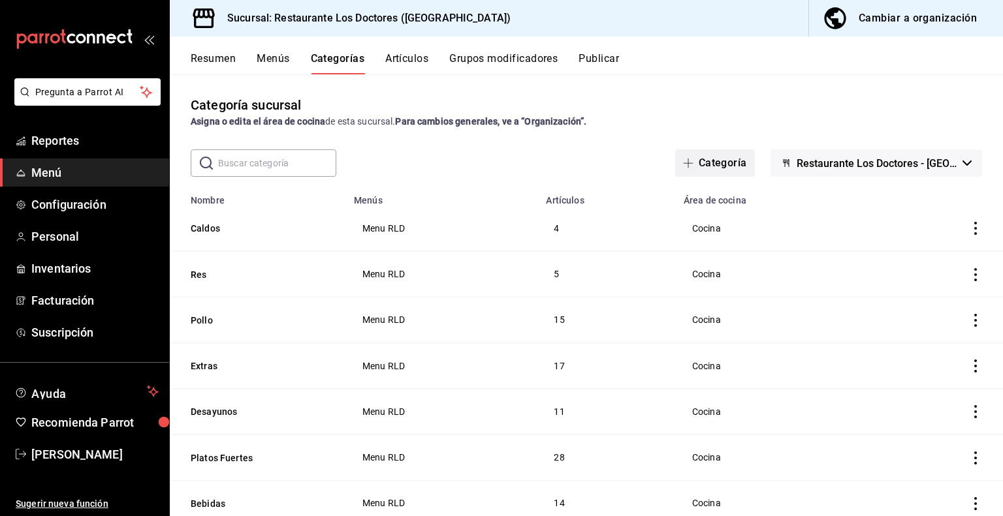
click at [700, 164] on button "Categoría" at bounding box center [715, 163] width 80 height 27
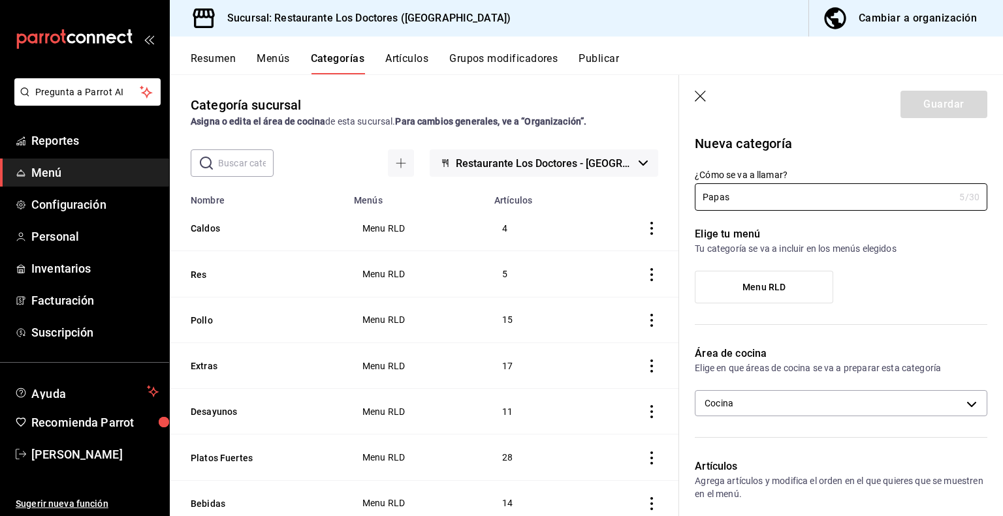
type input "Papas"
click at [753, 295] on label "Menu RLD" at bounding box center [763, 287] width 137 height 31
click at [0, 0] on input "Menu RLD" at bounding box center [0, 0] width 0 height 0
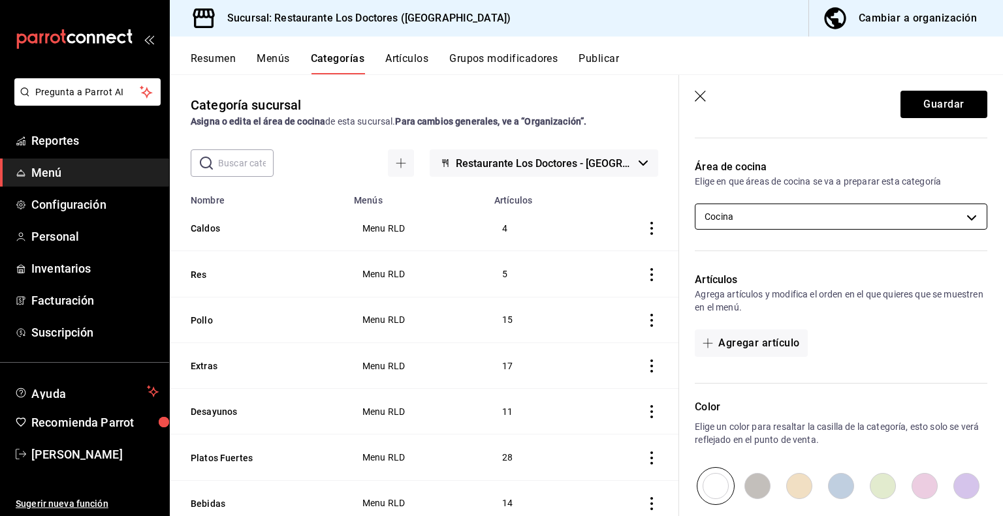
scroll to position [304, 0]
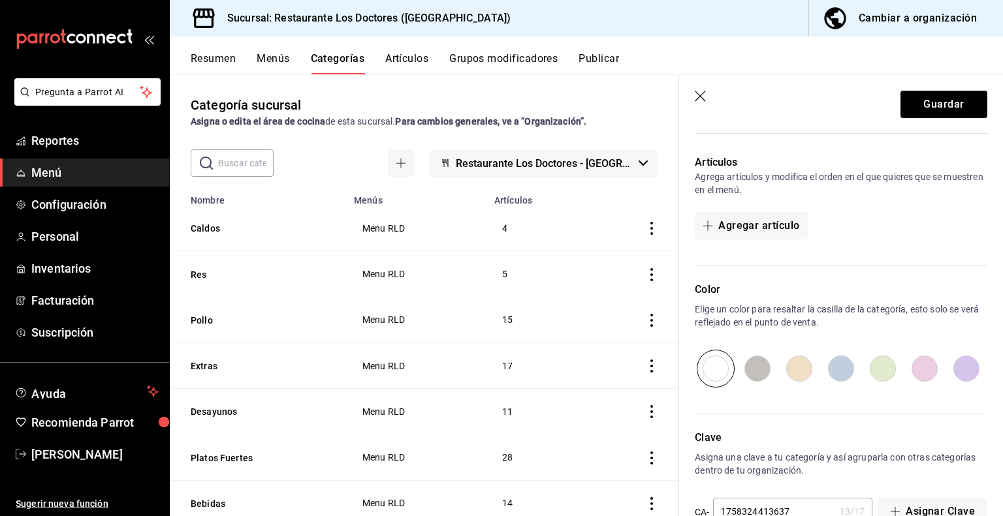
click at [836, 368] on input "radio" at bounding box center [841, 369] width 42 height 38
radio input "true"
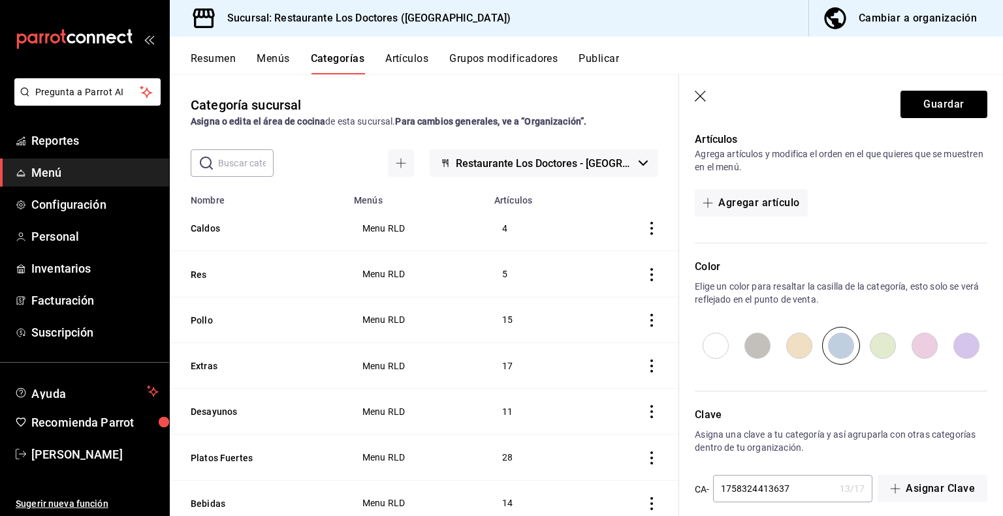
scroll to position [339, 0]
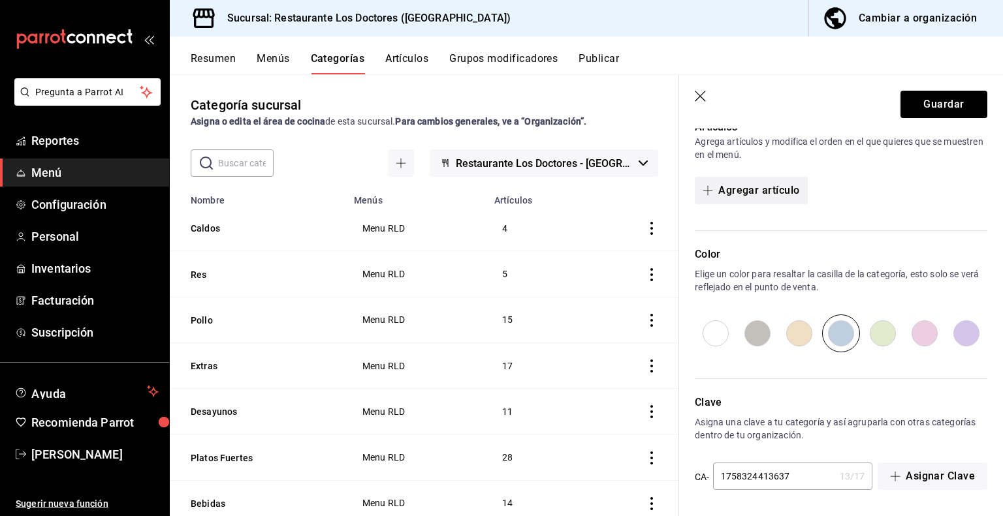
click at [742, 193] on button "Agregar artículo" at bounding box center [751, 190] width 112 height 27
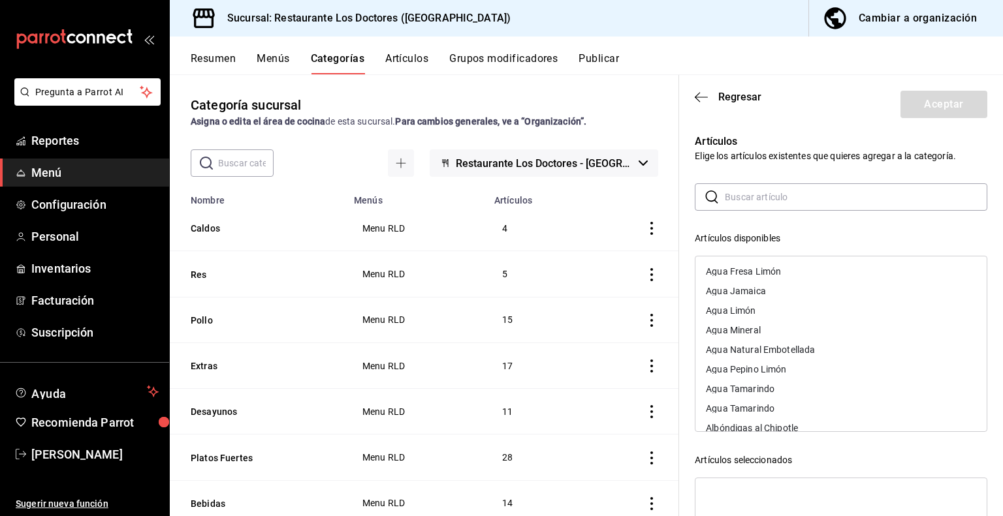
drag, startPoint x: 743, startPoint y: 197, endPoint x: 739, endPoint y: 205, distance: 8.8
click at [743, 197] on input "text" at bounding box center [856, 197] width 262 height 26
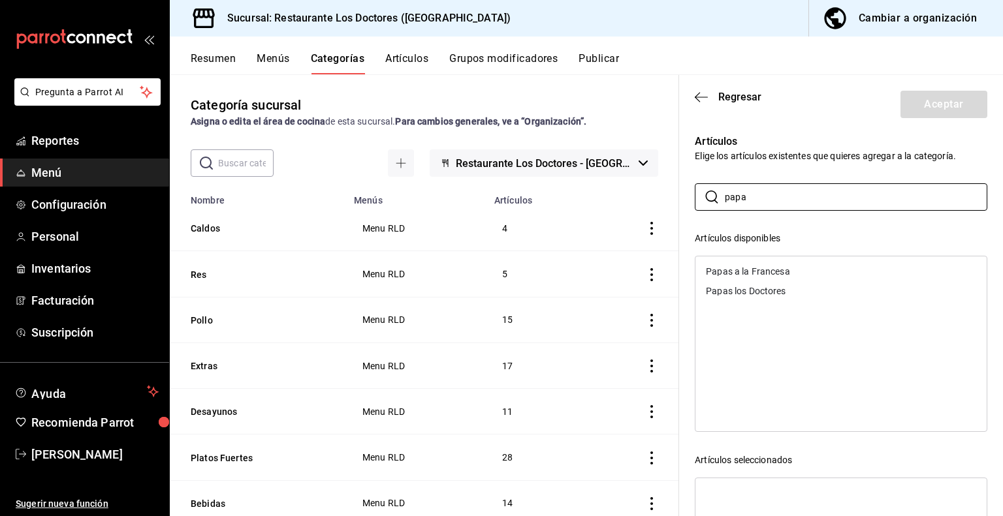
type input "papa"
click at [747, 266] on div "Papas a la Francesa" at bounding box center [840, 272] width 291 height 20
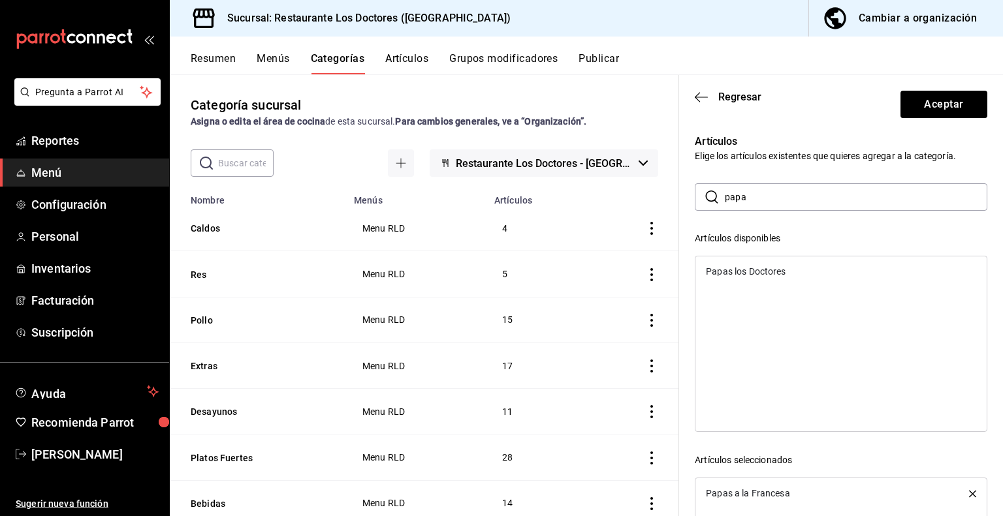
click at [746, 274] on div "Papas los Doctores" at bounding box center [746, 271] width 80 height 9
click at [939, 101] on button "Aceptar" at bounding box center [943, 104] width 87 height 27
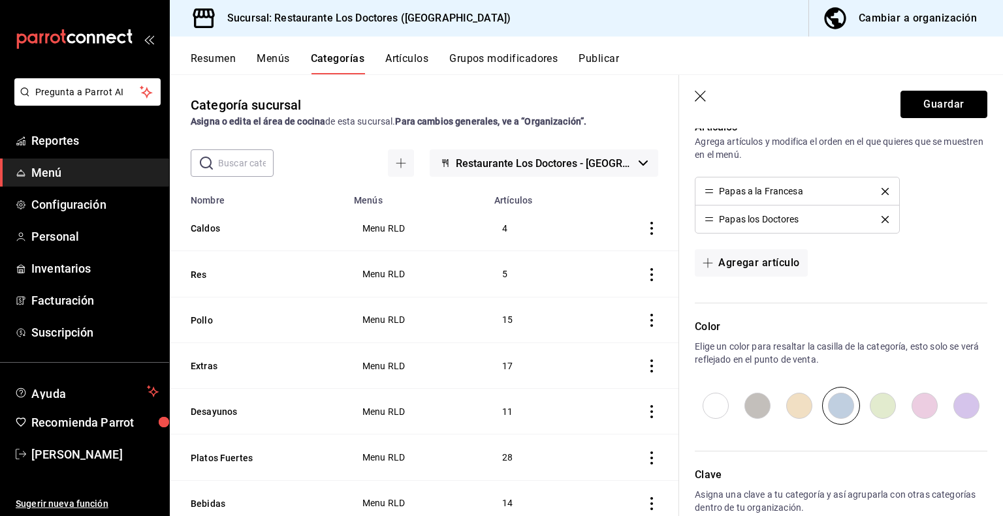
click at [939, 101] on button "Guardar" at bounding box center [943, 104] width 87 height 27
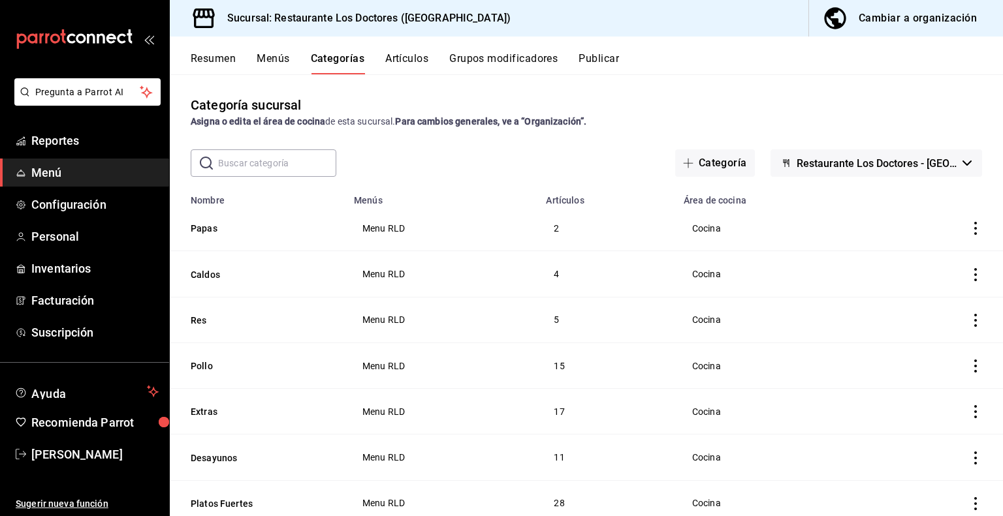
click at [401, 57] on button "Artículos" at bounding box center [406, 63] width 43 height 22
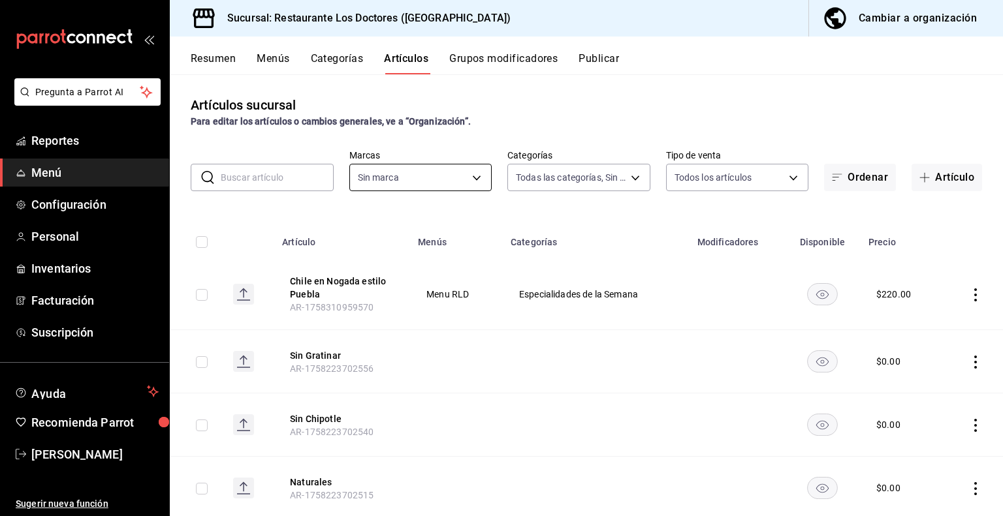
type input "e37cb4b1-52e9-4afe-84ec-c260813ff584,0ed724ae-57cc-4b44-9bbf-6dd7d46864ef,96efa…"
type input "269702e0-5912-4416-965b-3ce4215a42b7"
click at [930, 175] on button "Artículo" at bounding box center [946, 177] width 71 height 27
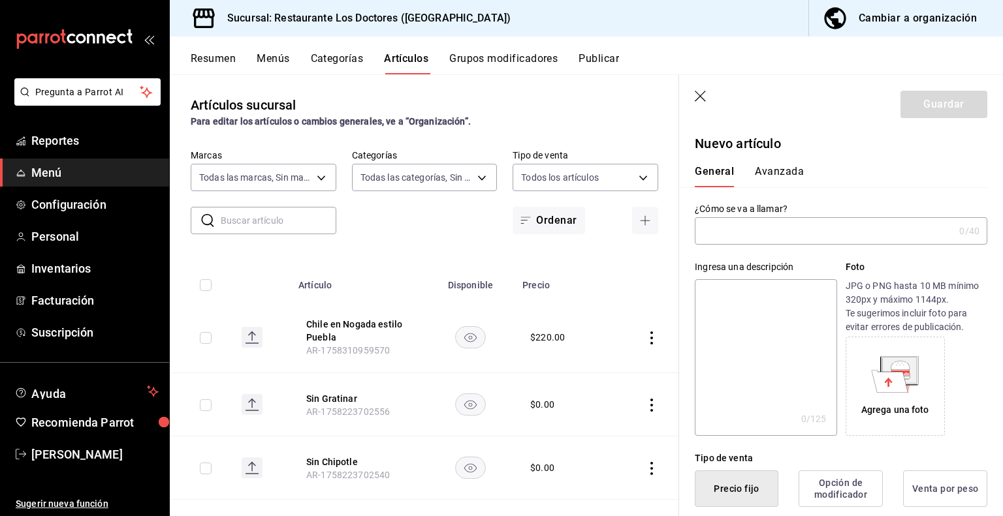
type input "AR-1758324497676"
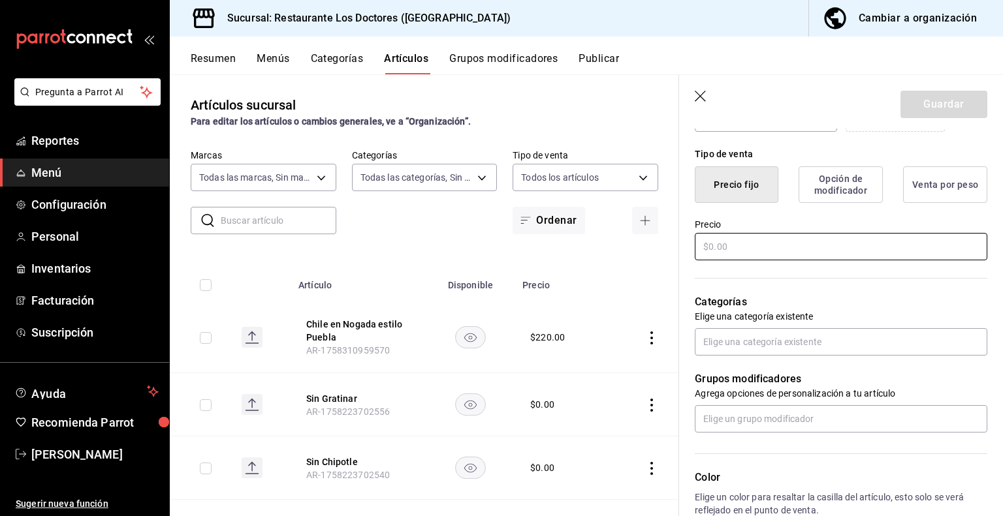
type input "Nuguets con Papas"
click at [721, 250] on input "text" at bounding box center [841, 246] width 292 height 27
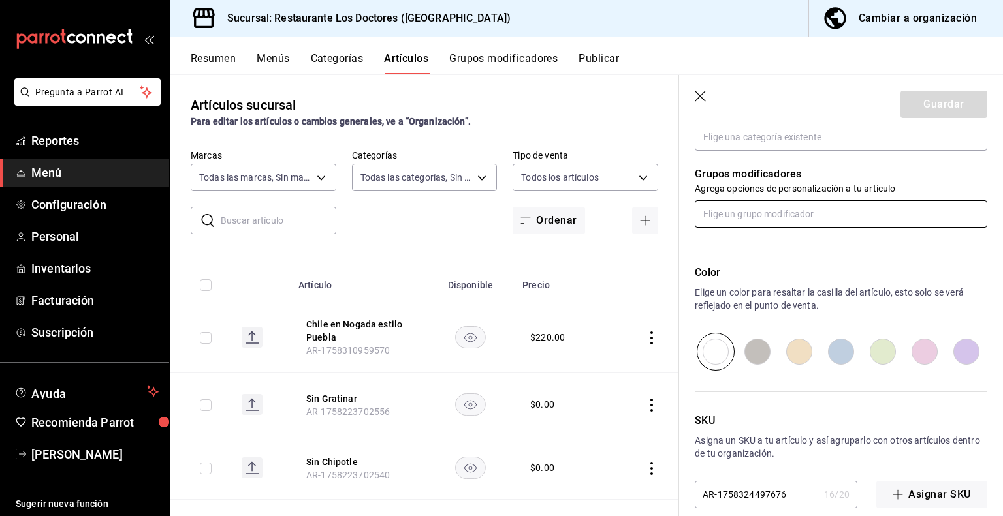
scroll to position [527, 0]
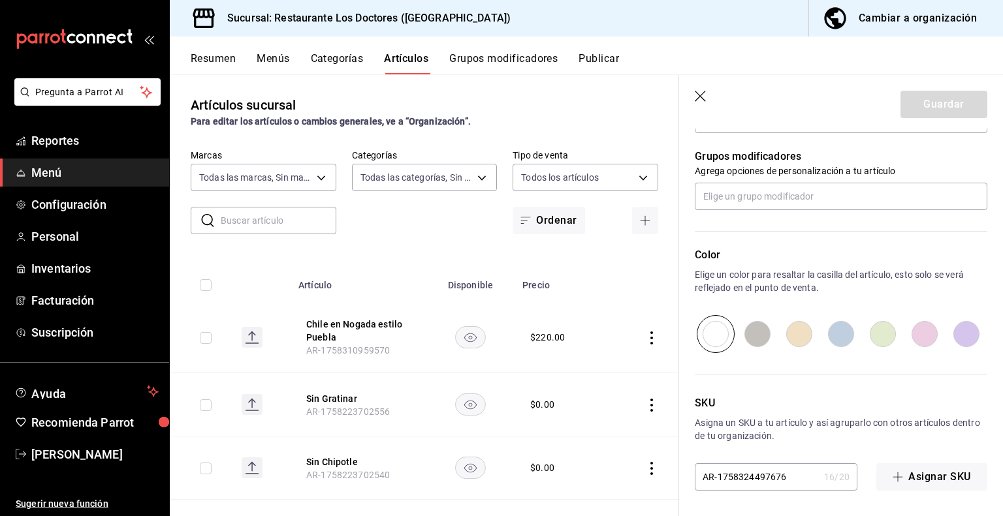
click at [753, 338] on input "radio" at bounding box center [757, 334] width 42 height 38
radio input "true"
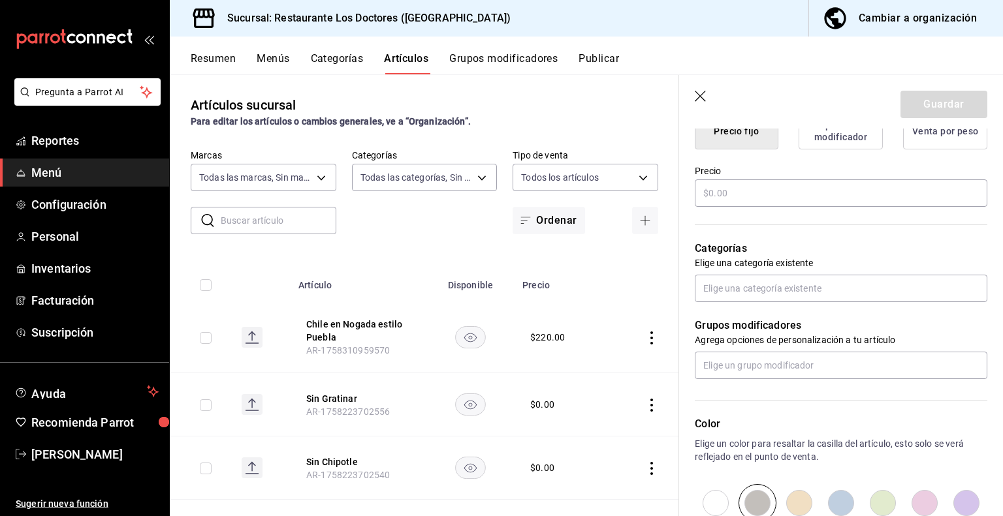
scroll to position [374, 0]
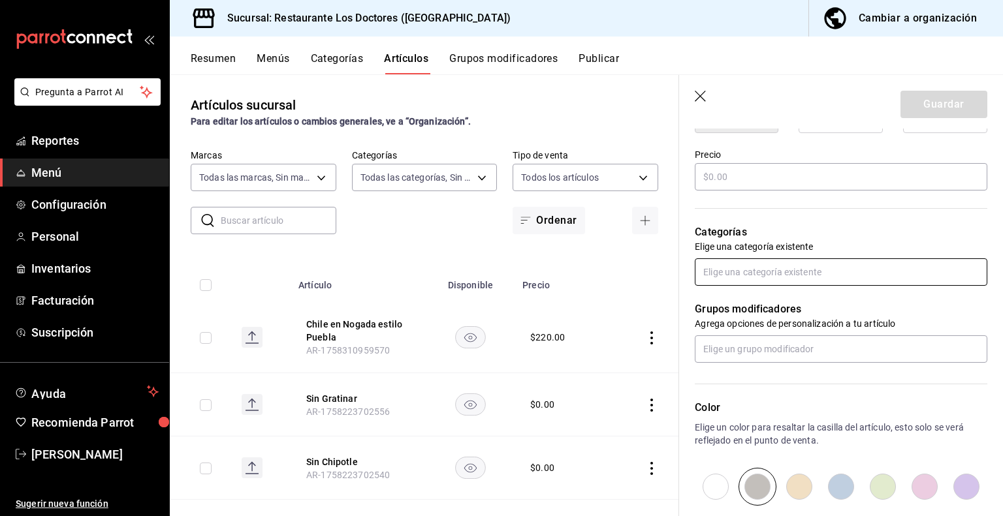
click at [764, 270] on input "text" at bounding box center [841, 272] width 292 height 27
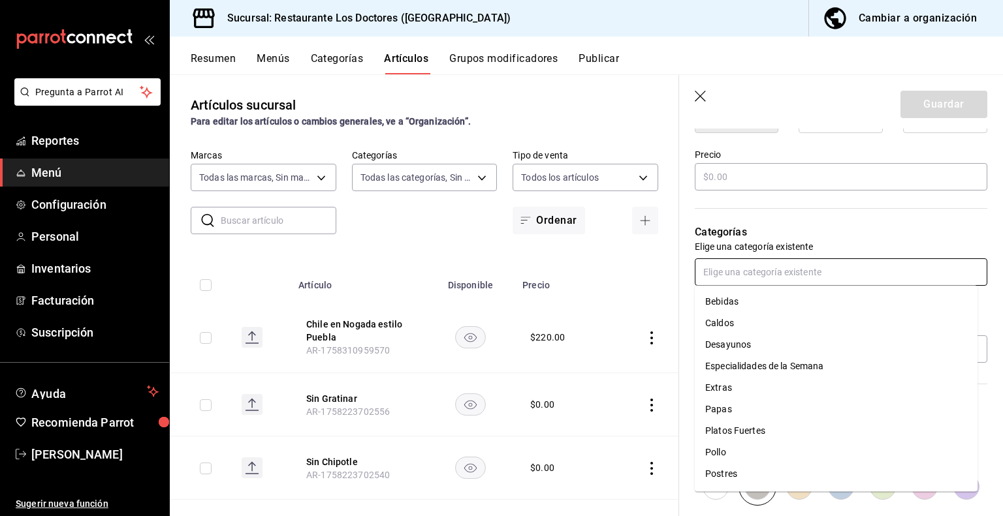
click at [719, 452] on li "Pollo" at bounding box center [836, 453] width 283 height 22
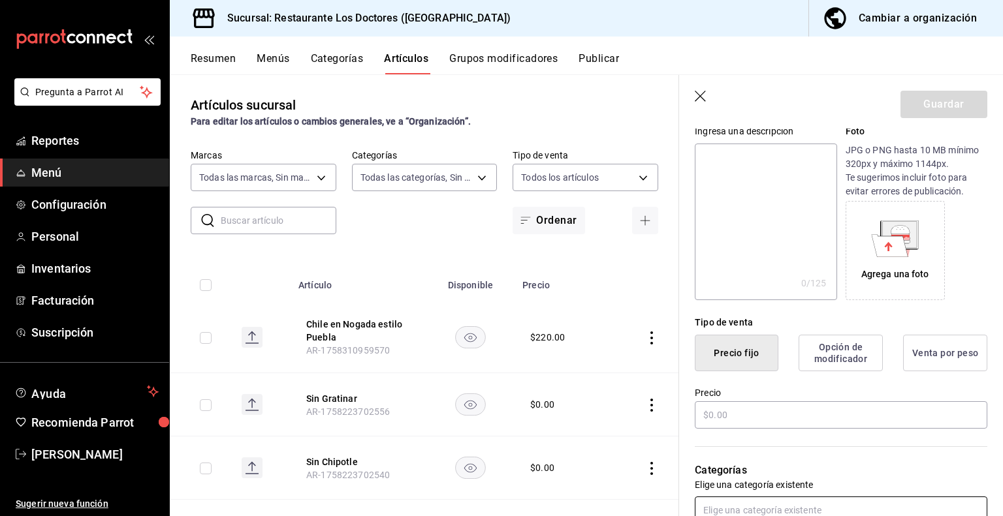
scroll to position [152, 0]
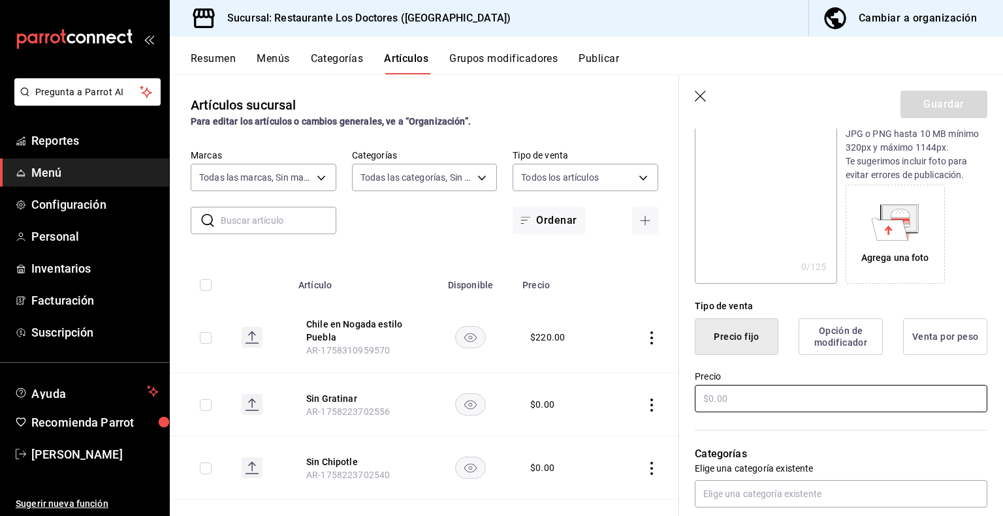
click at [734, 402] on input "text" at bounding box center [841, 398] width 292 height 27
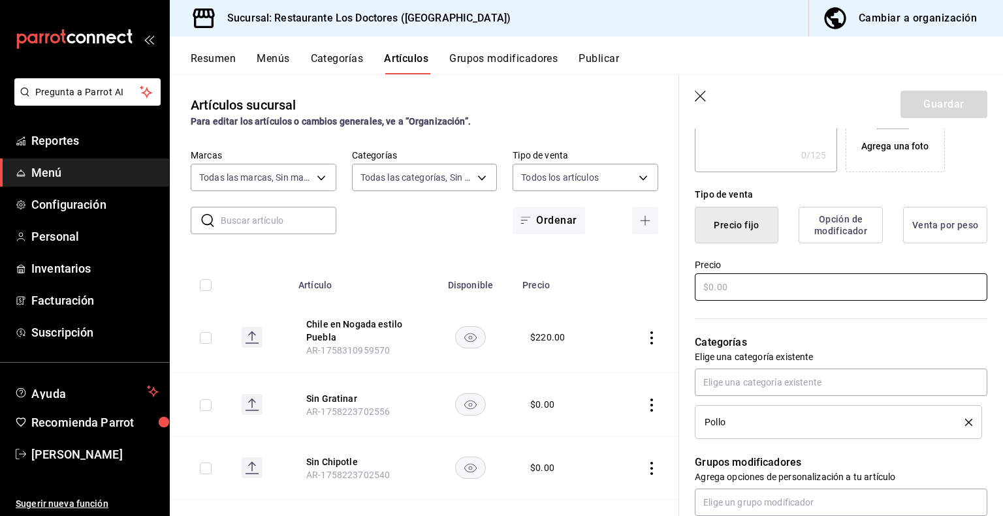
scroll to position [304, 0]
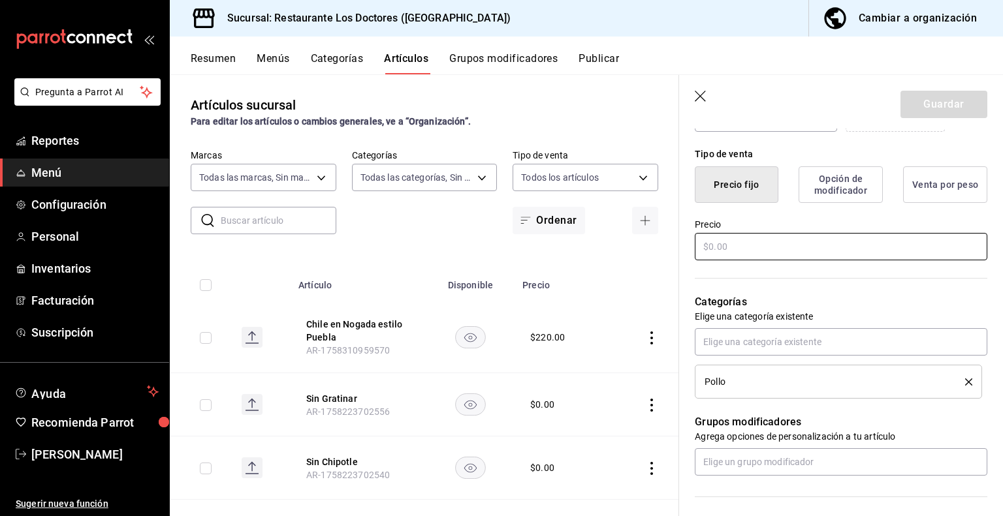
click at [729, 252] on input "text" at bounding box center [841, 246] width 292 height 27
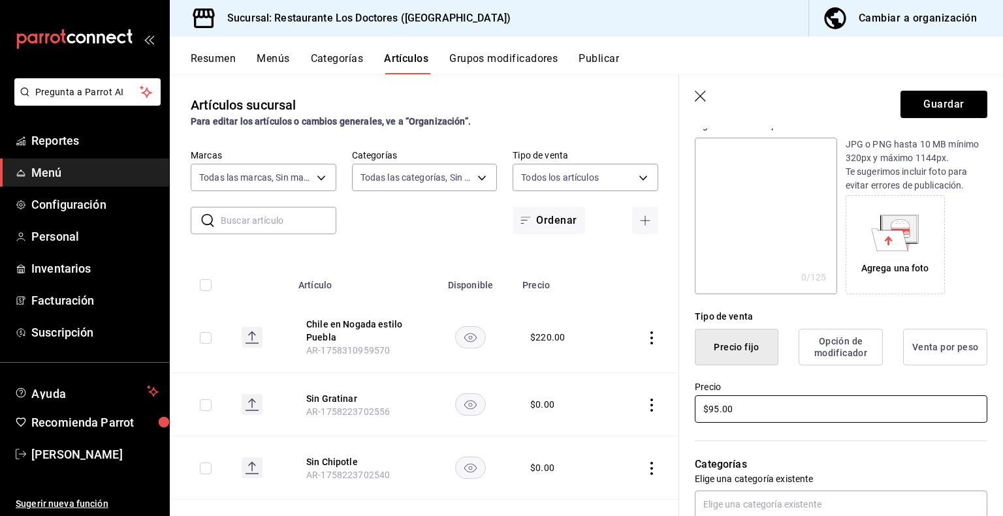
scroll to position [0, 0]
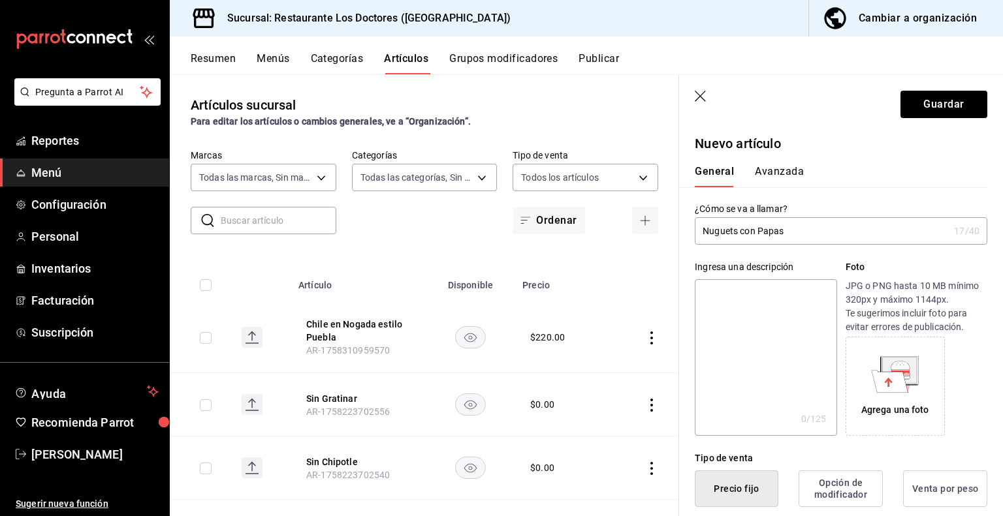
type input "$95.00"
click at [768, 305] on textarea at bounding box center [766, 357] width 142 height 157
type textarea "x"
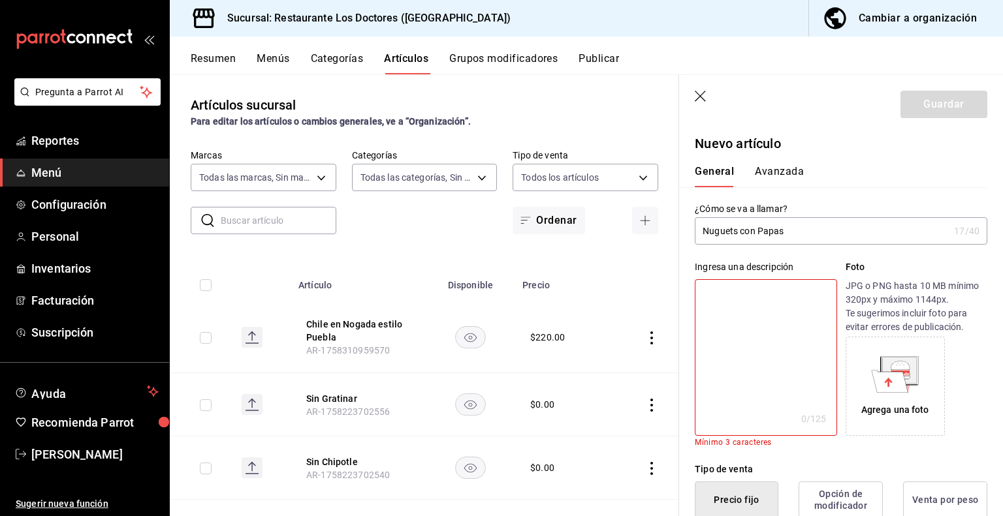
type textarea "x"
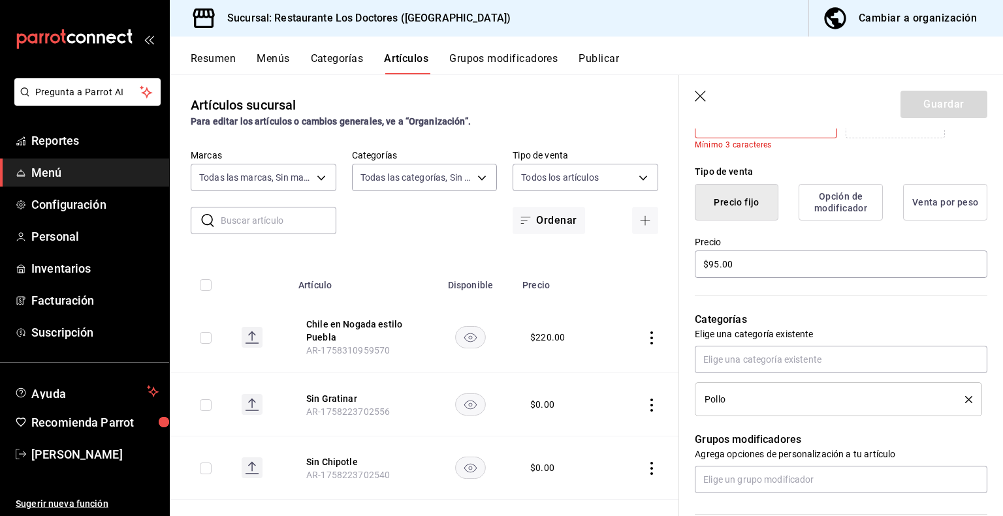
scroll to position [304, 0]
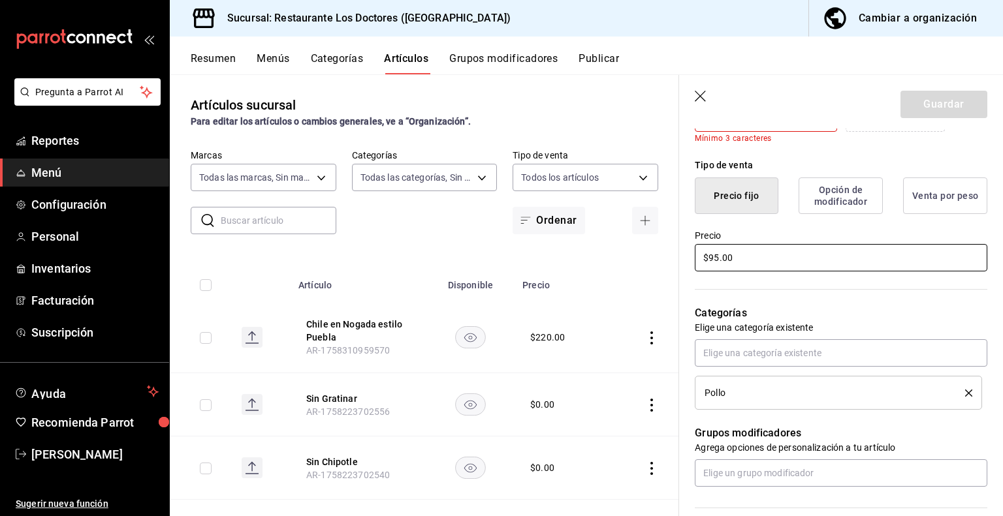
click at [718, 263] on input "$95.00" at bounding box center [841, 257] width 292 height 27
click at [784, 265] on input "$90.00" at bounding box center [841, 257] width 292 height 27
type input "$90.00"
click at [764, 354] on input "text" at bounding box center [841, 352] width 292 height 27
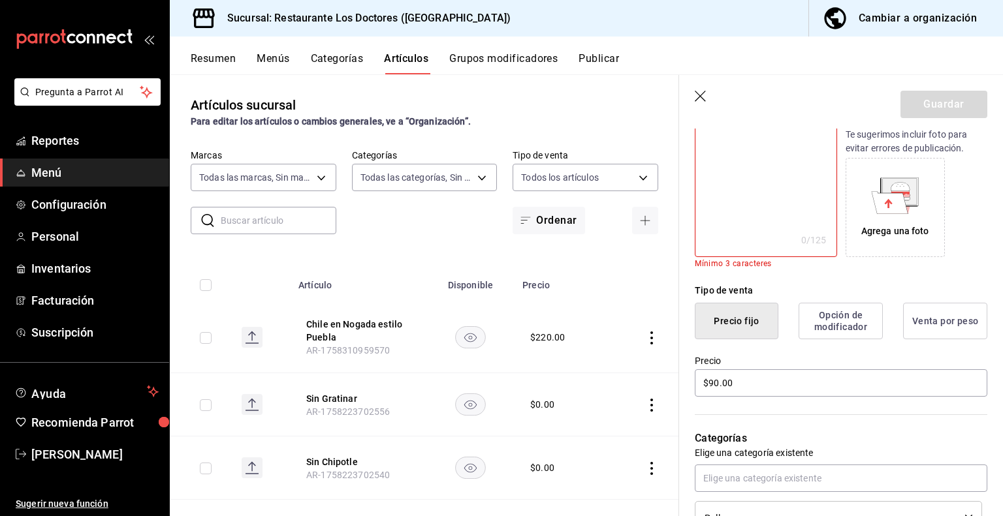
scroll to position [0, 0]
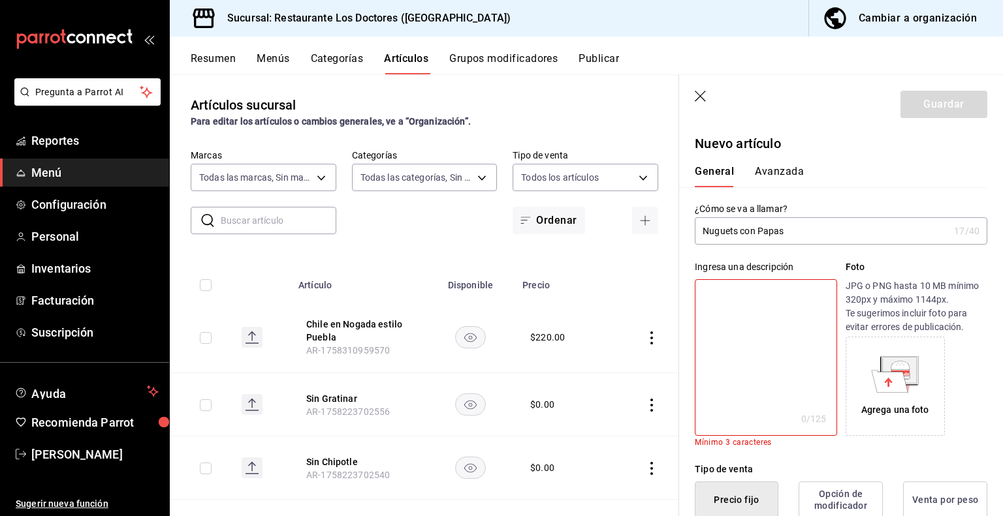
click at [789, 287] on textarea at bounding box center [766, 357] width 142 height 157
click at [914, 102] on div "Guardar" at bounding box center [943, 104] width 87 height 27
click at [766, 324] on textarea at bounding box center [766, 357] width 142 height 157
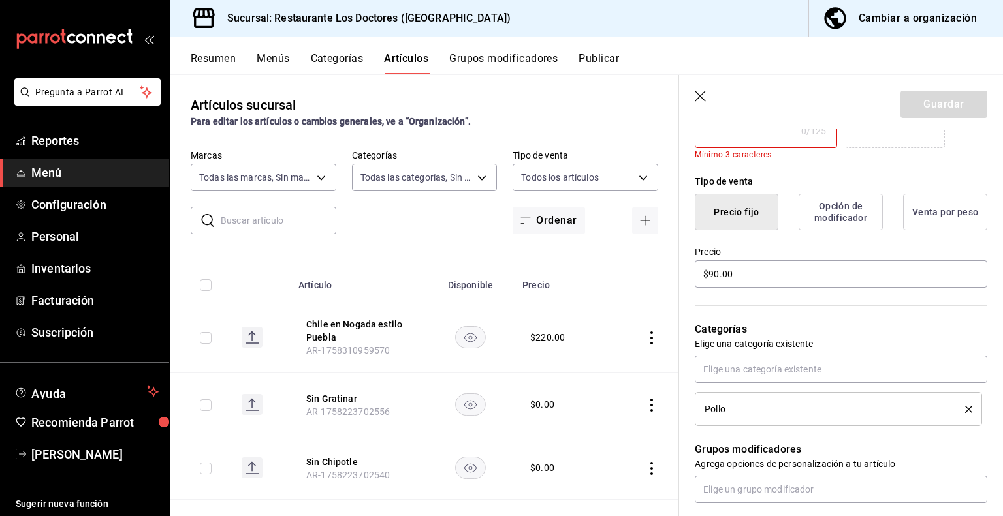
scroll to position [304, 0]
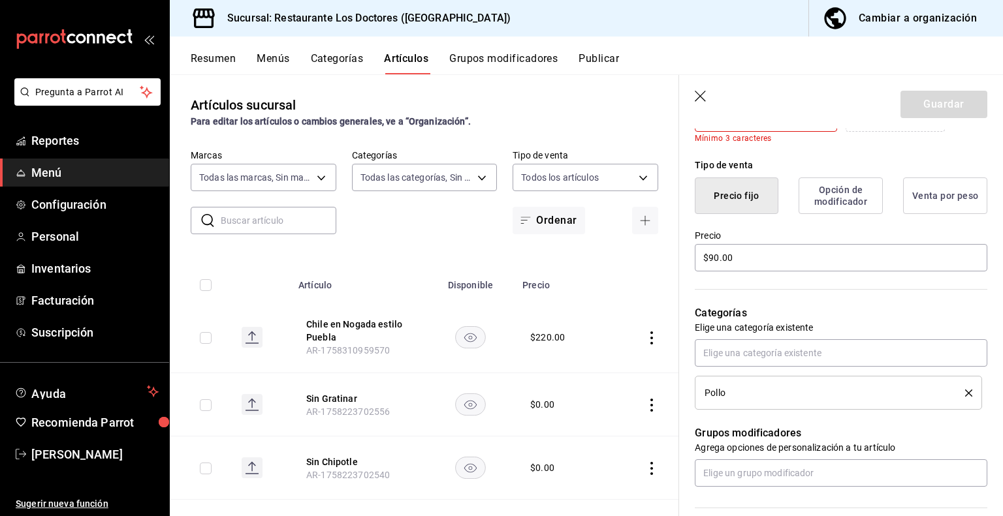
click at [818, 200] on button "Opción de modificador" at bounding box center [840, 196] width 84 height 37
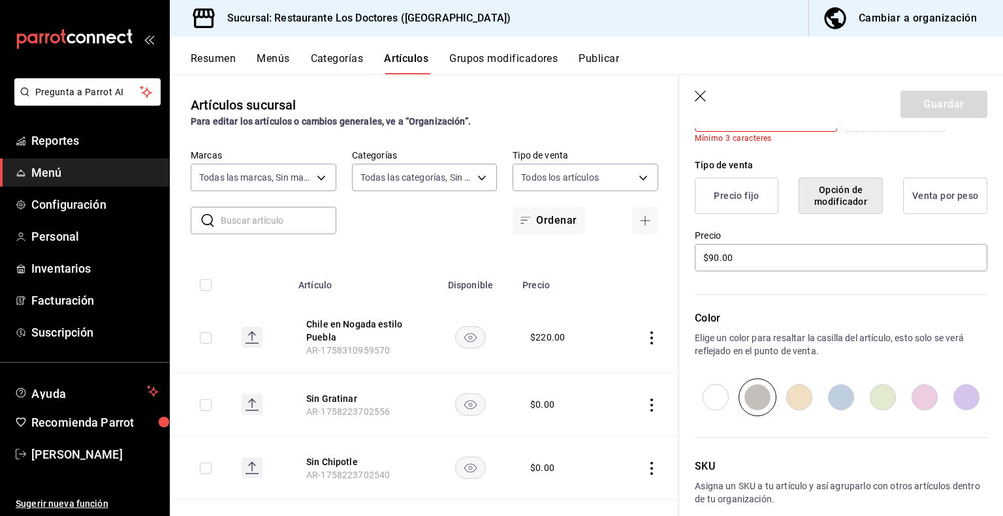
click at [716, 194] on button "Precio fijo" at bounding box center [737, 196] width 84 height 37
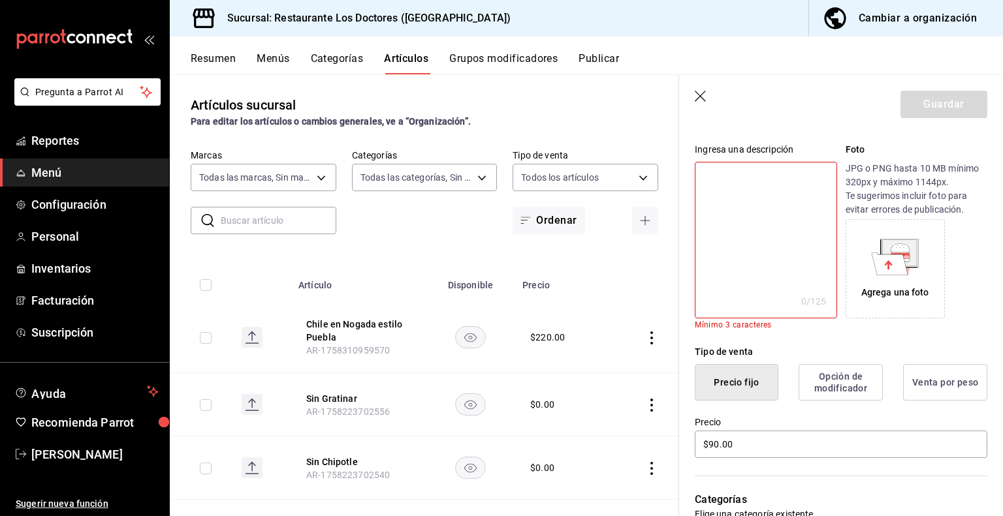
scroll to position [0, 0]
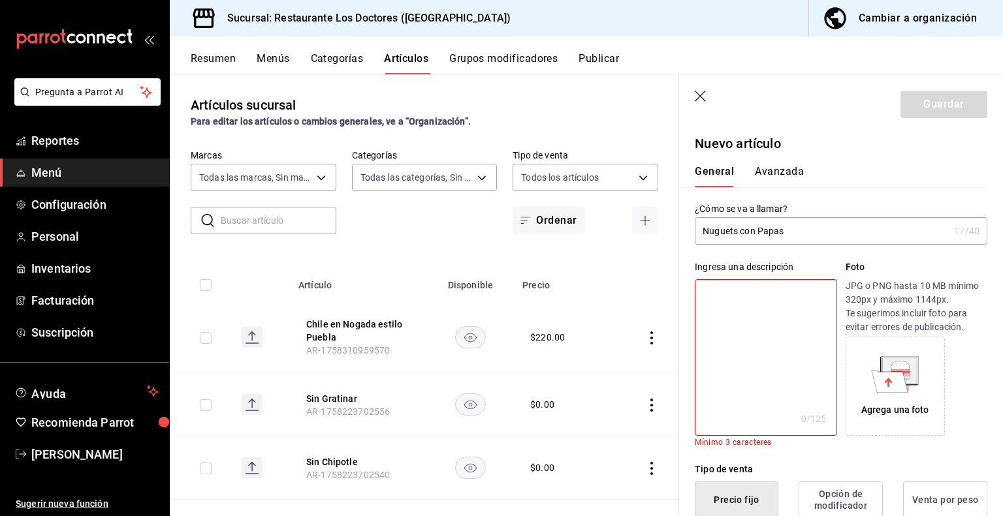
click at [723, 300] on textarea at bounding box center [766, 357] width 142 height 157
type textarea "t"
type textarea "x"
type textarea "tr"
type textarea "x"
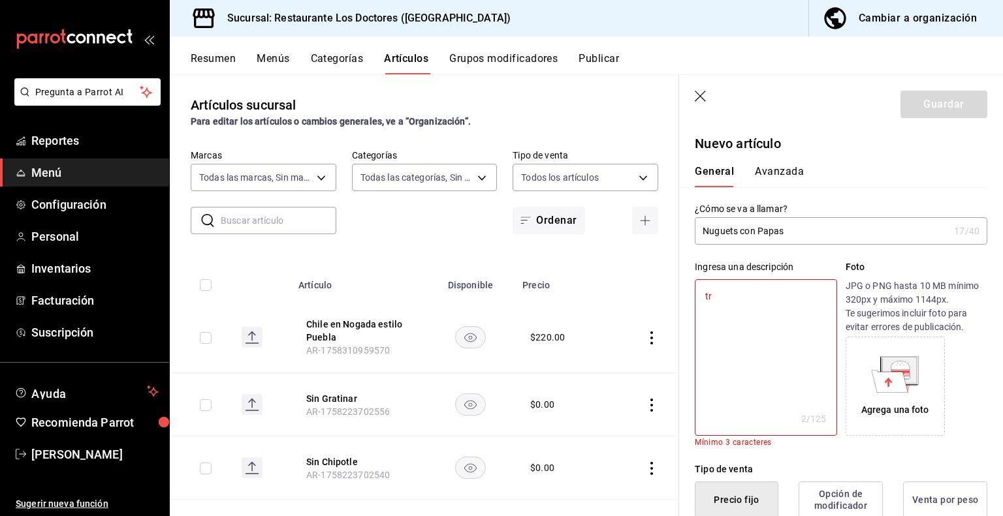
type textarea "tre"
type textarea "x"
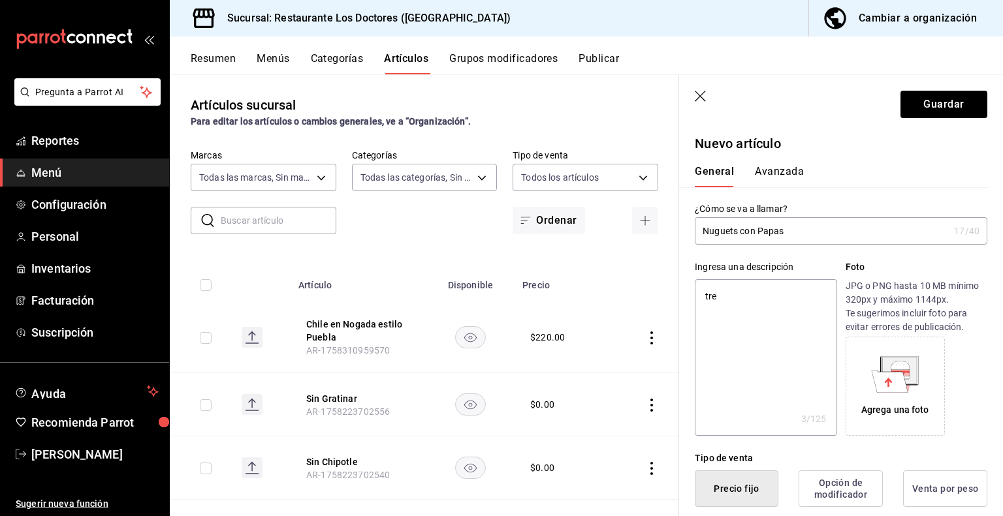
type textarea "tr"
type textarea "x"
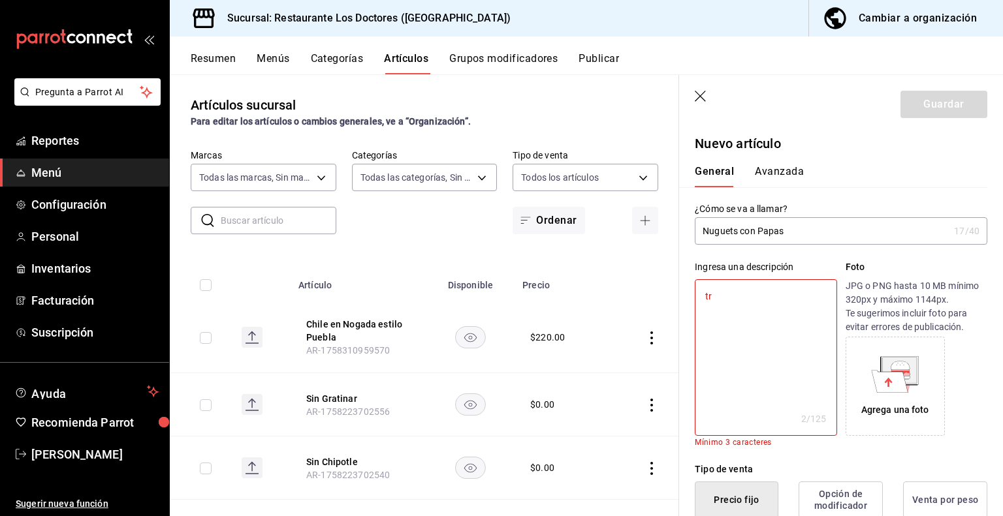
type textarea "t"
type textarea "x"
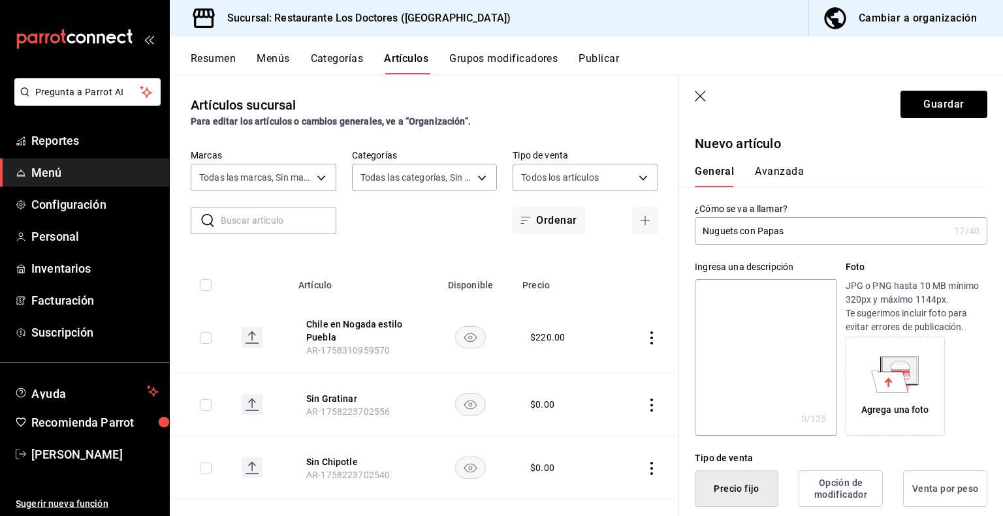
type textarea "T"
type textarea "x"
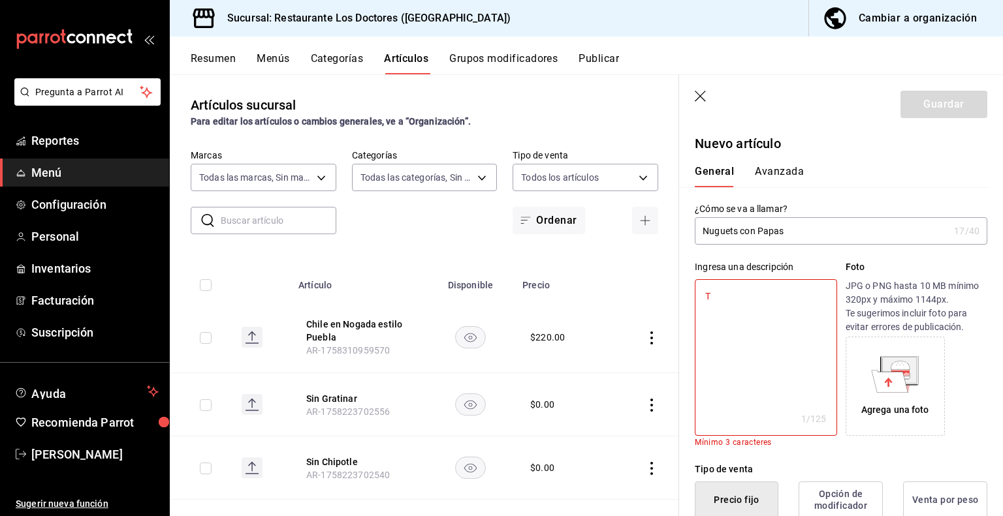
type textarea "Tr"
type textarea "x"
type textarea "Tre"
type textarea "x"
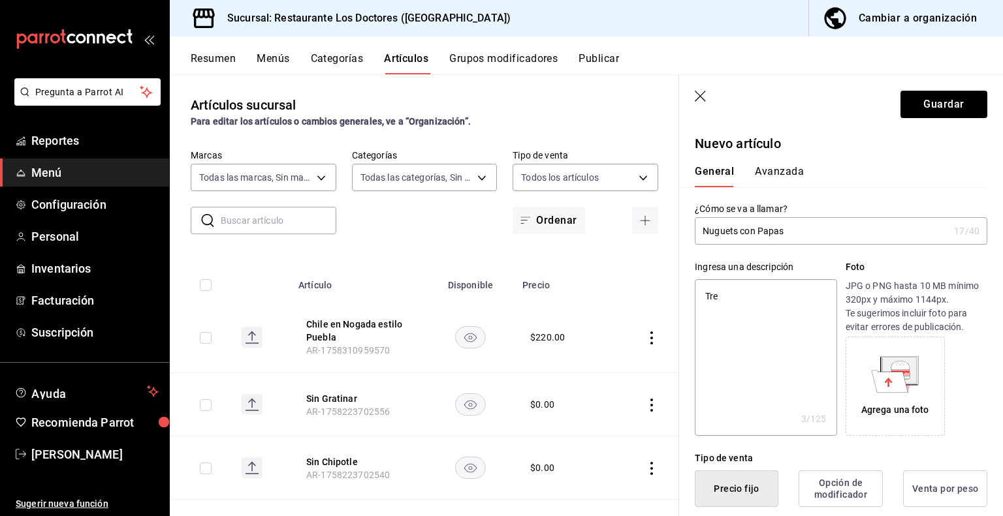
type textarea "Tres"
type textarea "x"
type textarea "Tres"
type textarea "x"
type textarea "Tres"
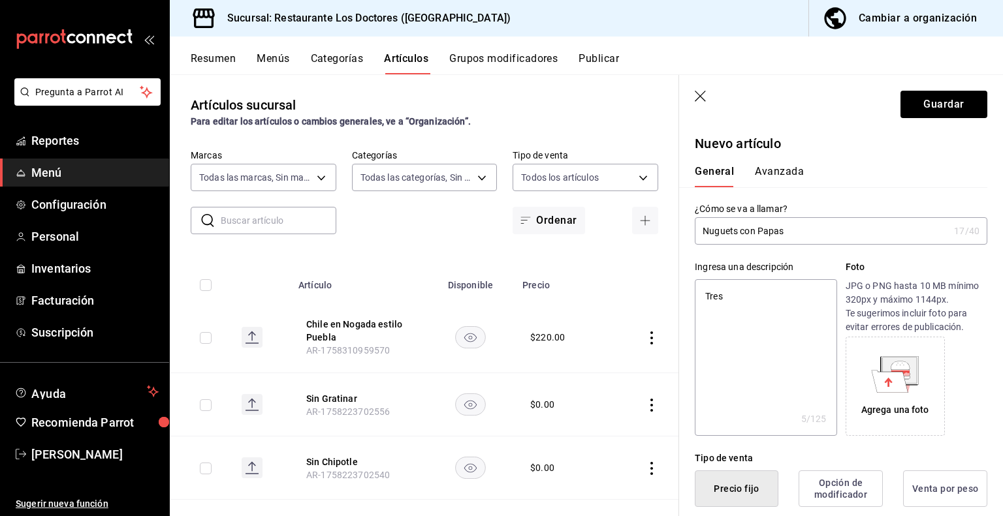
type textarea "x"
type textarea "Tre"
type textarea "x"
type textarea "Tr"
type textarea "x"
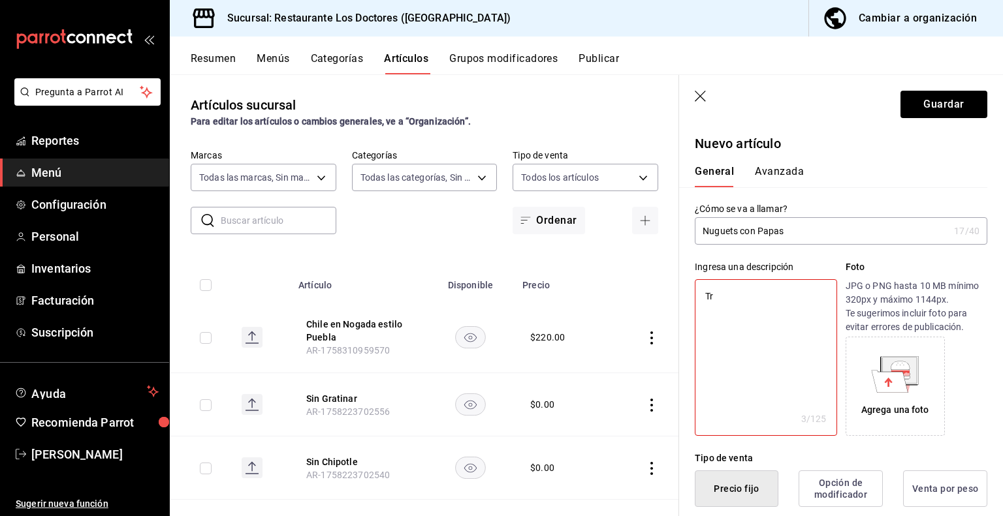
type textarea "T"
type textarea "x"
type textarea "S"
type textarea "x"
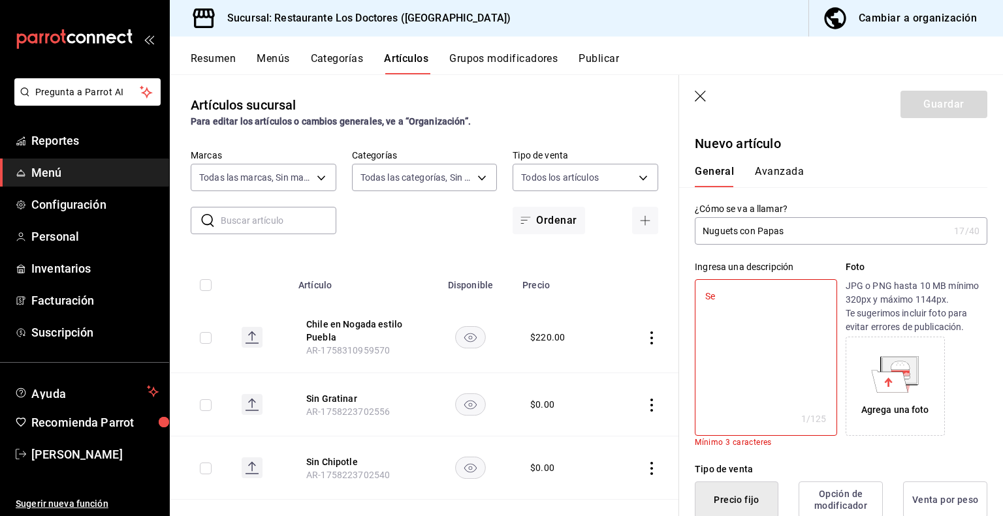
type textarea "Ser"
type textarea "x"
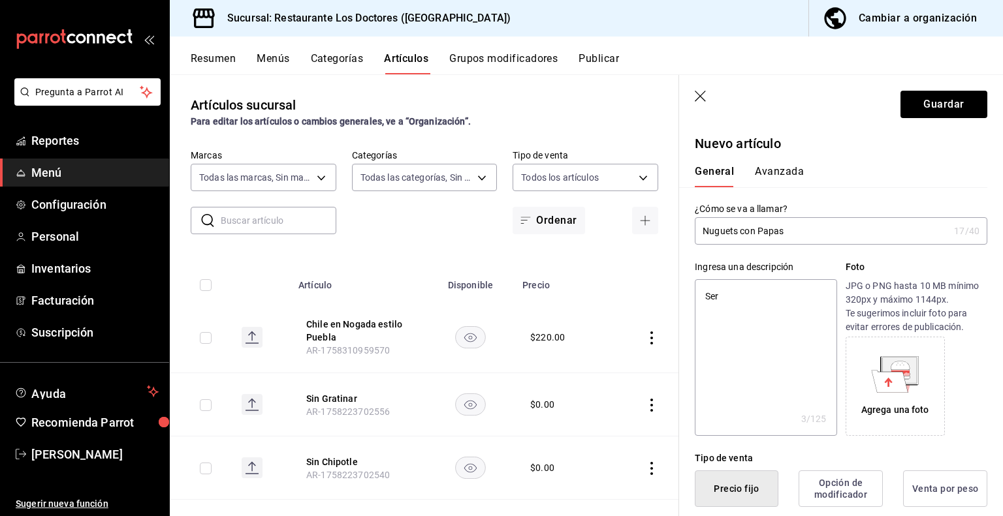
type textarea "Seri"
type textarea "x"
type textarea "Seris"
type textarea "x"
type textarea "Seris"
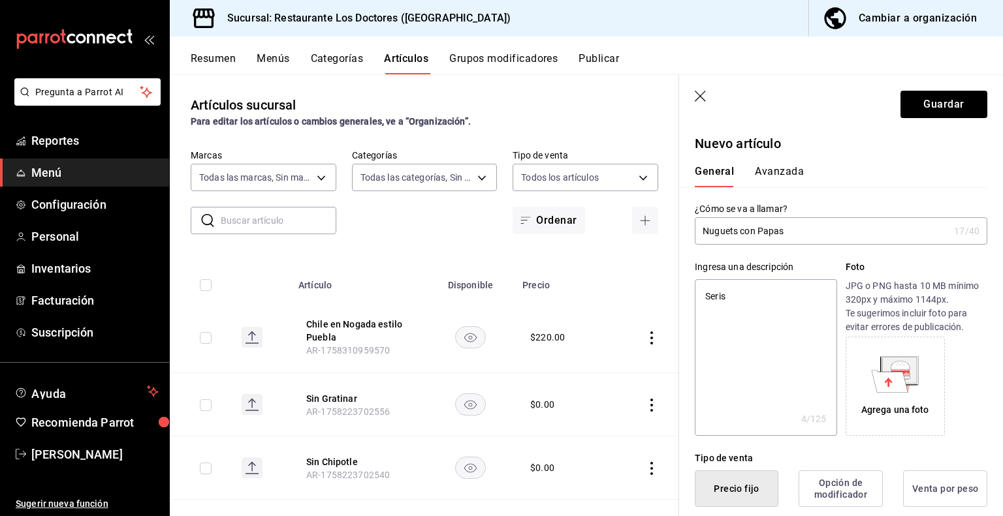
type textarea "x"
type textarea "Seris"
type textarea "x"
type textarea "Seris+"
type textarea "x"
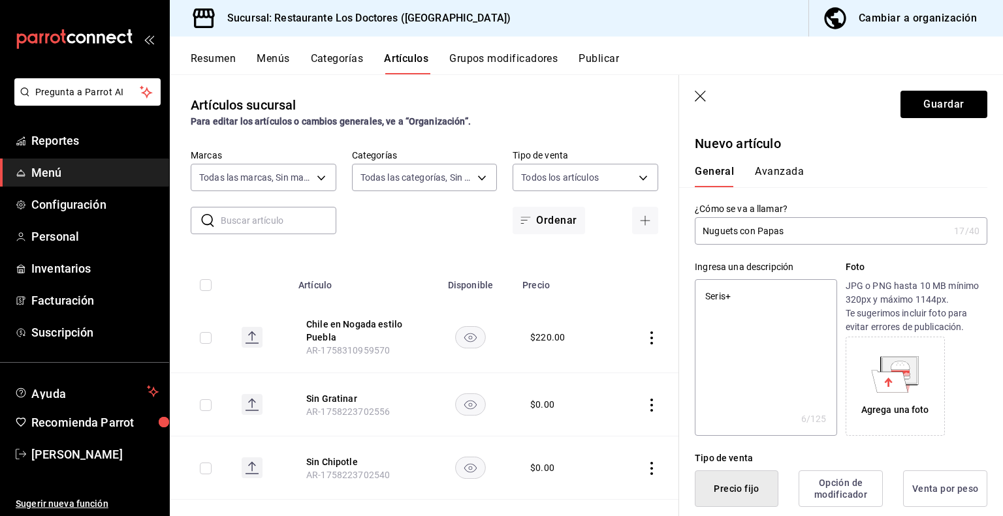
type textarea "Seris++"
type textarea "x"
type textarea "Seris+++"
type textarea "x"
type textarea "Seris++"
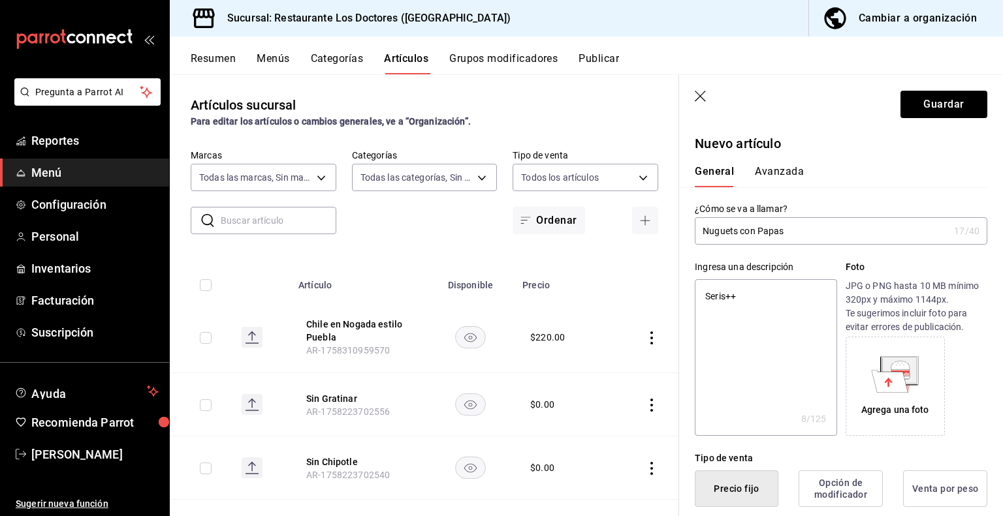
type textarea "x"
type textarea "Seris+"
type textarea "x"
type textarea "Seris"
type textarea "x"
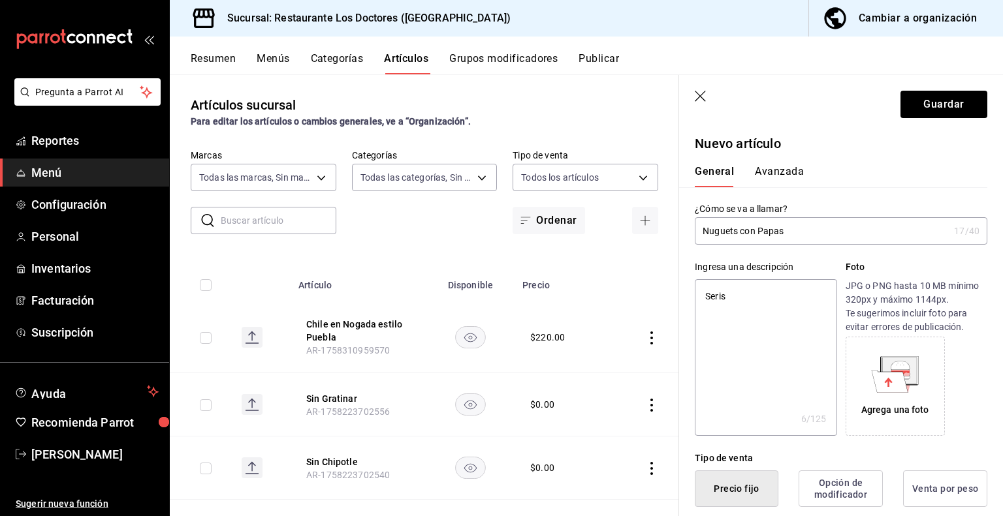
type textarea "Seri"
type textarea "x"
type textarea "Ser"
type textarea "x"
type textarea "Se"
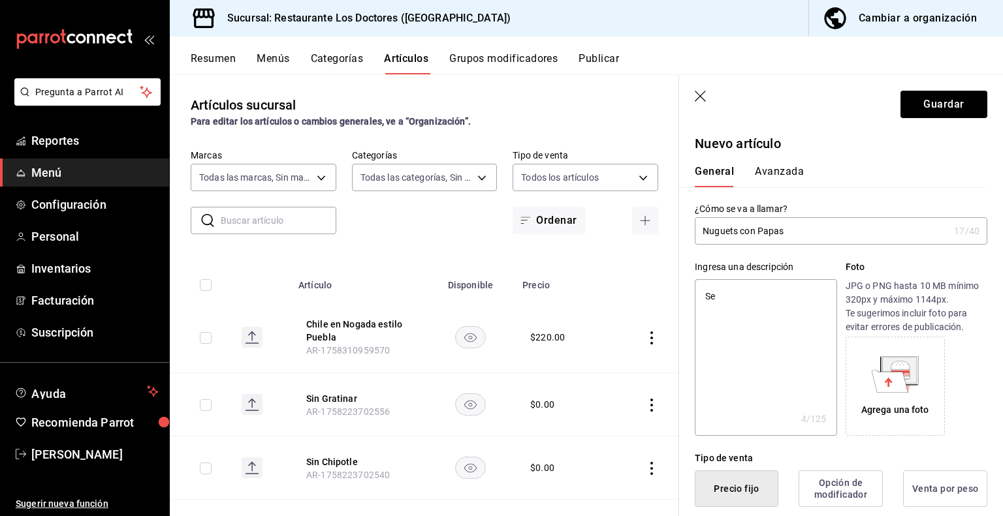
type textarea "x"
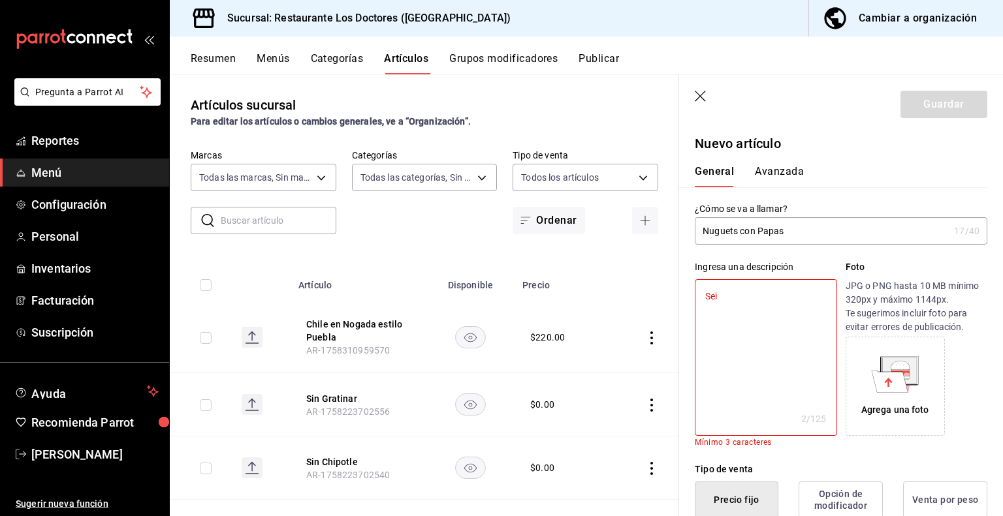
type textarea "Seis"
type textarea "x"
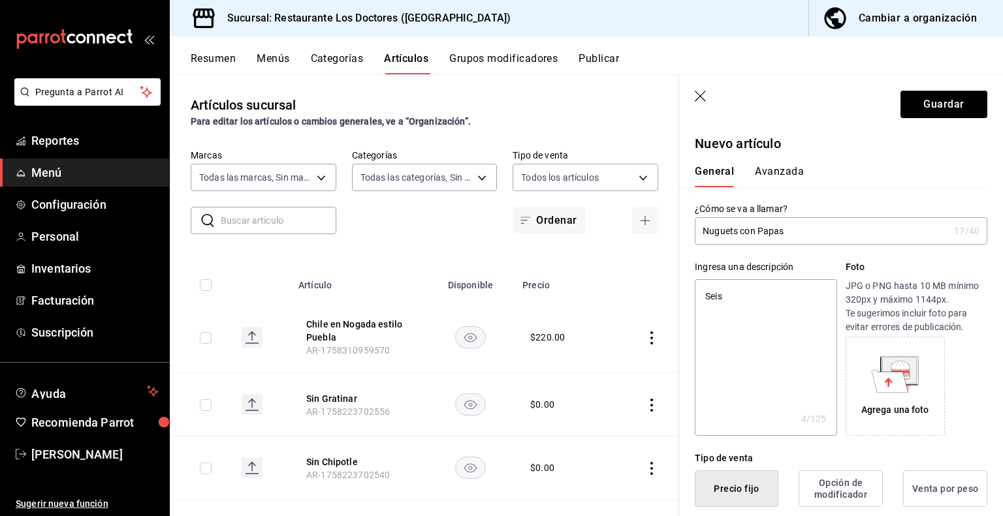
type textarea "Seis"
type textarea "x"
type textarea "Seis p"
type textarea "x"
type textarea "Seis pi"
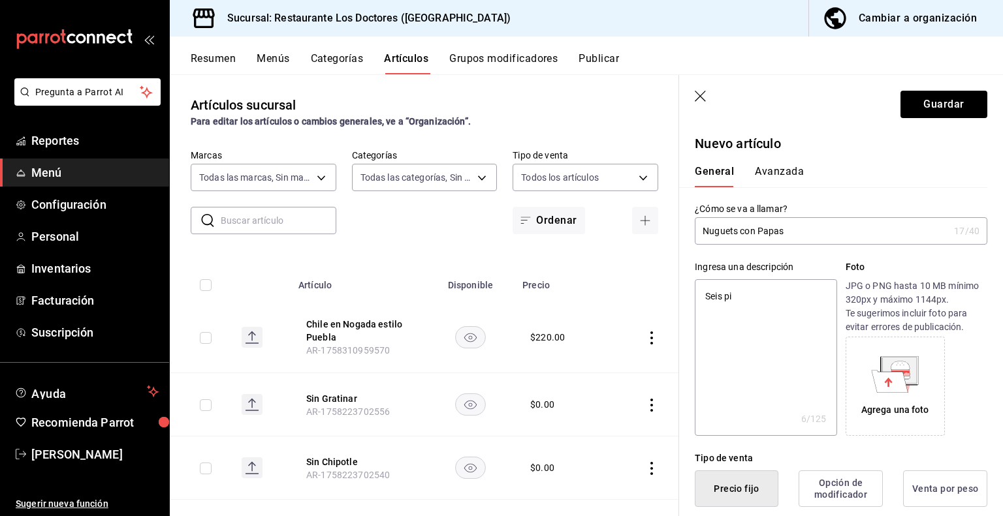
type textarea "x"
type textarea "Seis pie"
type textarea "x"
type textarea "Seis pieza"
type textarea "x"
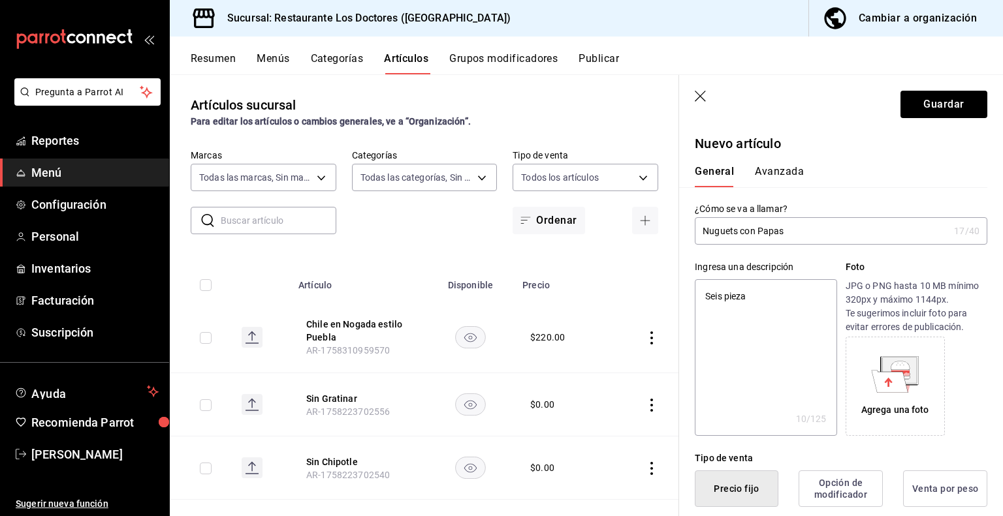
type textarea "Seis piezas"
type textarea "x"
type textarea "Seis piezas"
type textarea "x"
type textarea "Seis piezas de"
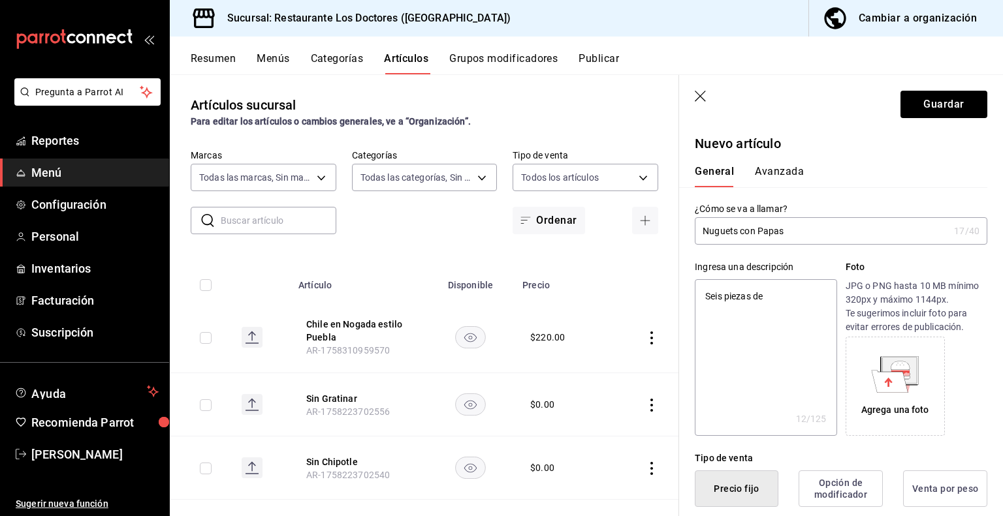
type textarea "x"
type textarea "Seis piezas de"
type textarea "x"
type textarea "Seis piezas de n"
type textarea "x"
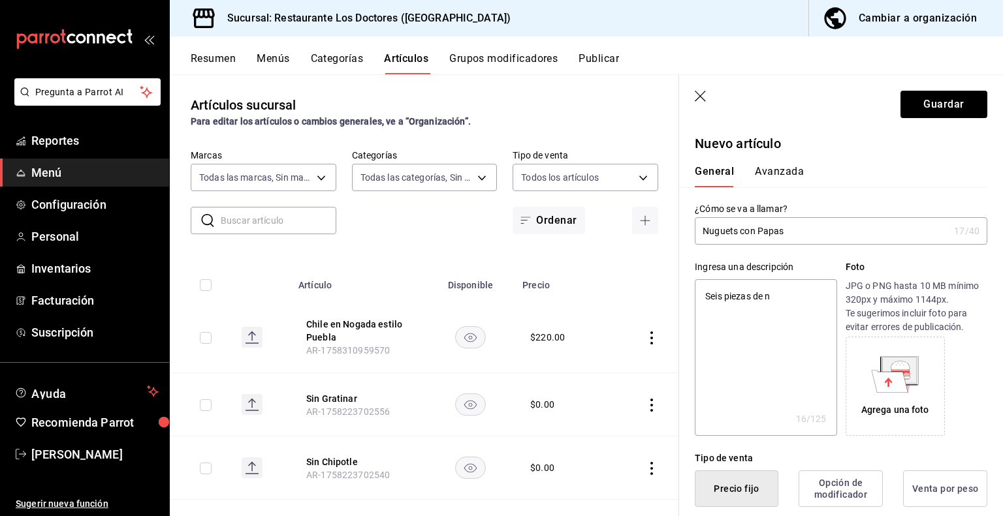
type textarea "Seis piezas de nu"
type textarea "x"
type textarea "Seis piezas de nug"
type textarea "x"
type textarea "Seis piezas de nugu"
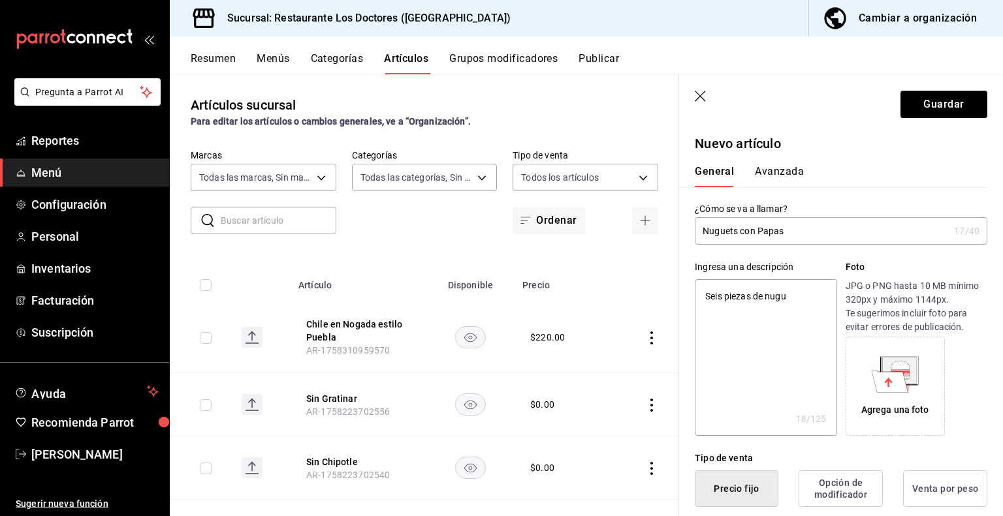
type textarea "x"
type textarea "Seis piezas [PERSON_NAME]"
type textarea "x"
type textarea "Seis piezas de nuguet"
type textarea "x"
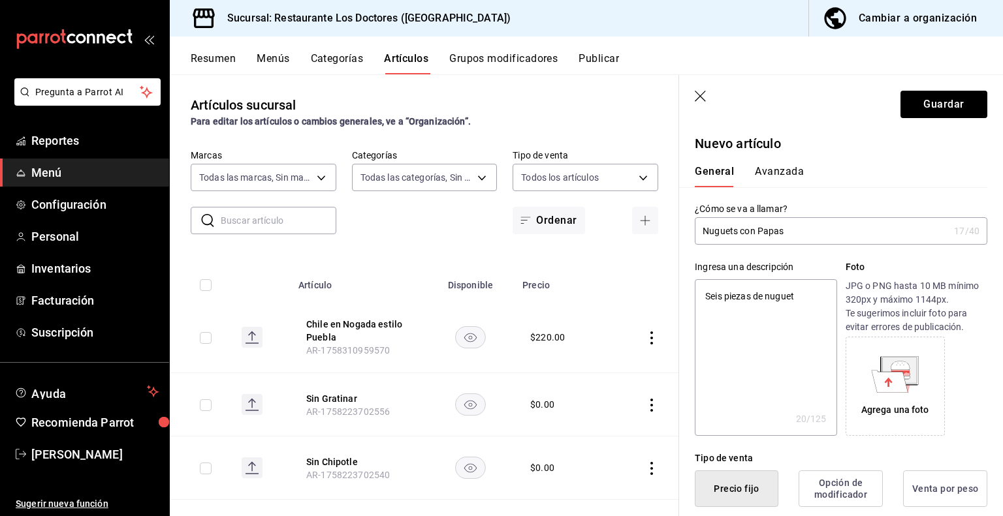
type textarea "Seis piezas de nuguets"
type textarea "x"
type textarea "Seis piezas de nuguets"
type textarea "x"
type textarea "Seis piezas de nuguets de"
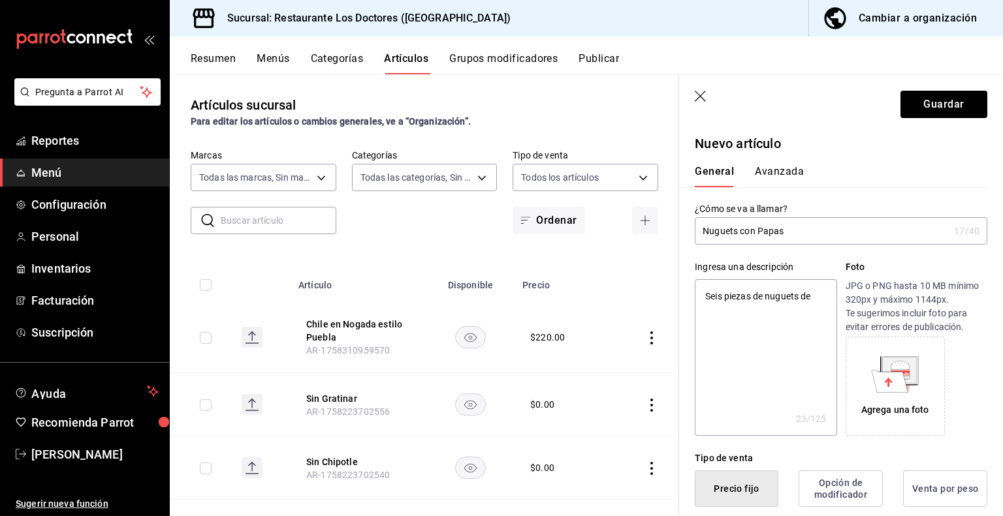
type textarea "x"
type textarea "Seis piezas de nuguets de"
type textarea "x"
type textarea "Seis piezas de nuguets de p"
type textarea "x"
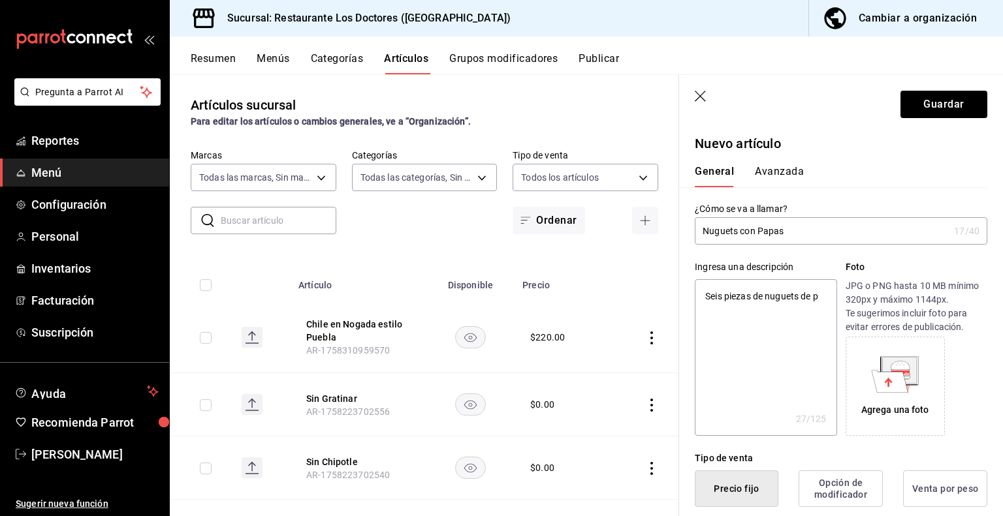
type textarea "Seis piezas de nuguets de pe"
type textarea "x"
type textarea "Seis piezas de nuguets de pec"
type textarea "x"
type textarea "Seis piezas de nuguets [PERSON_NAME]"
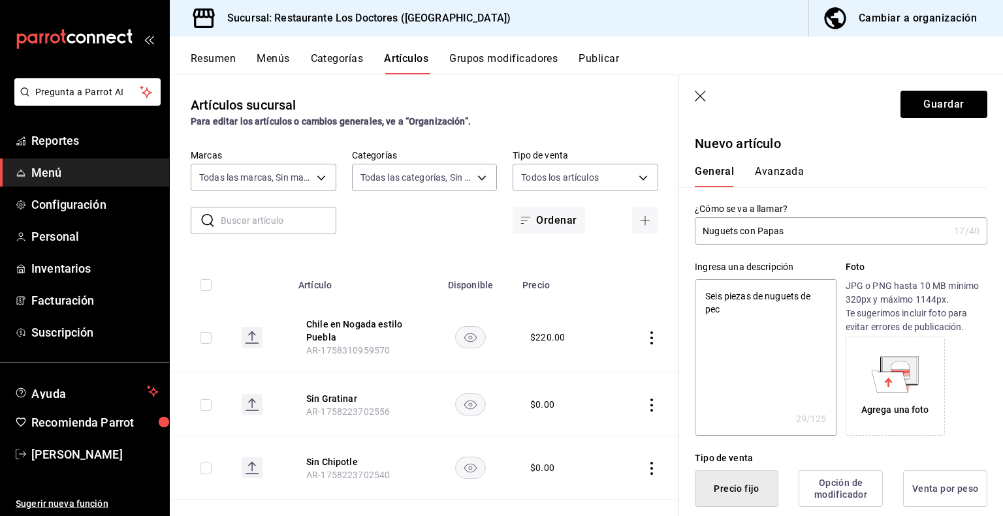
type textarea "x"
type textarea "Seis piezas de nuguets de pechu"
type textarea "x"
type textarea "Seis piezas de nuguets de pechuga"
type textarea "x"
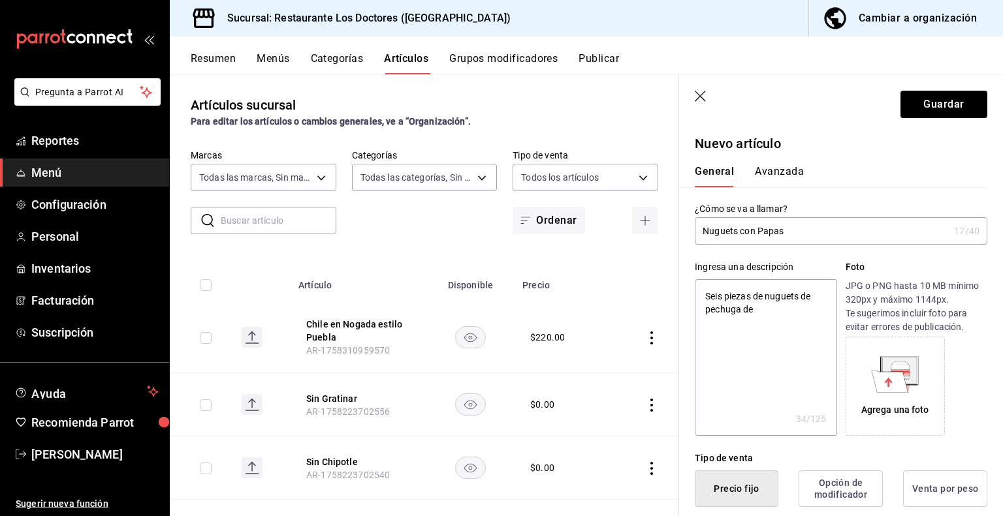
type textarea "Seis piezas de nuguets de pechuga de"
type textarea "x"
type textarea "Seis piezas de nuguets de pechuga de p"
type textarea "x"
type textarea "Seis piezas de nuguets de pechuga de po"
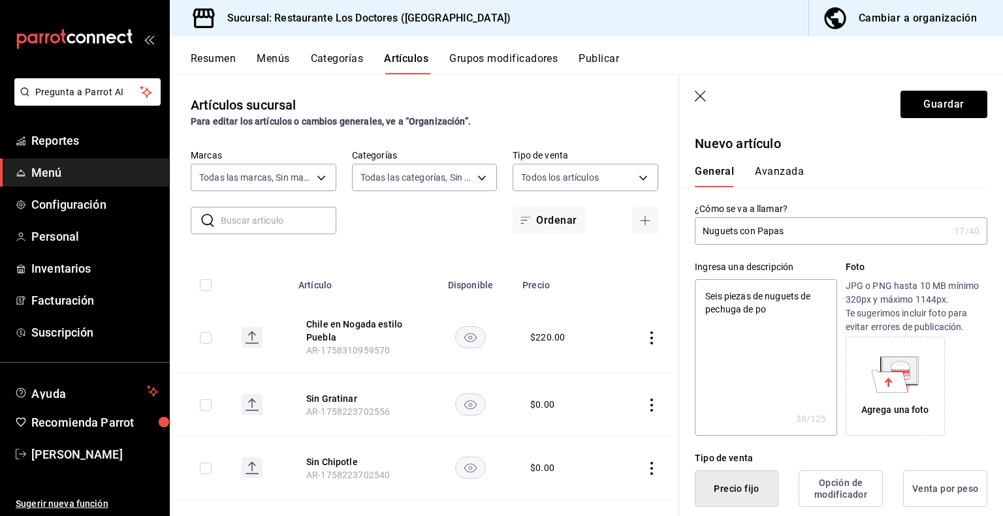
type textarea "x"
type textarea "Seis piezas de nuguets de pechuga de pol"
type textarea "x"
type textarea "Seis piezas de nuguets de pechuga de poll"
type textarea "x"
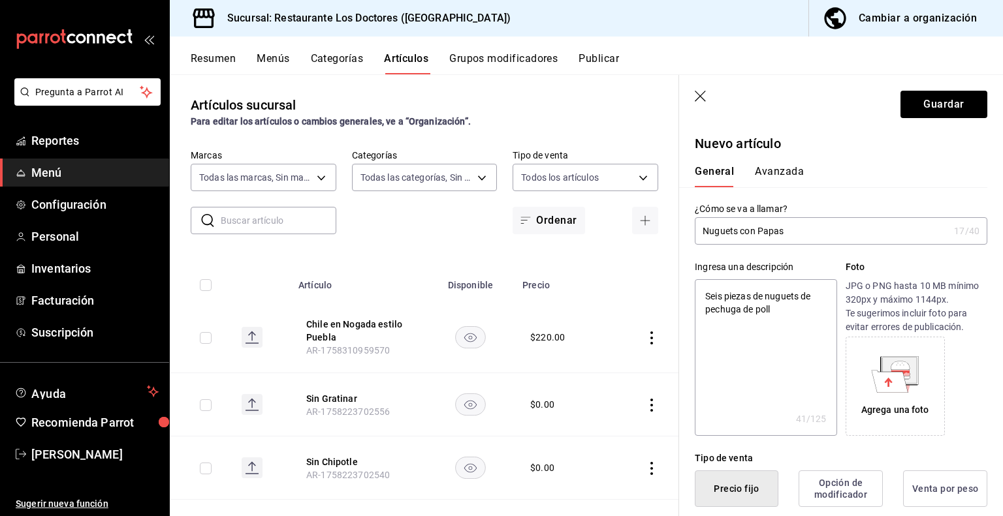
type textarea "Seis piezas de nuguets de pechuga de pollo"
type textarea "x"
type textarea "Seis piezas de nuguets de pechuga de pollo"
type textarea "x"
type textarea "Seis piezas de nuguets de pechuga de pollo c"
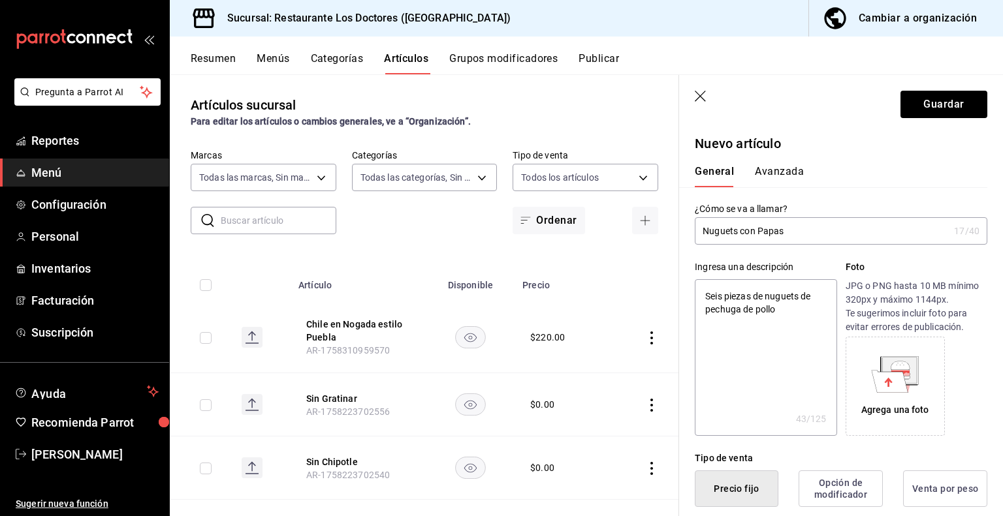
type textarea "x"
type textarea "Seis piezas de nuguets de pechuga de pollo co"
type textarea "x"
type textarea "Seis piezas de nuguets de pechuga de pollo con"
type textarea "x"
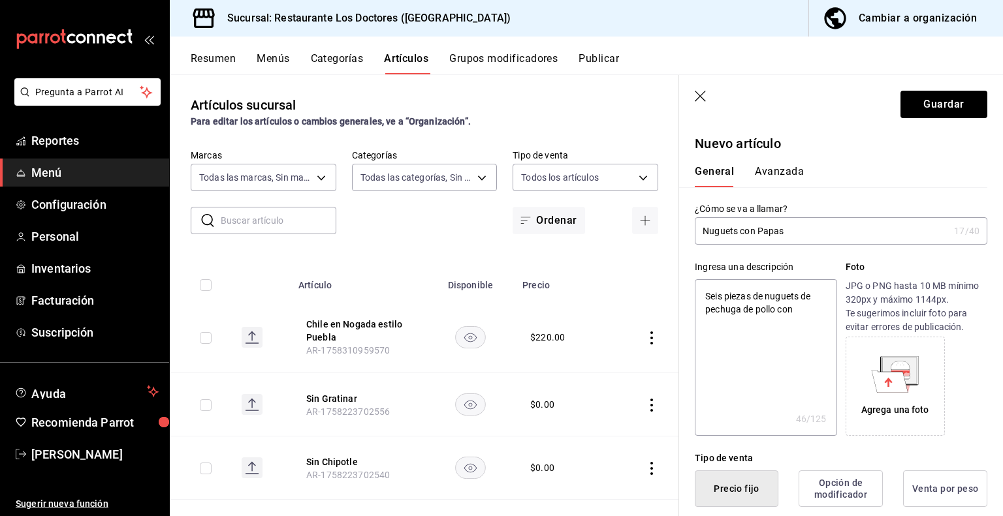
type textarea "Seis piezas de nuguets de pechuga de pollo con"
type textarea "x"
type textarea "Seis piezas de nuguets de pechuga de pollo con p"
type textarea "x"
type textarea "Seis piezas de nuguets de pechuga de pollo con po"
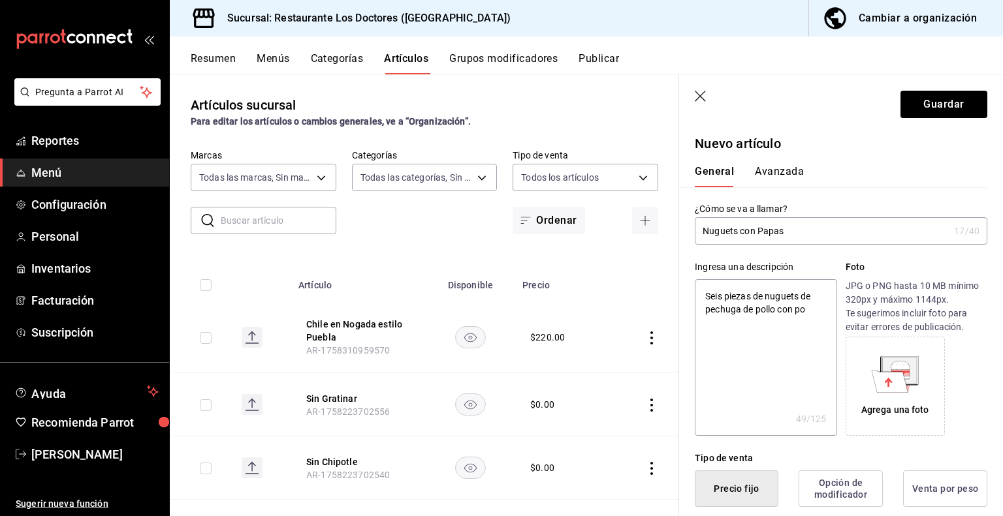
type textarea "x"
type textarea "Seis piezas de nuguets de pechuga de pollo con por"
type textarea "x"
type textarea "Seis piezas de nuguets de pechuga de pollo con porc"
type textarea "x"
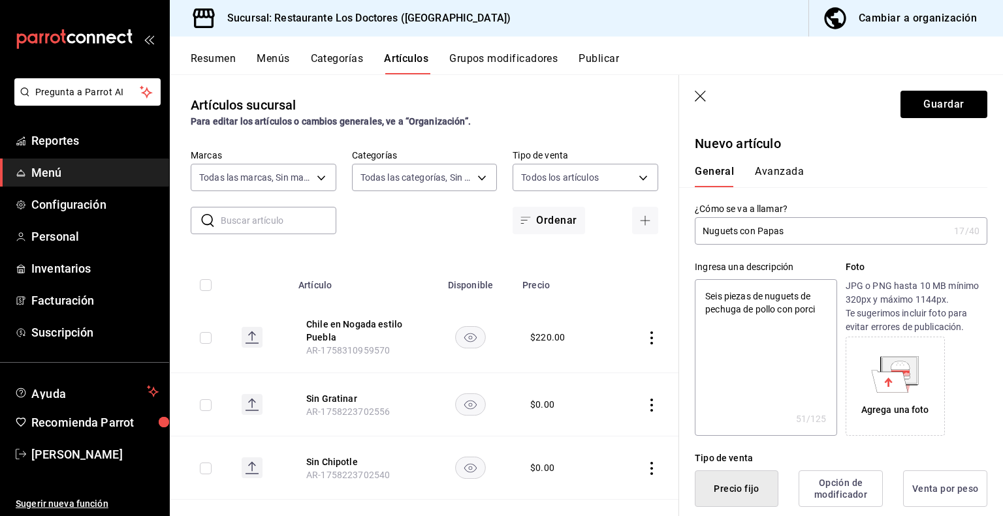
type textarea "Seis piezas de nuguets de pechuga de pollo con porcio"
type textarea "x"
type textarea "Seis piezas de nuguets de pechuga de pollo con porcion"
type textarea "x"
type textarea "Seis piezas de nuguets de pechuga de pollo con porcion de"
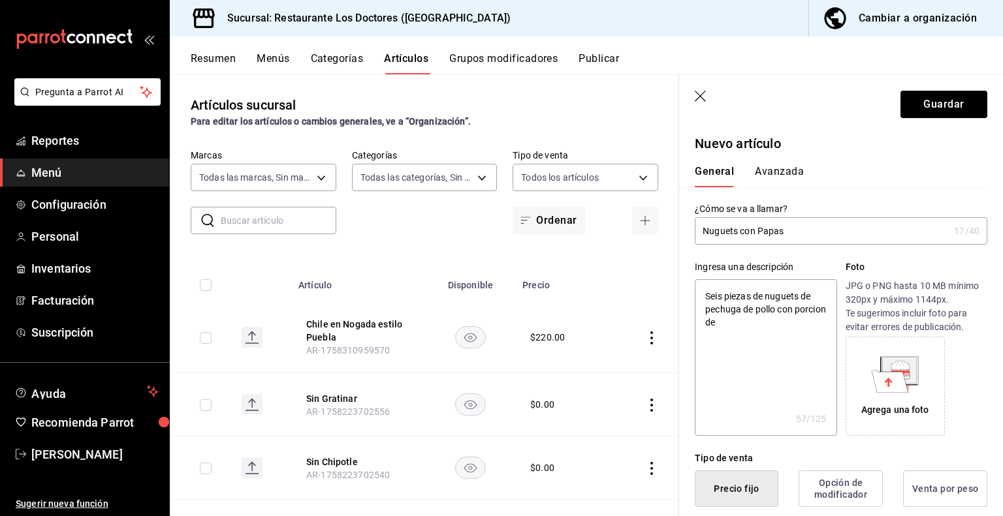
type textarea "x"
type textarea "Seis piezas de nuguets de pechuga de pollo con porcion de"
type textarea "x"
drag, startPoint x: 781, startPoint y: 287, endPoint x: 796, endPoint y: 347, distance: 61.4
click at [796, 347] on textarea "Seis piezas de nuguets de pechuga de pollo con porción de papas" at bounding box center [766, 357] width 142 height 157
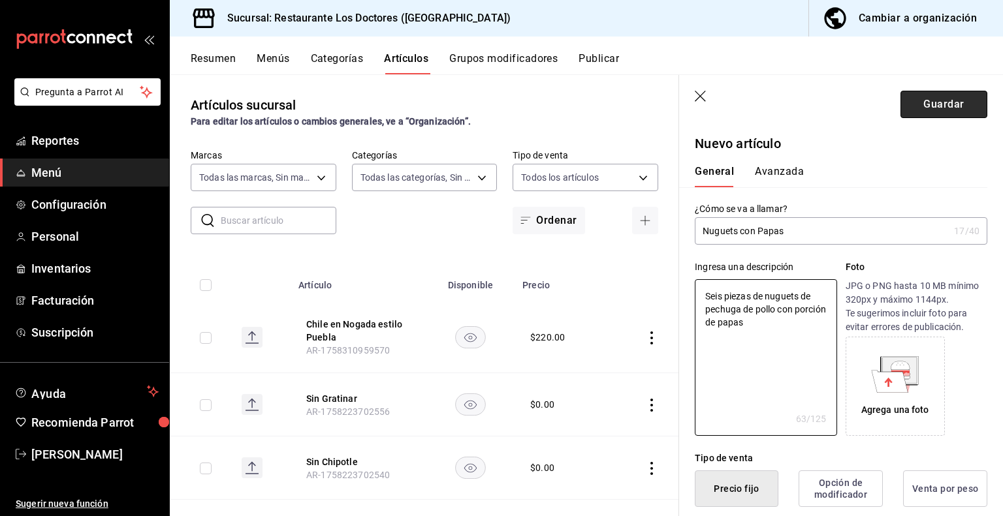
click at [928, 101] on button "Guardar" at bounding box center [943, 104] width 87 height 27
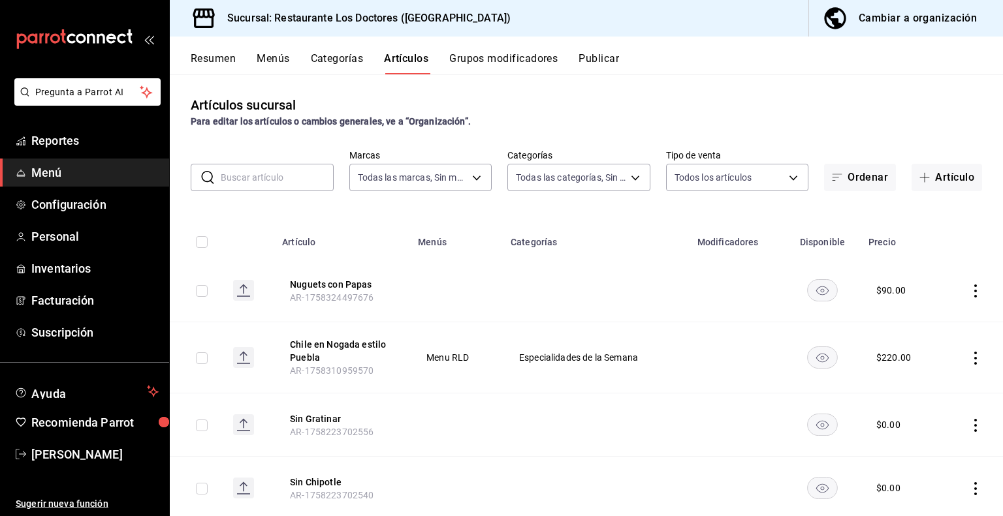
click at [814, 292] on rect "availability-product" at bounding box center [823, 290] width 30 height 22
click at [822, 290] on rect "availability-product" at bounding box center [823, 290] width 30 height 22
